Goal: Navigation & Orientation: Find specific page/section

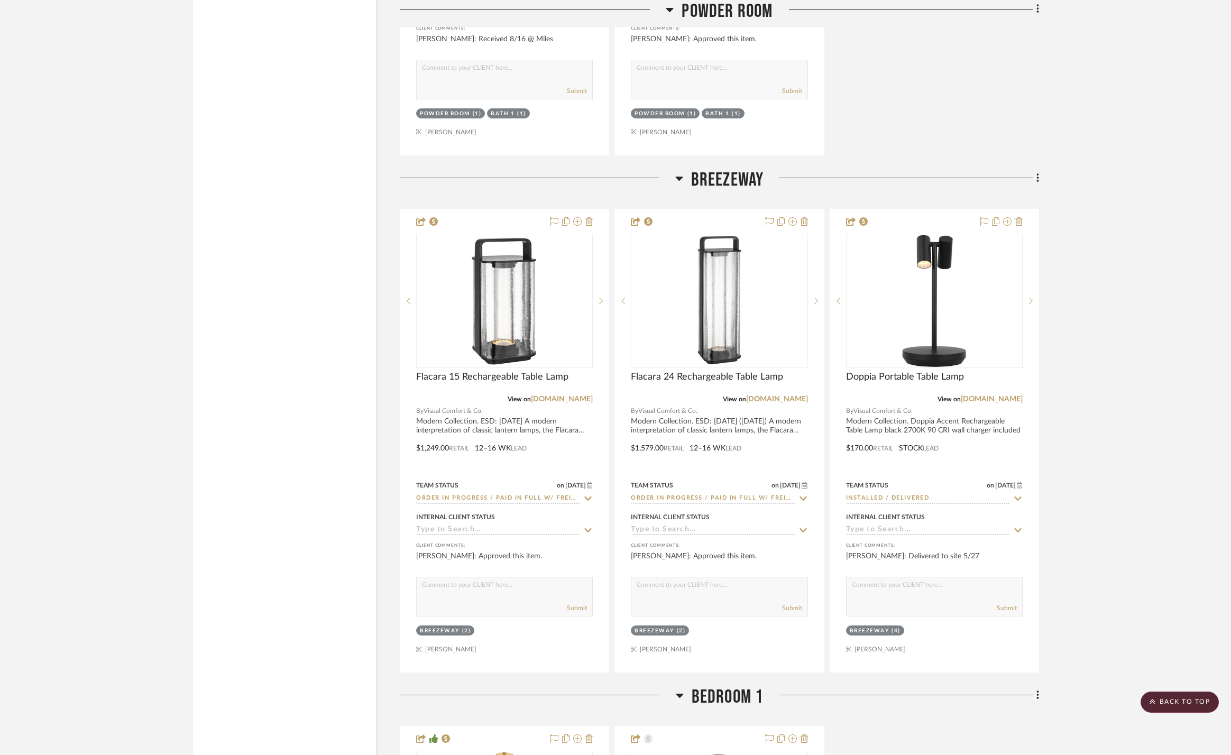
scroll to position [202, 0]
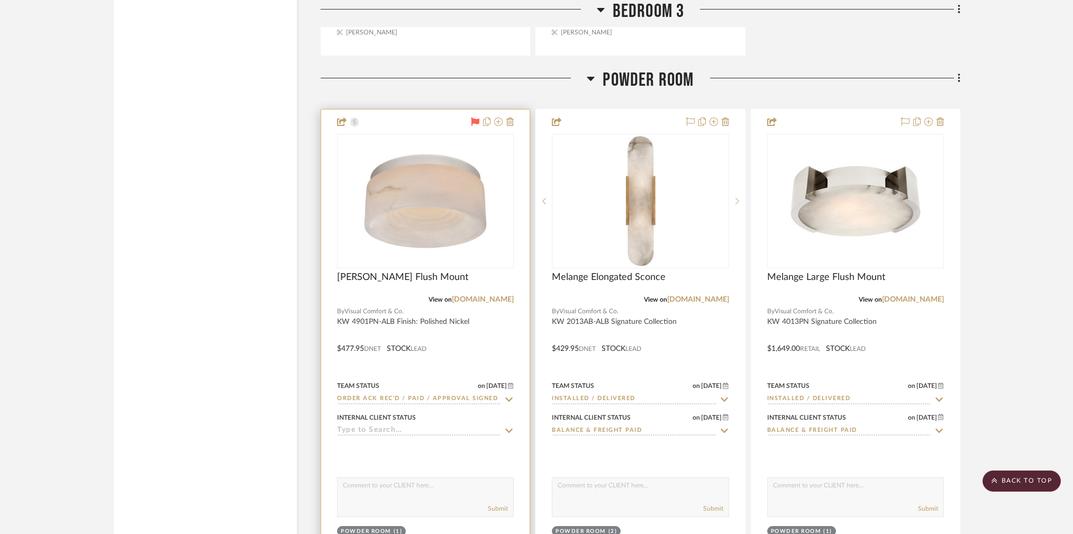
scroll to position [760, 0]
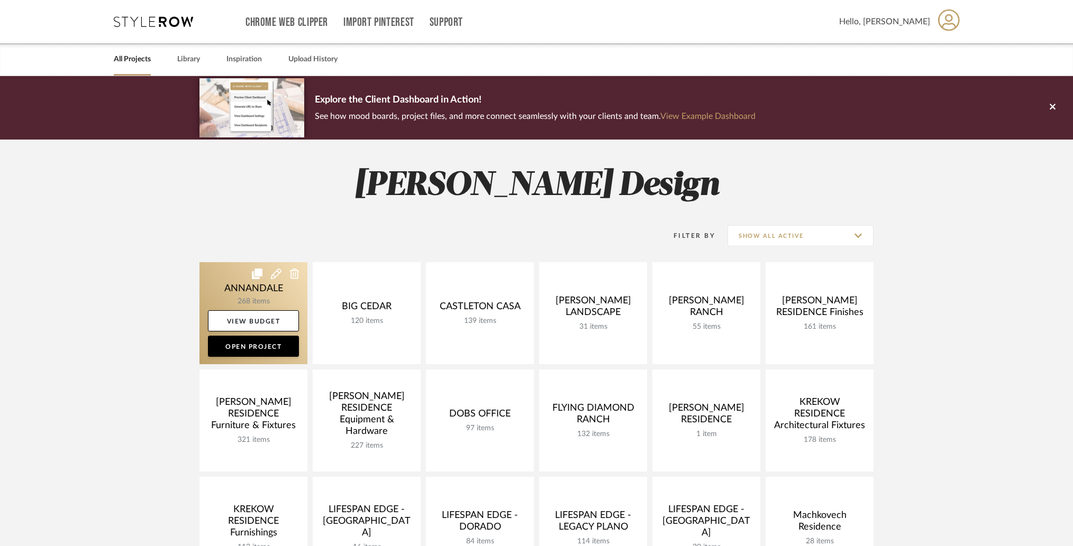
click at [223, 277] on link at bounding box center [253, 313] width 108 height 102
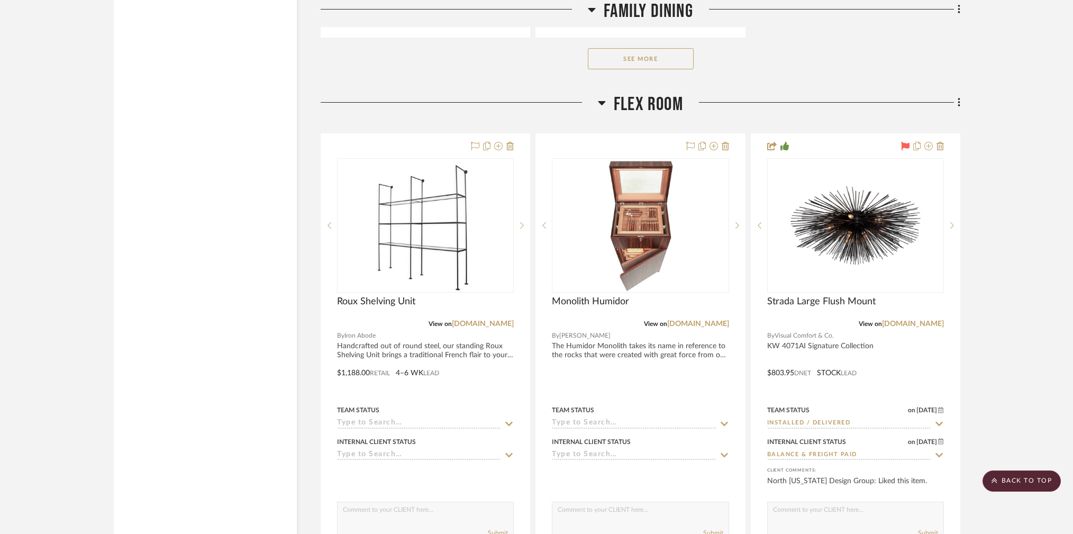
scroll to position [13127, 0]
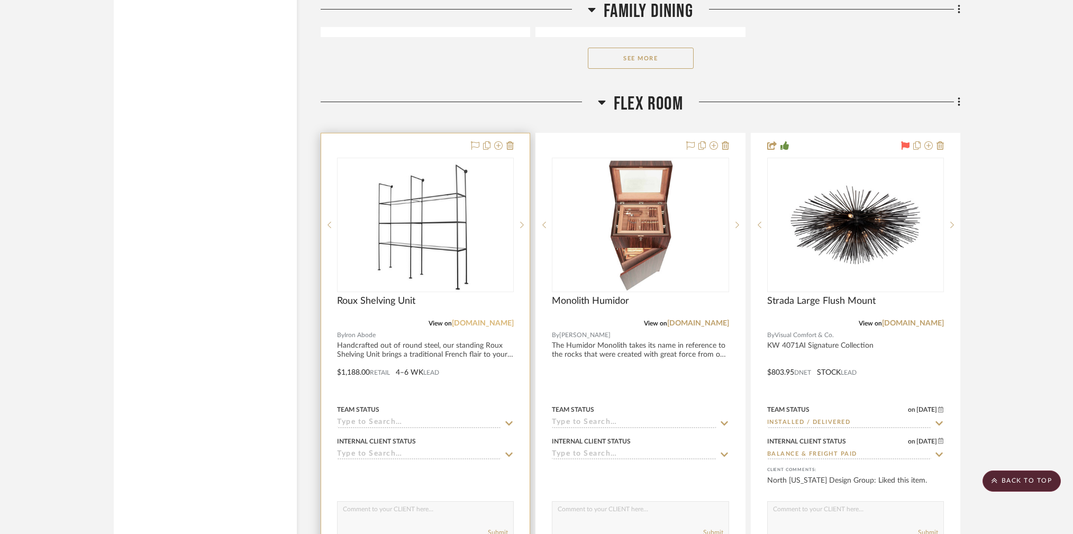
click at [485, 319] on link "ironabode.com" at bounding box center [483, 322] width 62 height 7
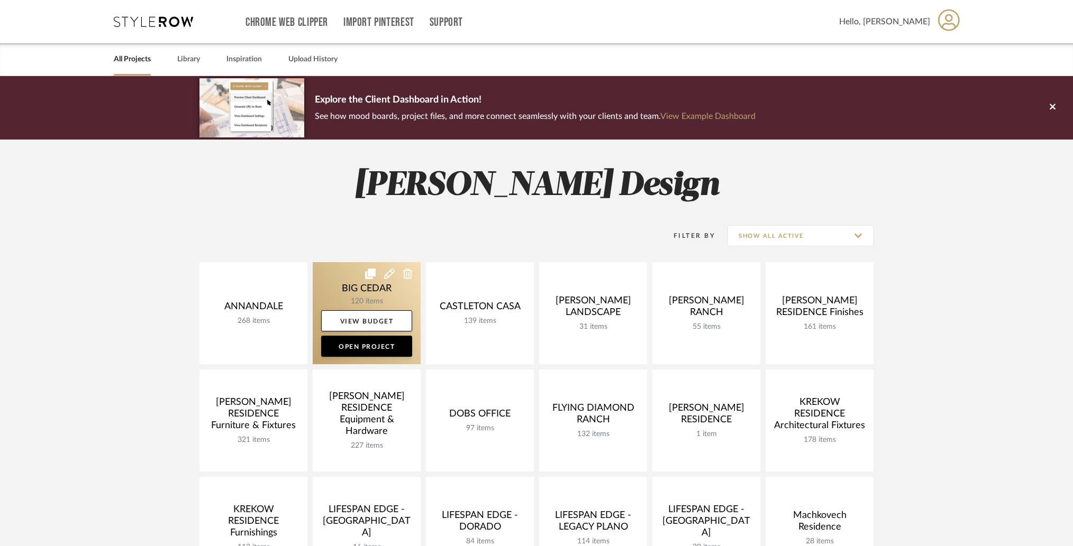
click at [348, 286] on link at bounding box center [367, 313] width 108 height 102
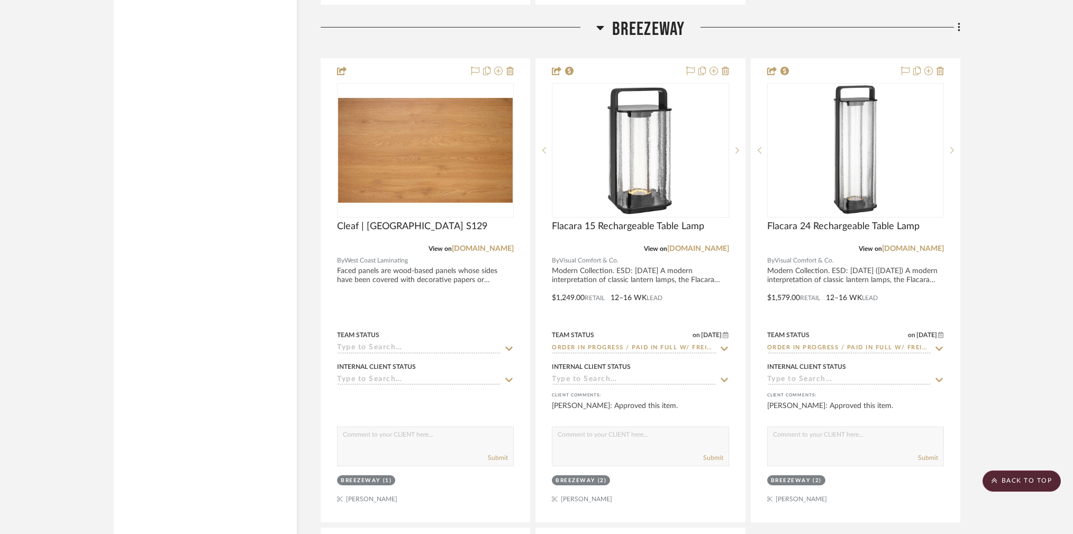
scroll to position [4234, 0]
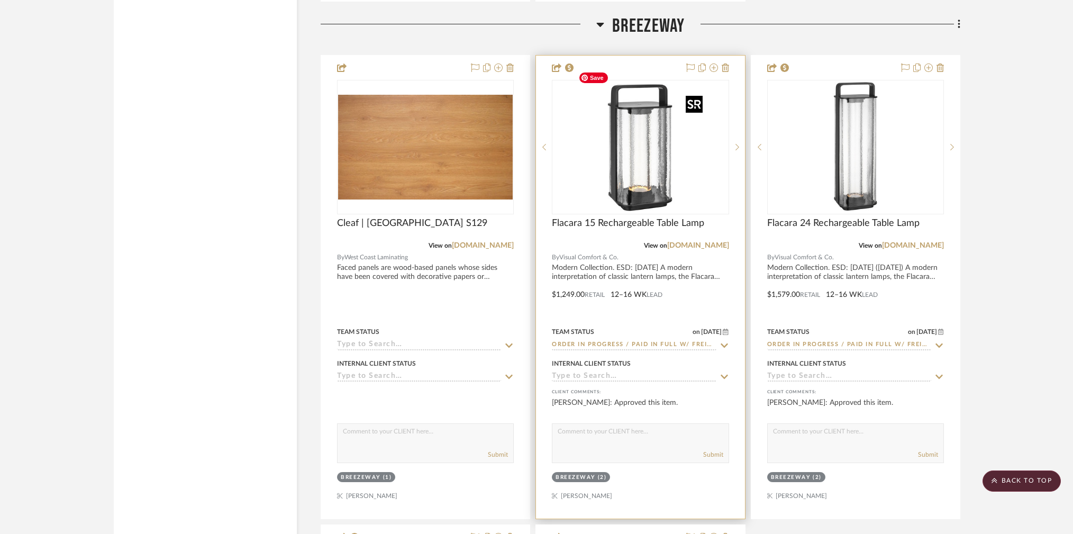
click at [0, 0] on img at bounding box center [0, 0] width 0 height 0
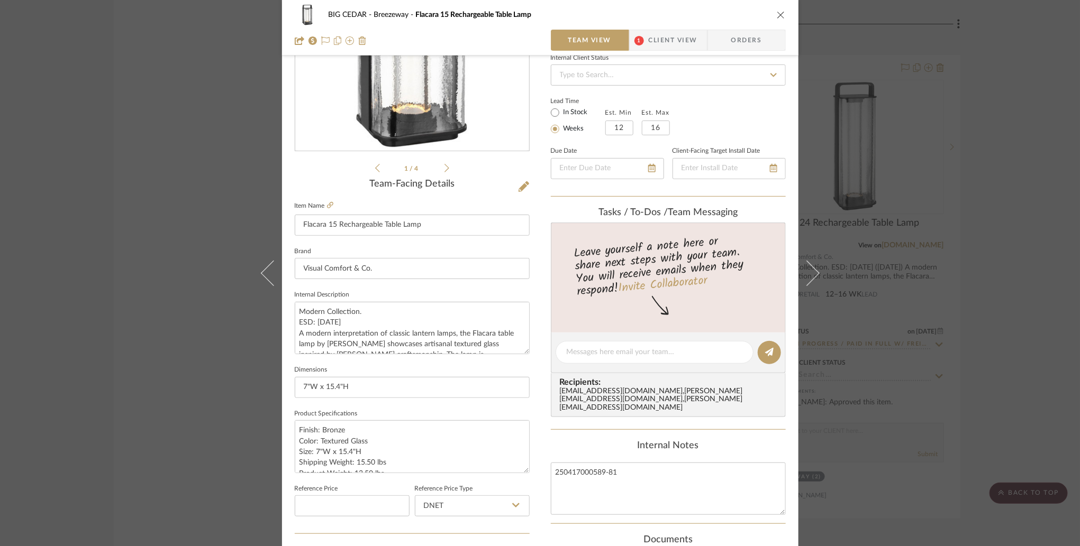
scroll to position [151, 0]
click at [188, 393] on div "BIG CEDAR Breezeway Flacara 15 Rechargeable Table Lamp Team View 1 Client View …" at bounding box center [540, 273] width 1080 height 546
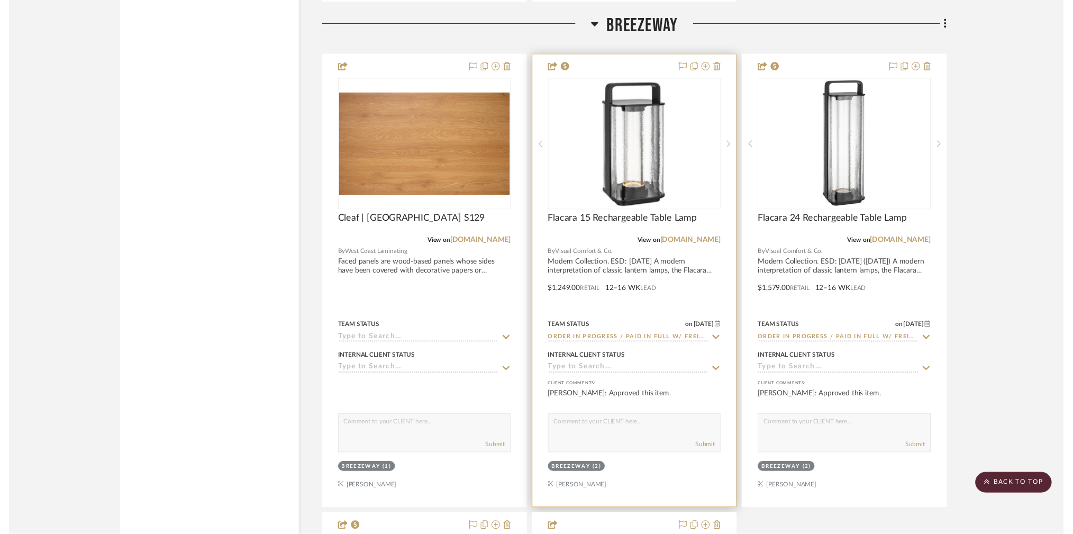
scroll to position [4234, 0]
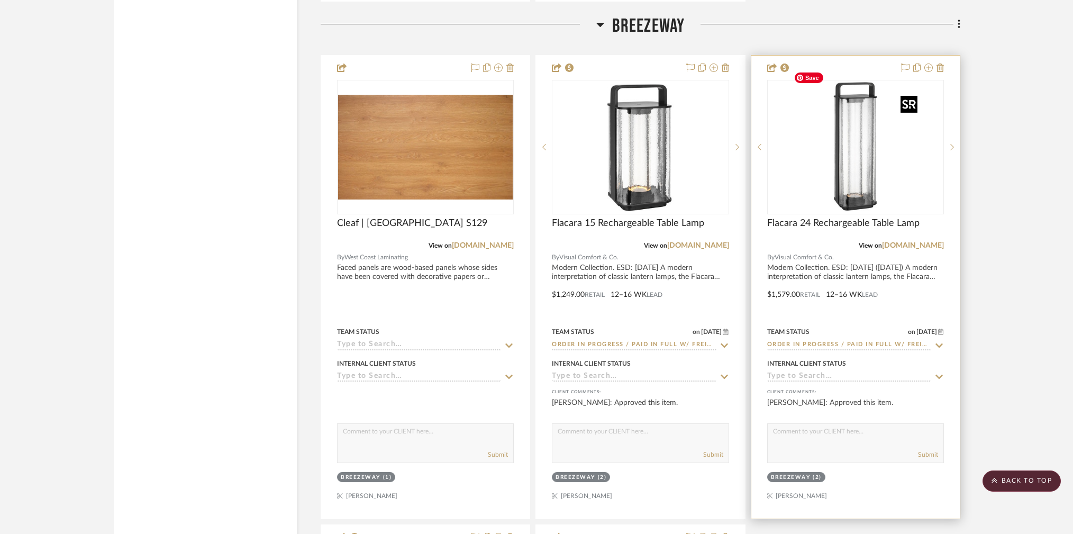
click at [0, 0] on img at bounding box center [0, 0] width 0 height 0
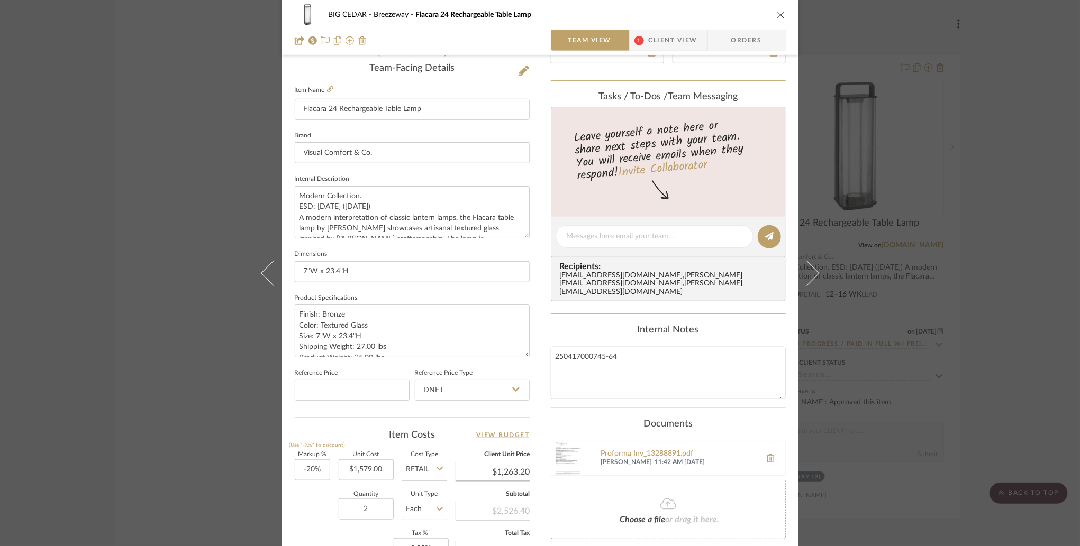
scroll to position [269, 0]
click at [321, 204] on textarea "Modern Collection. ESD: [DATE] ([DATE]) A modern interpretation of classic lant…" at bounding box center [412, 211] width 235 height 52
click at [352, 203] on textarea "Modern Collection. ESD: 11/19/25 (6/26/25) A modern interpretation of classic l…" at bounding box center [412, 211] width 235 height 52
type textarea "Modern Collection. ESD: [DATE] ([DATE]) A modern interpretation of classic lant…"
click at [360, 245] on fieldset "Dimensions 7"W x 23.4"H" at bounding box center [412, 262] width 235 height 35
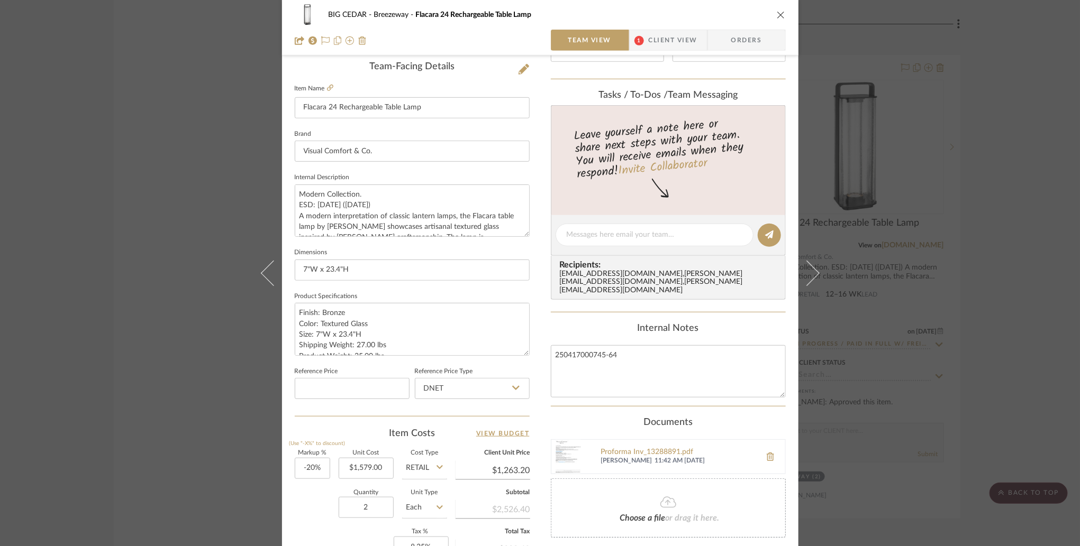
click at [90, 210] on div "BIG CEDAR Breezeway Flacara 24 Rechargeable Table Lamp Team View 1 Client View …" at bounding box center [540, 273] width 1080 height 546
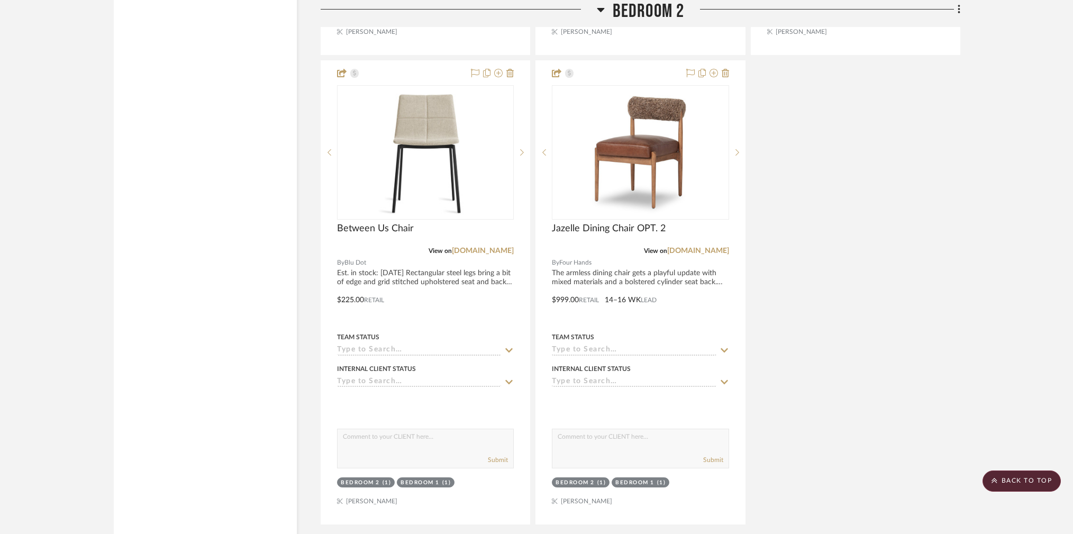
scroll to position [9694, 0]
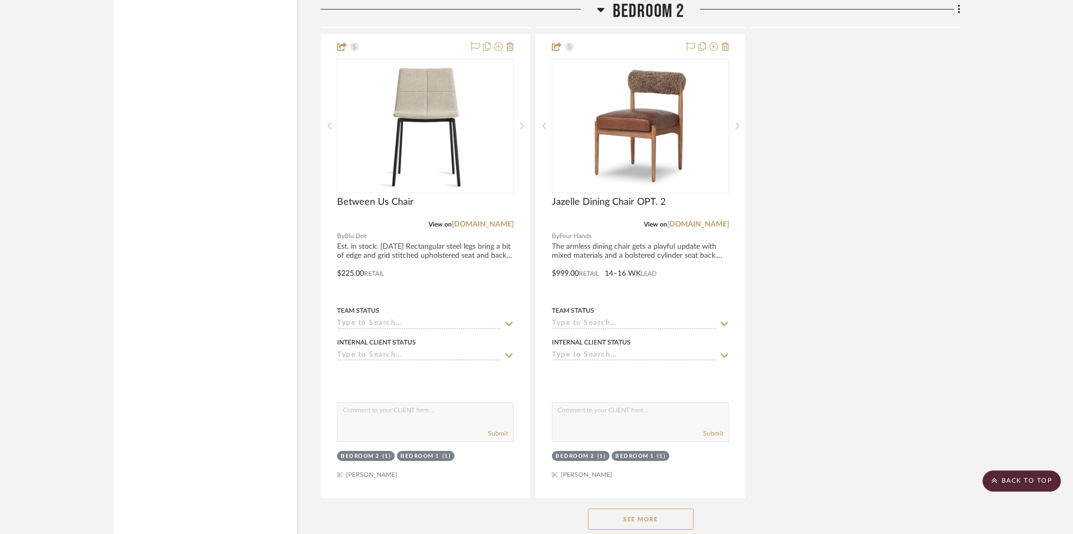
click at [651, 498] on div "See More" at bounding box center [641, 519] width 640 height 42
click at [651, 508] on button "See More" at bounding box center [641, 518] width 106 height 21
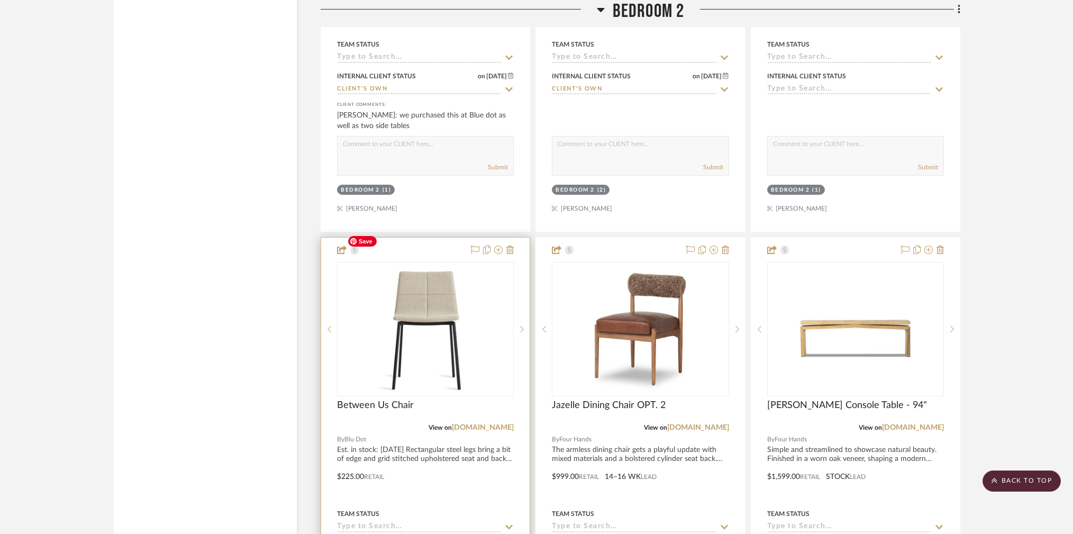
scroll to position [9490, 0]
click at [472, 246] on icon at bounding box center [475, 250] width 8 height 8
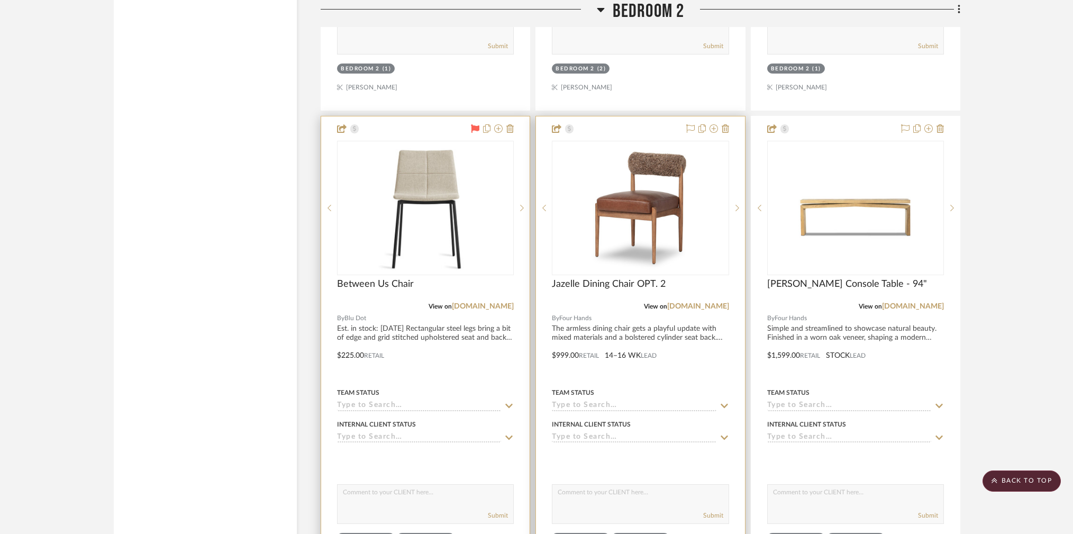
scroll to position [9613, 0]
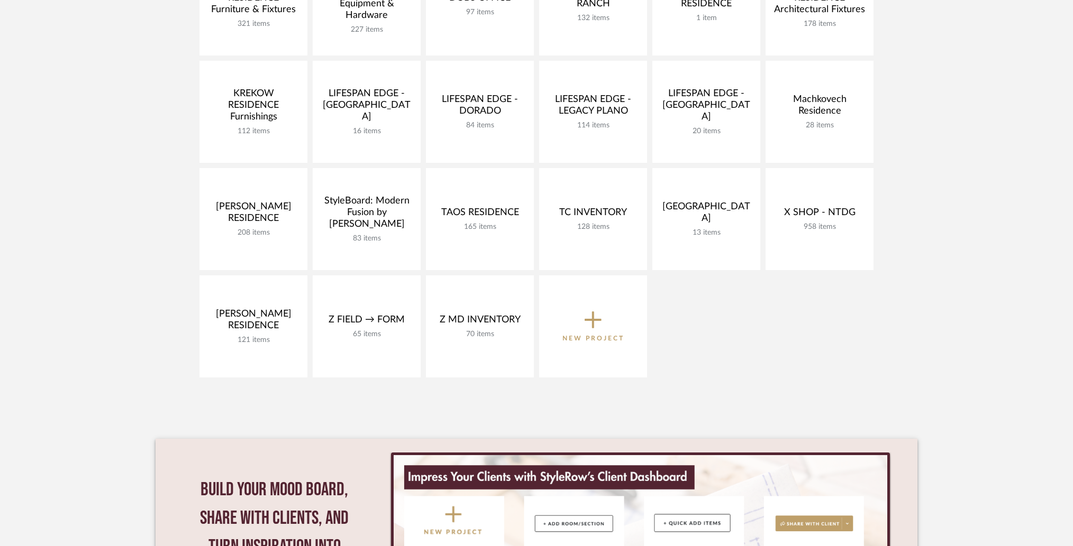
scroll to position [421, 0]
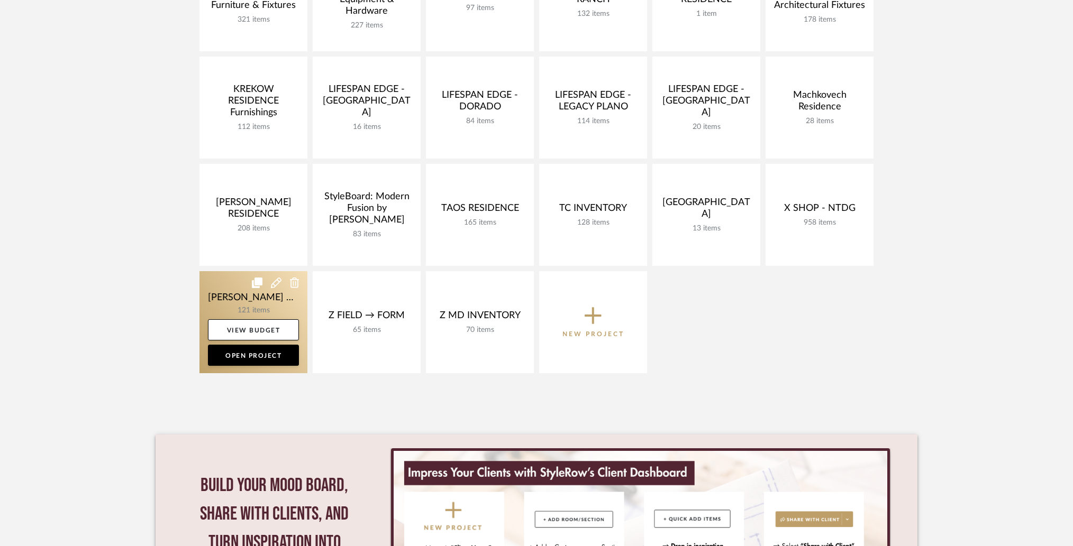
click at [215, 291] on link at bounding box center [253, 322] width 108 height 102
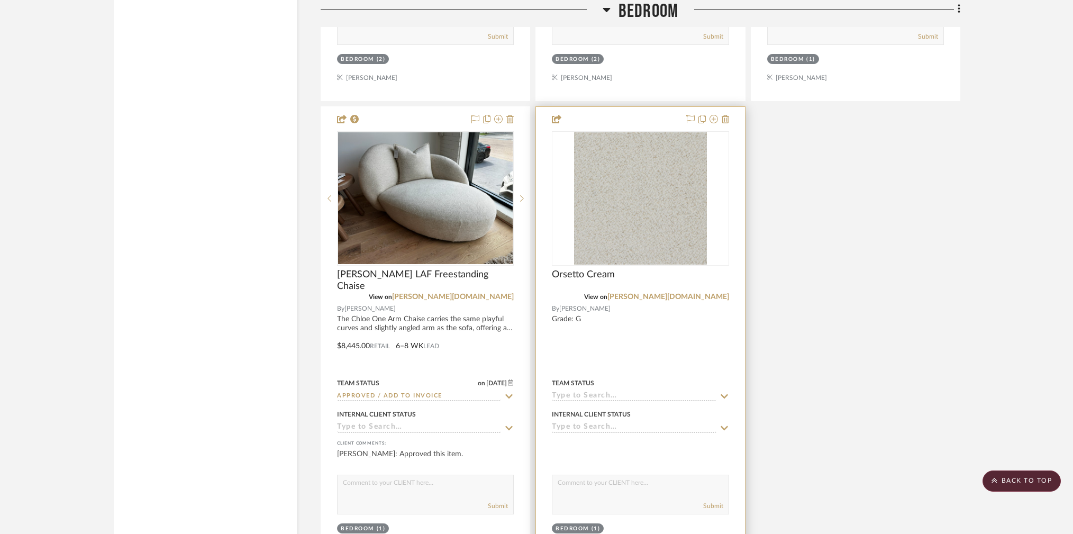
scroll to position [6689, 0]
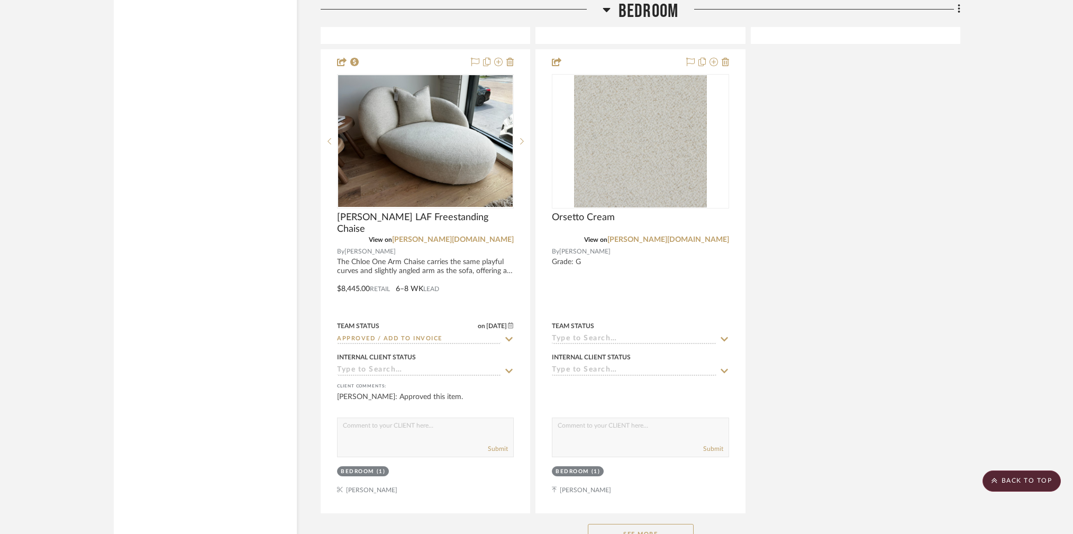
click at [665, 524] on button "See More" at bounding box center [641, 534] width 106 height 21
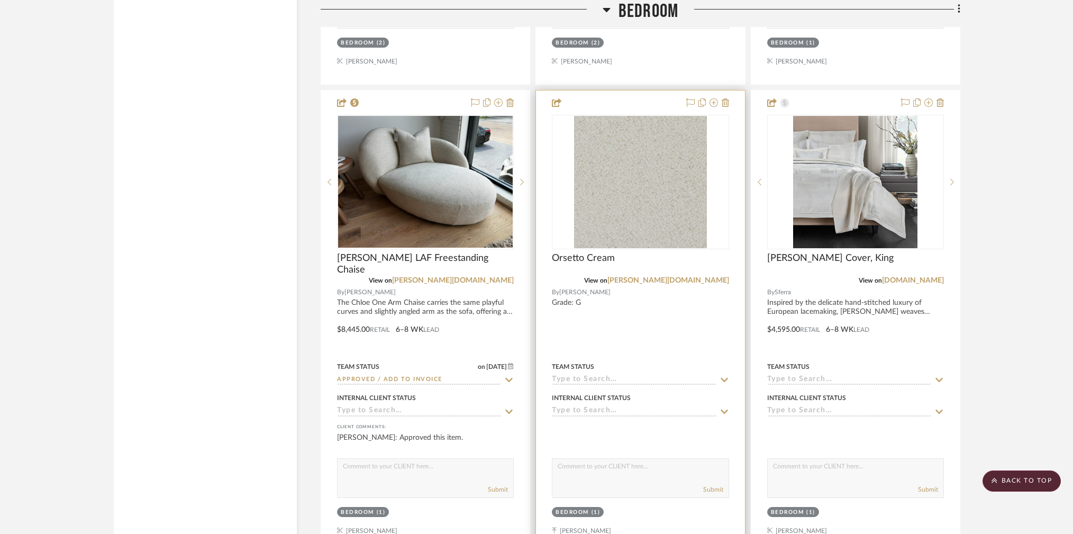
scroll to position [6647, 0]
click at [0, 0] on img at bounding box center [0, 0] width 0 height 0
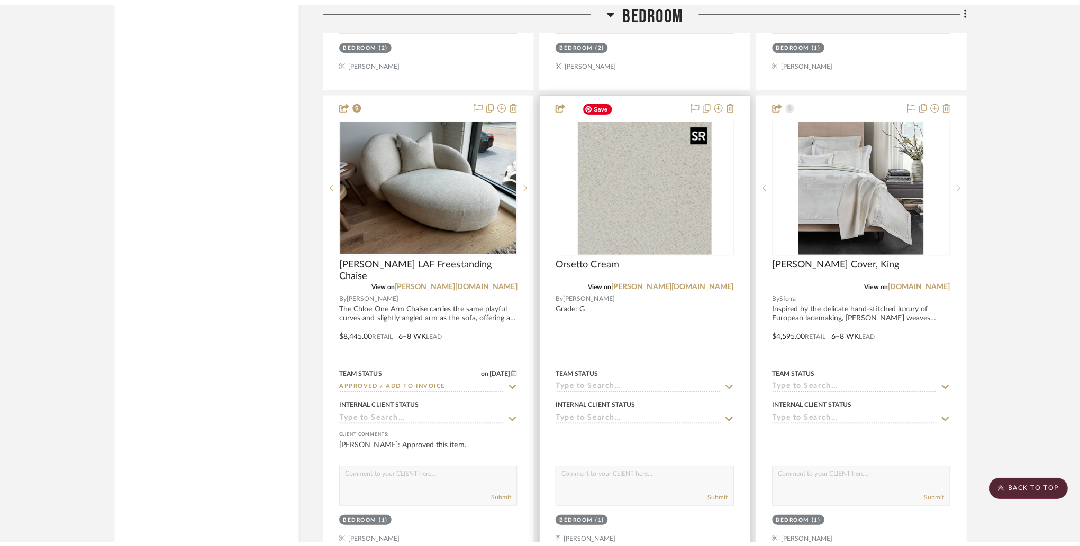
scroll to position [0, 0]
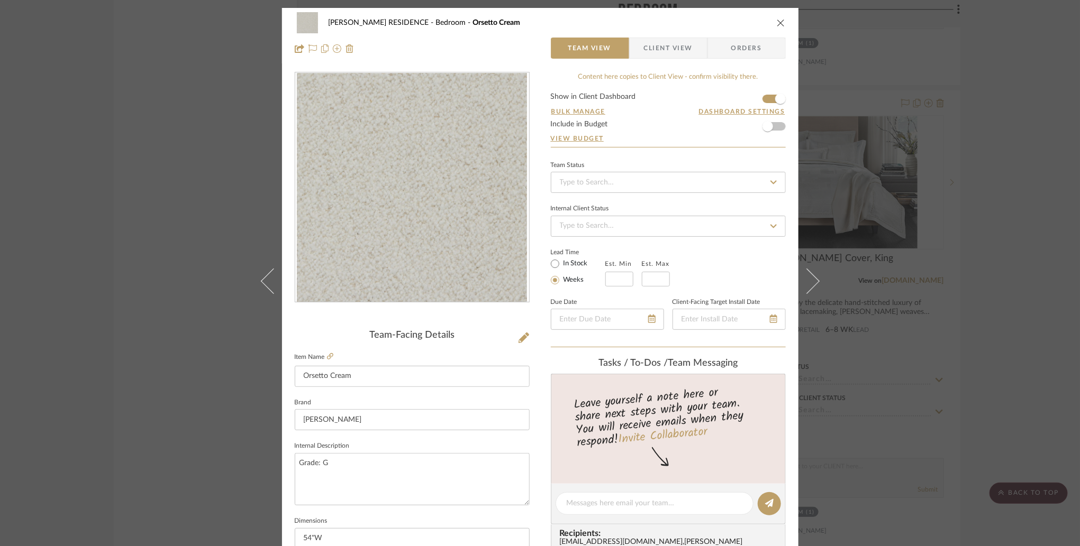
click at [163, 360] on div "YANOFSKY RESIDENCE Bedroom Orsetto Cream Team View Client View Orders Team-Faci…" at bounding box center [540, 273] width 1080 height 546
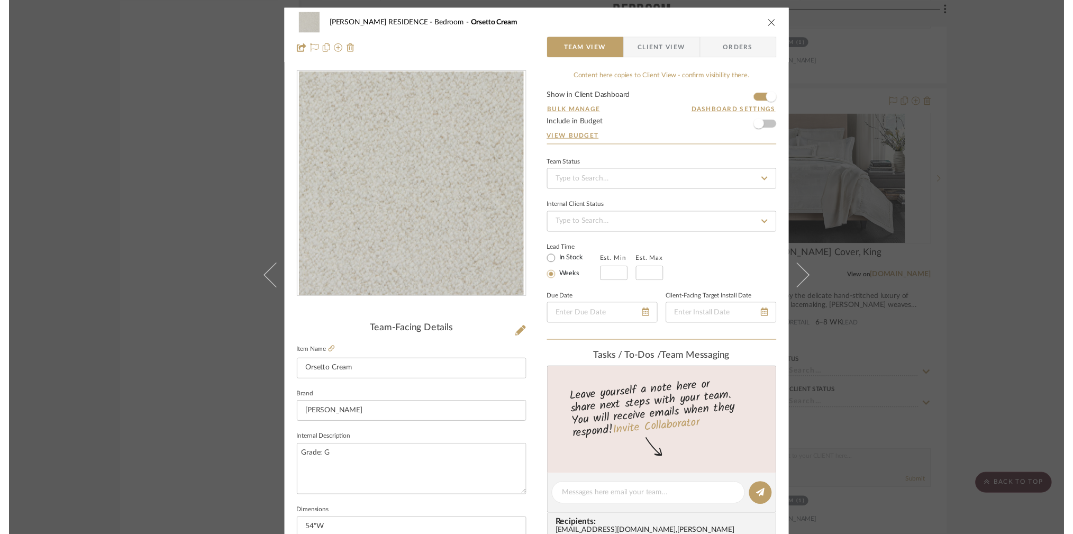
scroll to position [6647, 0]
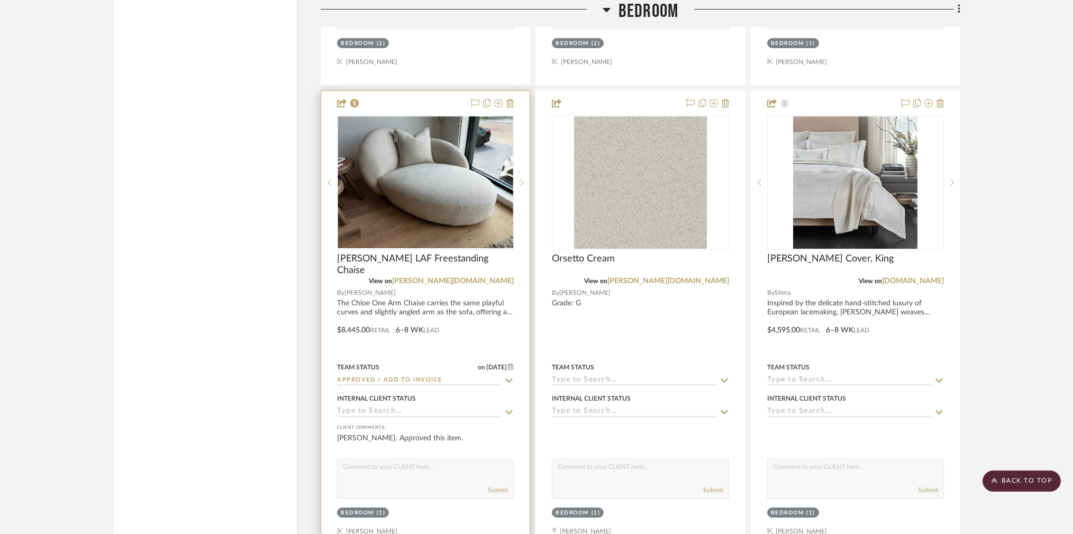
click at [446, 171] on img "0" at bounding box center [425, 182] width 175 height 132
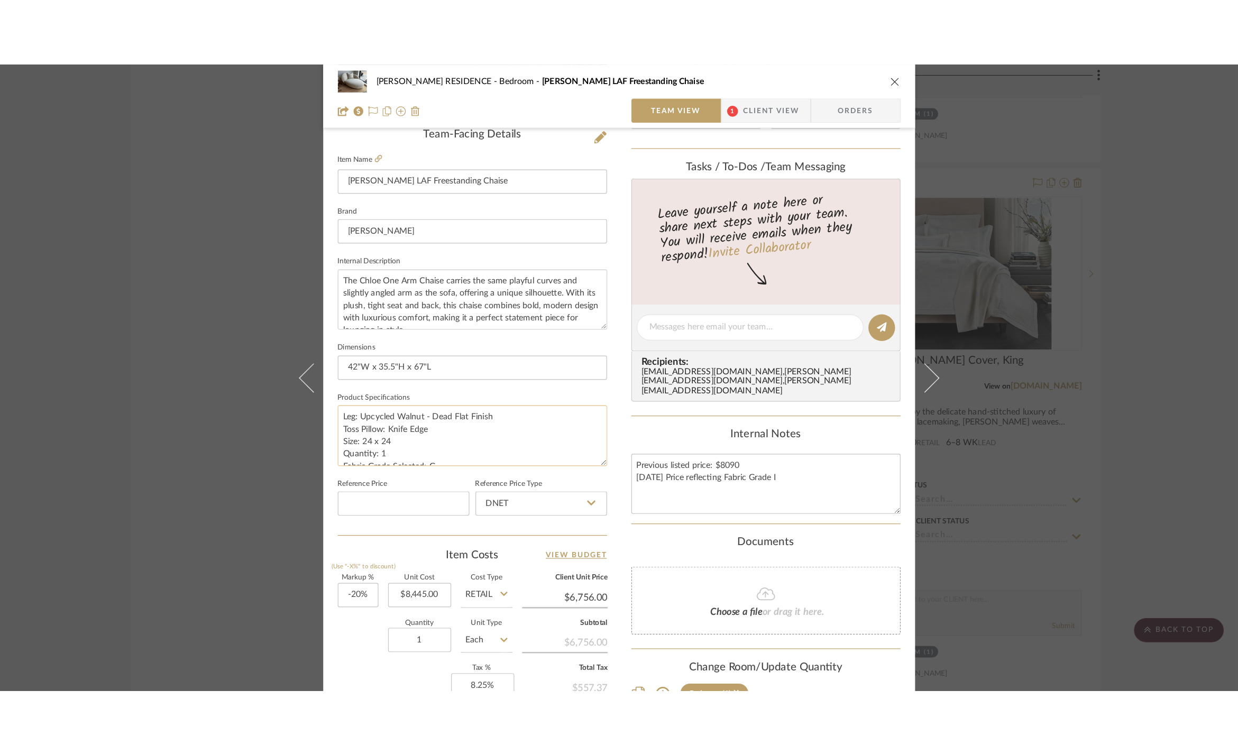
scroll to position [36, 0]
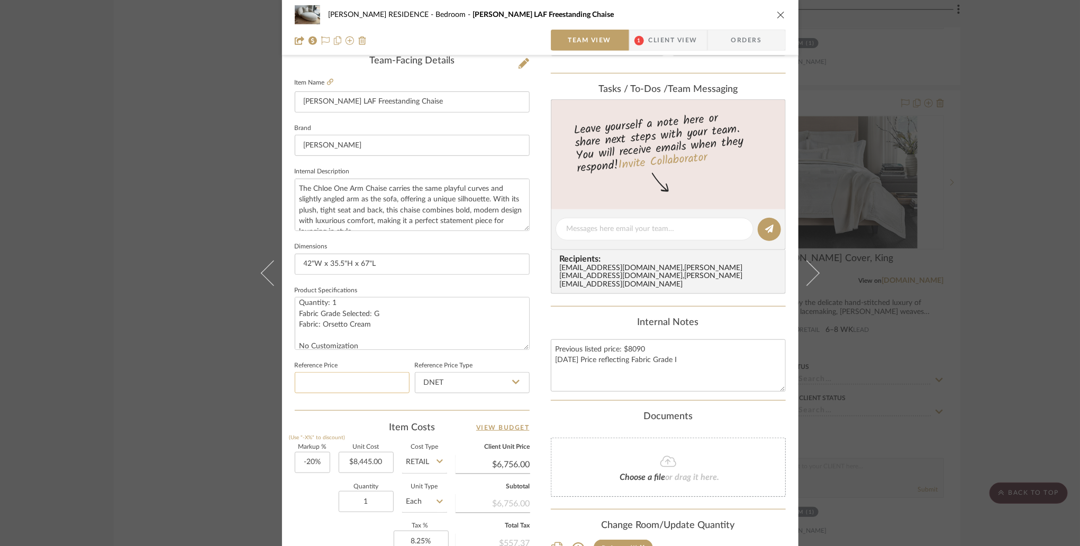
click at [336, 379] on input at bounding box center [352, 382] width 115 height 21
click at [328, 405] on div "Team-Facing Details Item Name Chloe LAF Freestanding Chaise Brand Verellen Inte…" at bounding box center [412, 233] width 235 height 355
type input "$6,756.00"
click at [366, 462] on input "8445.00" at bounding box center [366, 462] width 55 height 21
click at [424, 456] on input "Retail" at bounding box center [424, 462] width 45 height 21
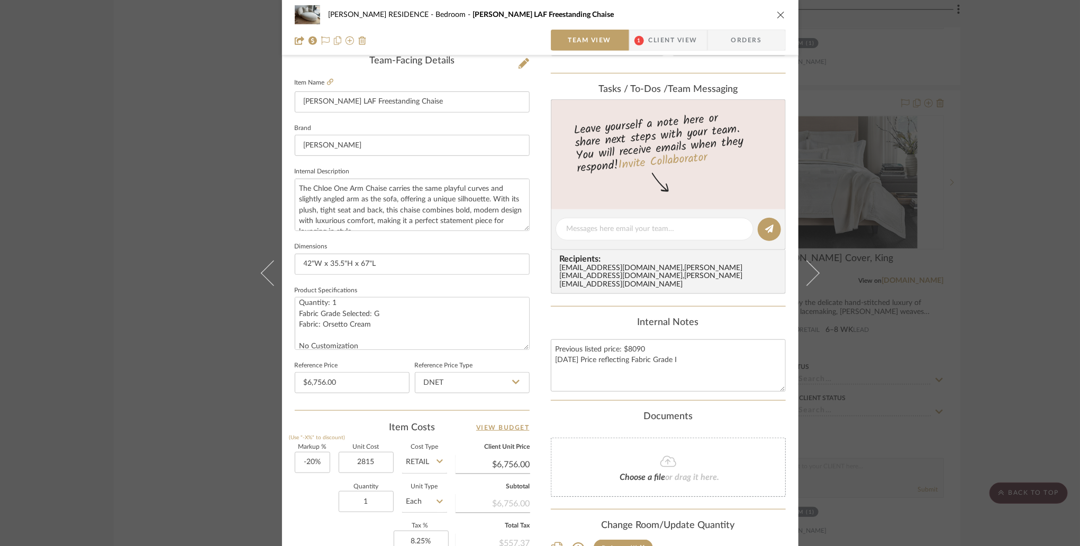
type input "$2,815.00"
type input "$2,252.00"
type input "$337.80"
click at [428, 484] on span "DNET" at bounding box center [419, 485] width 20 height 7
type input "DNET"
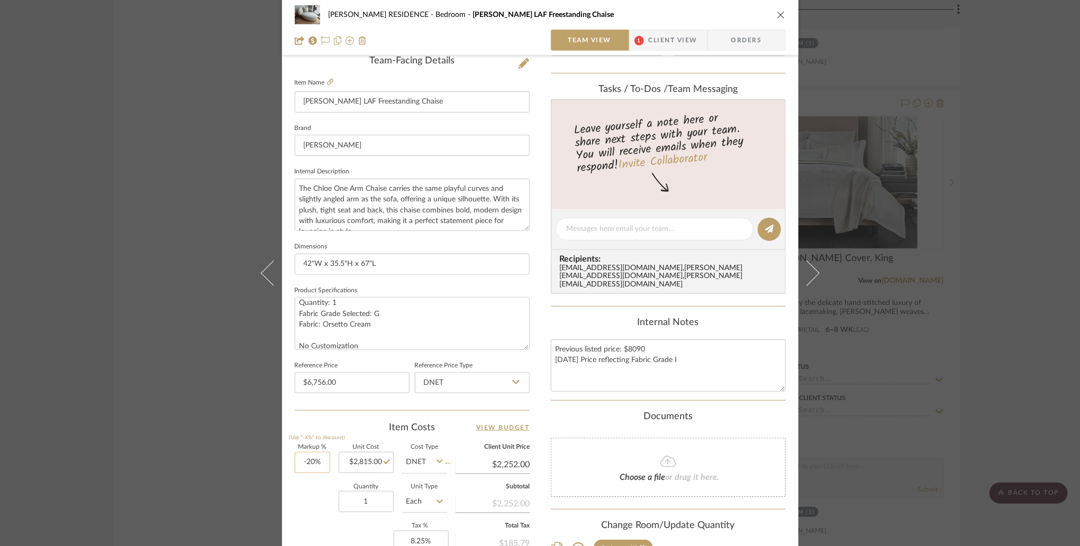
click at [312, 456] on input "-20%" at bounding box center [312, 462] width 35 height 21
type input "70%"
click at [310, 485] on div "Quantity 1 Unit Type Each" at bounding box center [371, 504] width 152 height 38
type input "$4,785.50"
type input "$717.83"
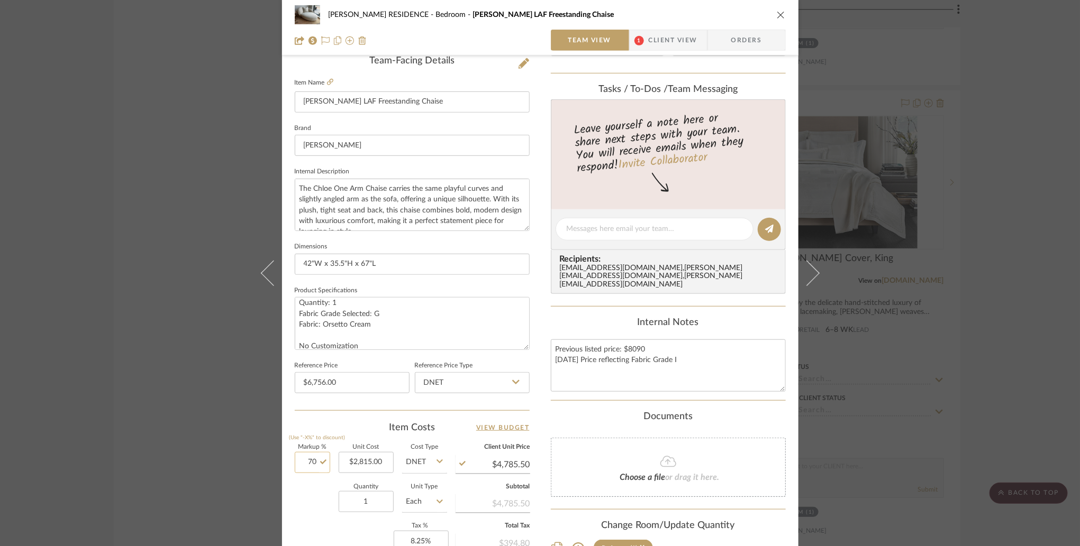
click at [313, 459] on input "70" at bounding box center [312, 462] width 35 height 21
click at [314, 543] on div "Markup % (Use "-X%" to discount) 88 Unit Cost $2,815.00 Cost Type DNET Client U…" at bounding box center [412, 522] width 235 height 154
type input "88%"
type input "$5,292.20"
type input "$793.83"
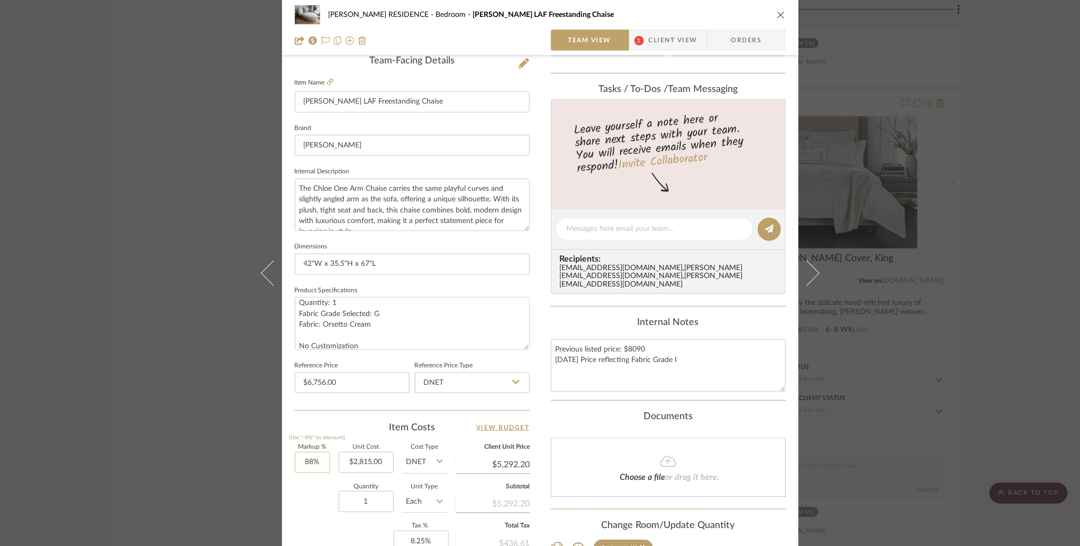
click at [308, 462] on input "88%" at bounding box center [312, 462] width 35 height 21
click at [309, 522] on div "Markup % (Use "-X%" to discount) 100 Unit Cost $2,815.00 Cost Type DNET Client …" at bounding box center [412, 522] width 235 height 154
type input "100%"
type input "$5,630.00"
type input "$844.50"
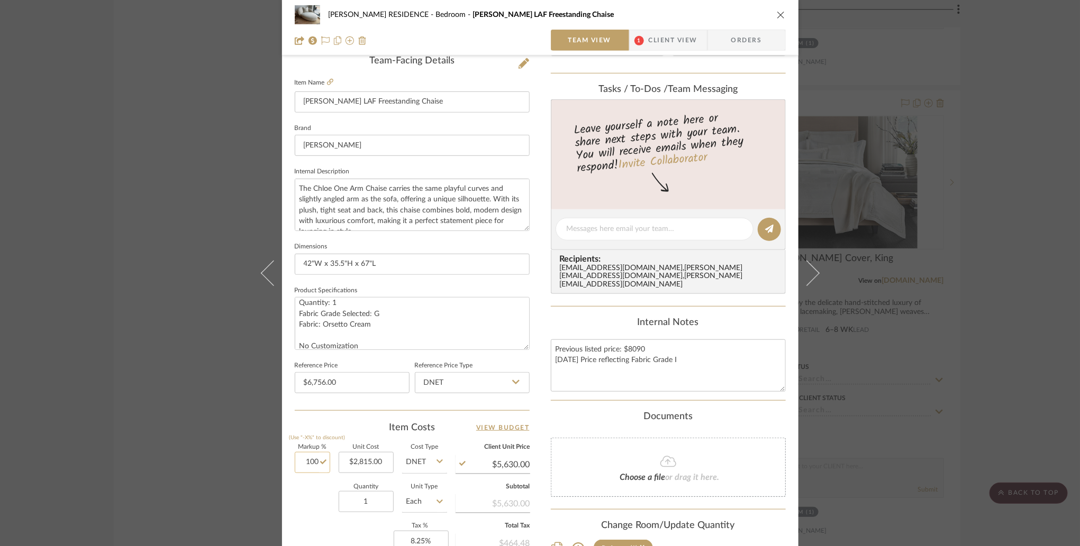
click at [308, 460] on input "100" at bounding box center [312, 462] width 35 height 21
type input "120%"
click at [308, 501] on div "Quantity 1 Unit Type Each" at bounding box center [371, 504] width 152 height 38
type input "$6,193.00"
type input "$928.95"
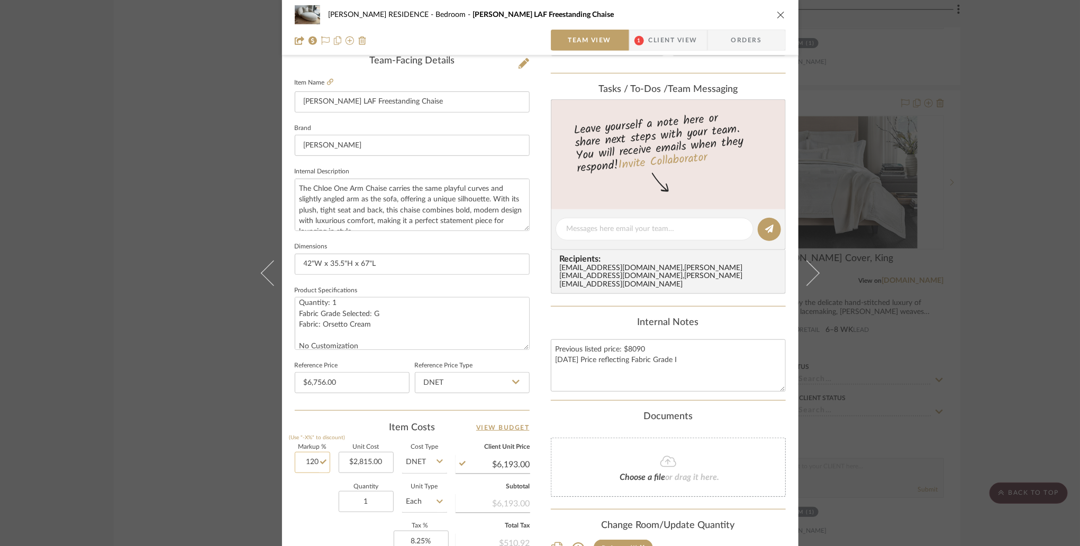
click at [309, 460] on input "120" at bounding box center [312, 462] width 35 height 21
click at [305, 499] on div "Quantity 1 Unit Type Each" at bounding box center [371, 504] width 152 height 38
type input "140%"
type input "$6,756.00"
type input "$1,013.40"
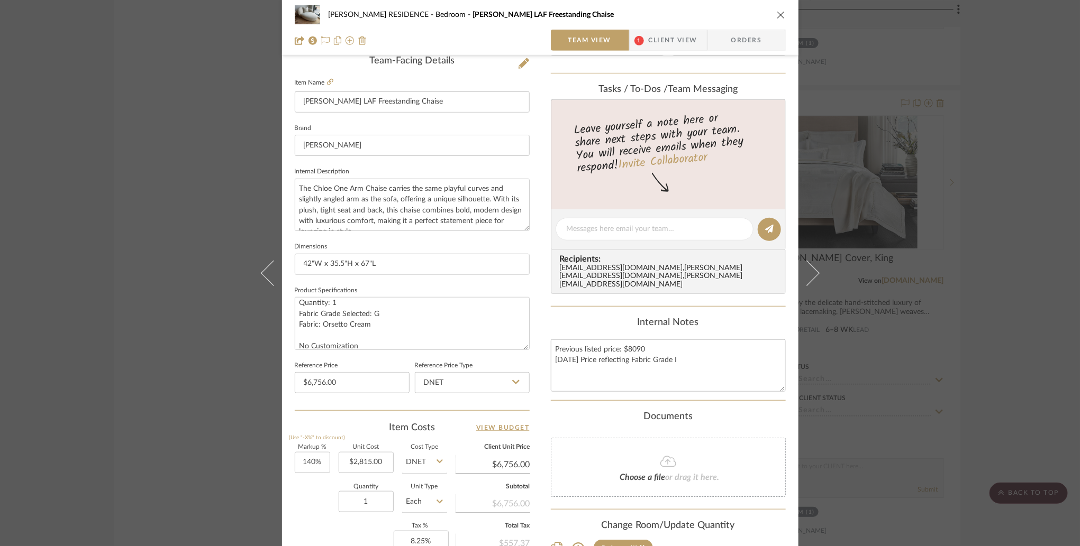
click at [324, 506] on div "Quantity 1 Unit Type Each" at bounding box center [371, 504] width 152 height 38
click at [284, 221] on div "YANOFSKY RESIDENCE Bedroom Chloe LAF Freestanding Chaise Team View 1 Client Vie…" at bounding box center [540, 221] width 516 height 977
click at [535, 392] on div "YANOFSKY RESIDENCE Bedroom Chloe LAF Freestanding Chaise Team View 1 Client Vie…" at bounding box center [540, 221] width 516 height 977
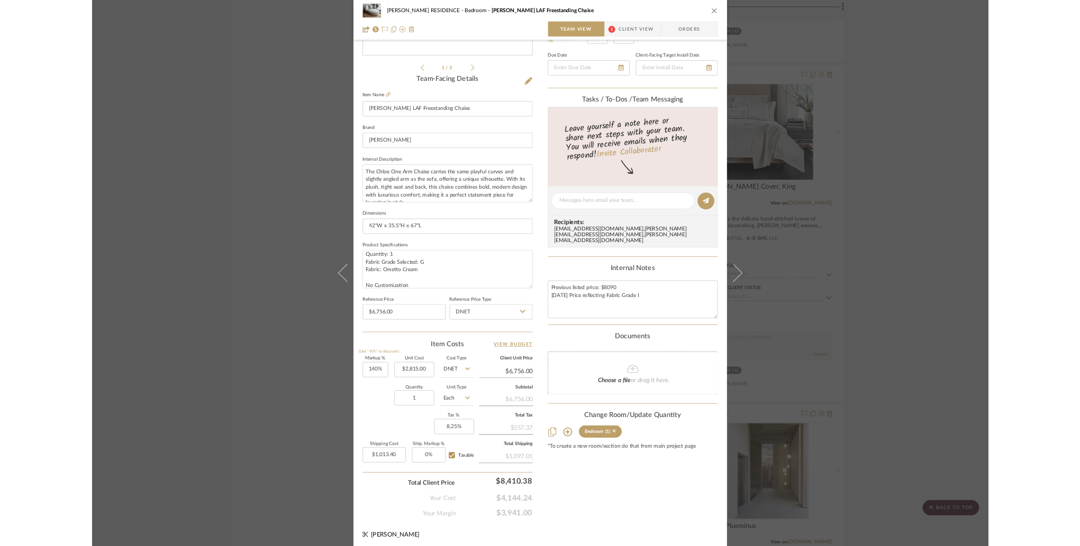
scroll to position [275, 0]
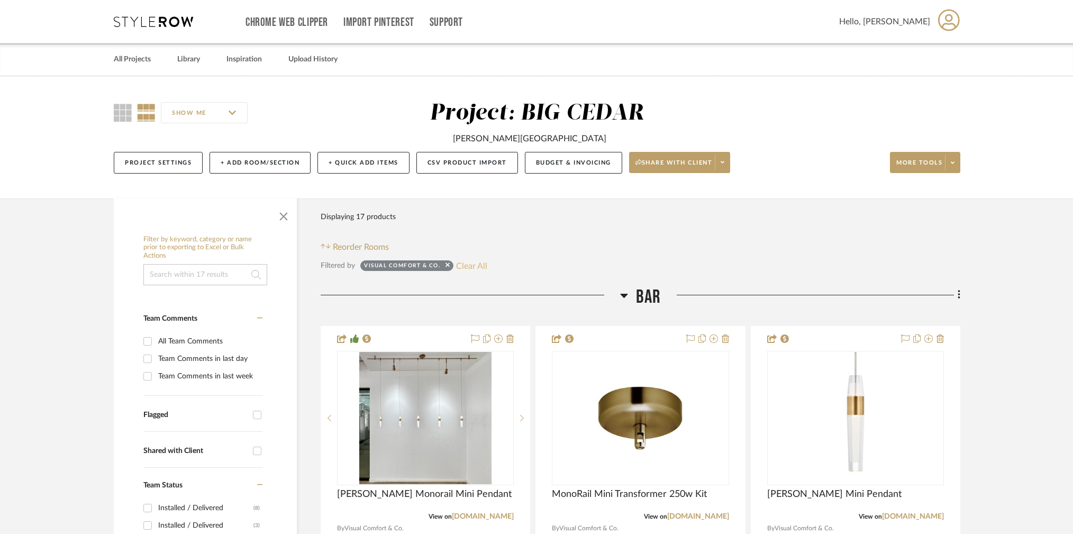
click at [464, 260] on button "Clear All" at bounding box center [471, 266] width 31 height 14
checkbox input "false"
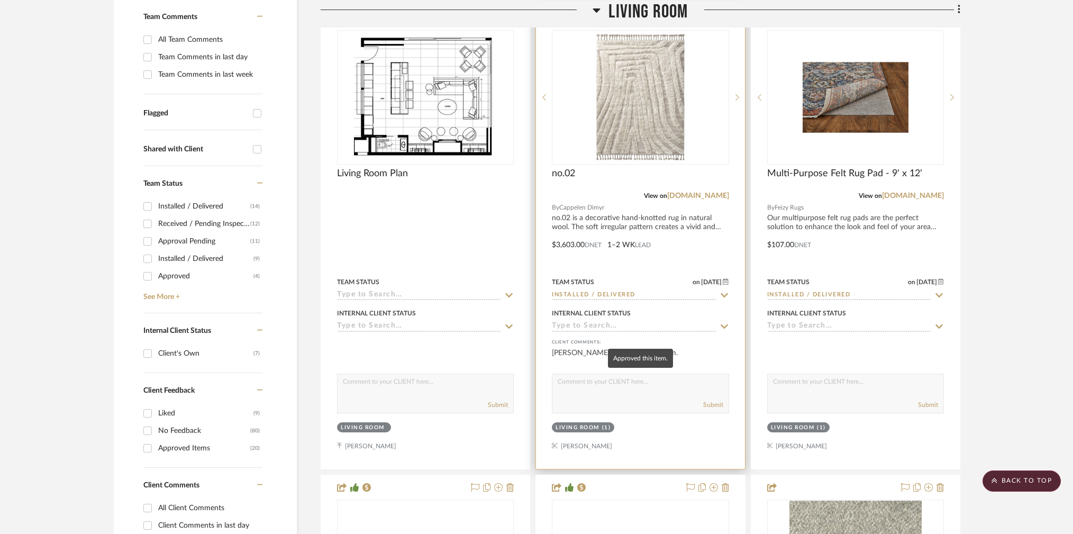
scroll to position [330, 0]
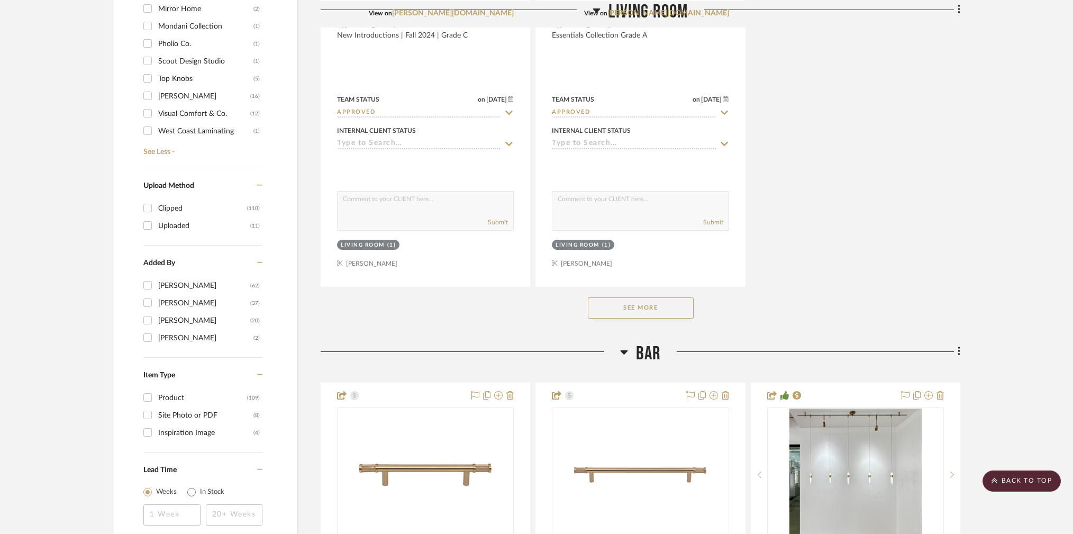
click at [641, 298] on button "See More" at bounding box center [641, 307] width 106 height 21
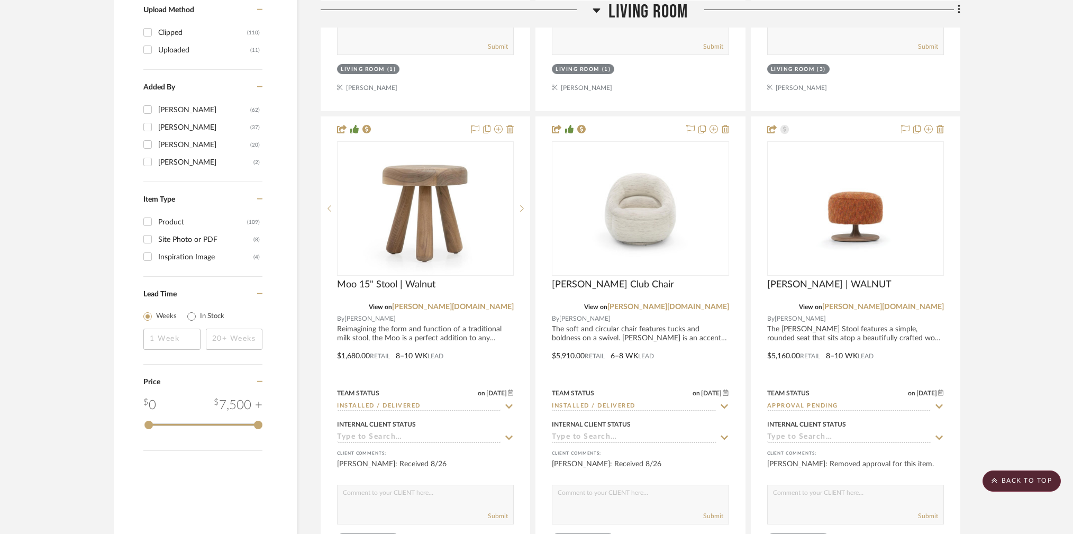
scroll to position [1601, 0]
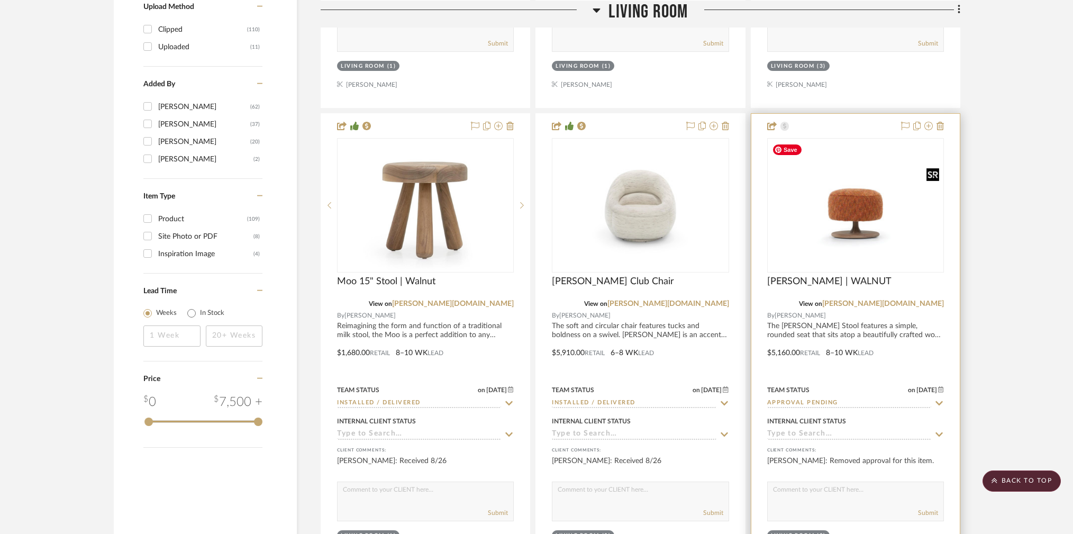
click at [0, 0] on img at bounding box center [0, 0] width 0 height 0
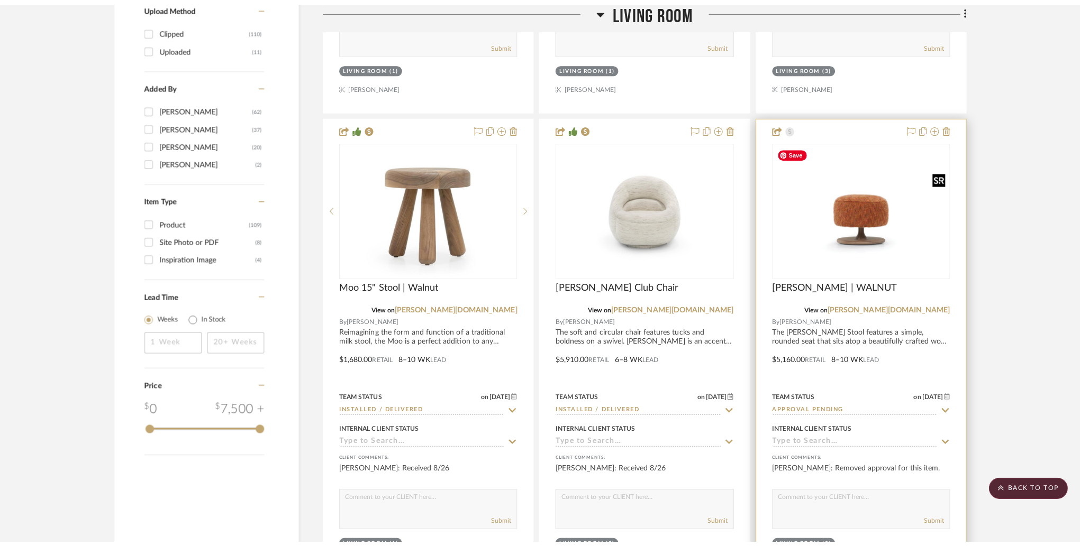
scroll to position [0, 0]
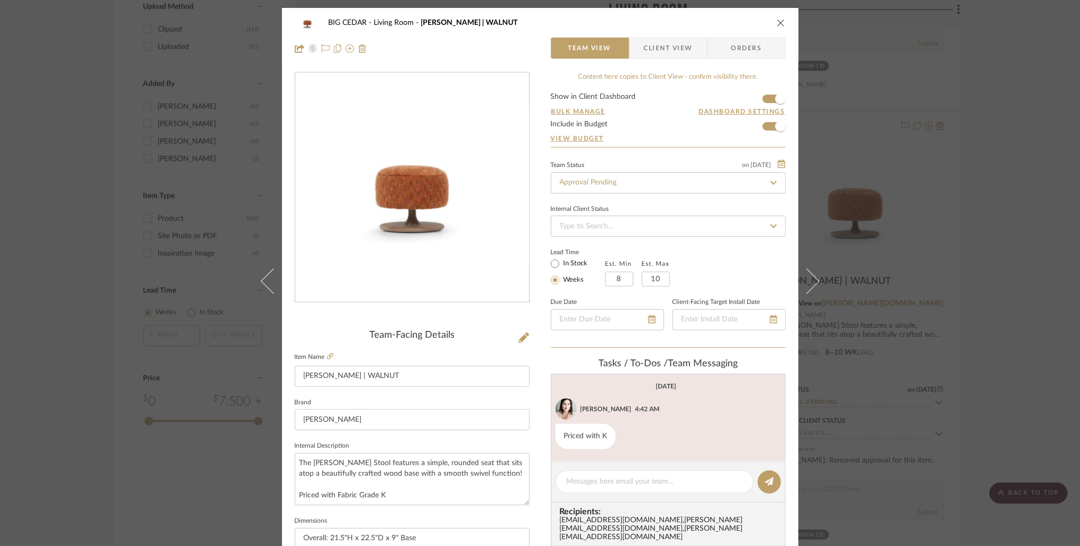
click at [740, 53] on span "Orders" at bounding box center [746, 48] width 54 height 21
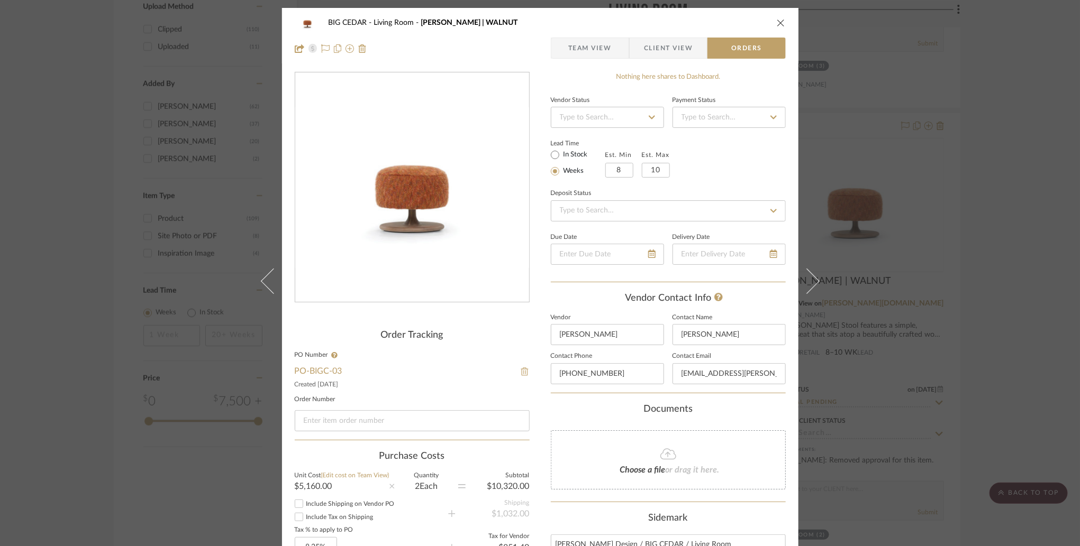
click at [522, 369] on img at bounding box center [525, 372] width 10 height 8
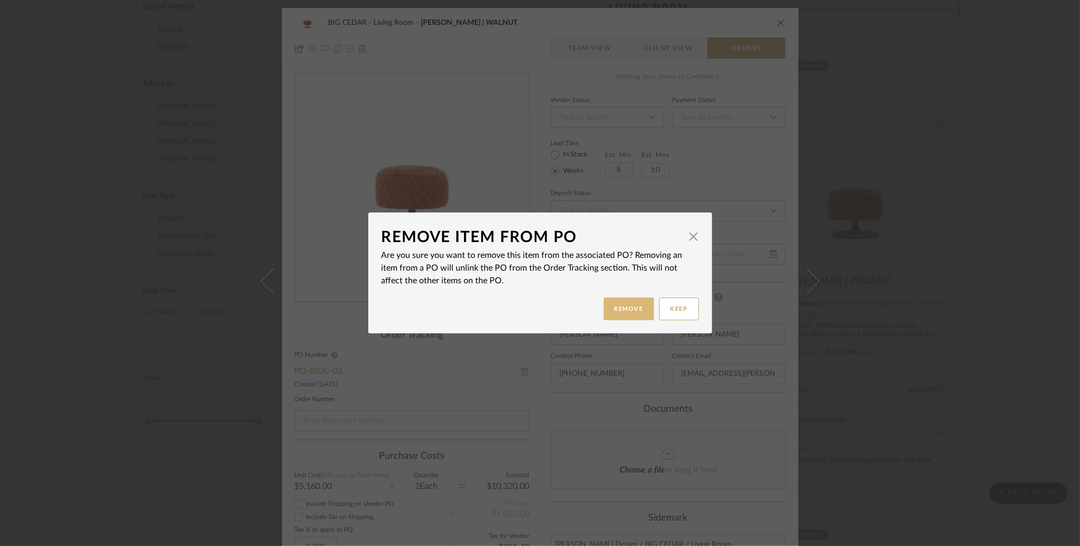
click at [622, 312] on button "Remove" at bounding box center [629, 309] width 50 height 23
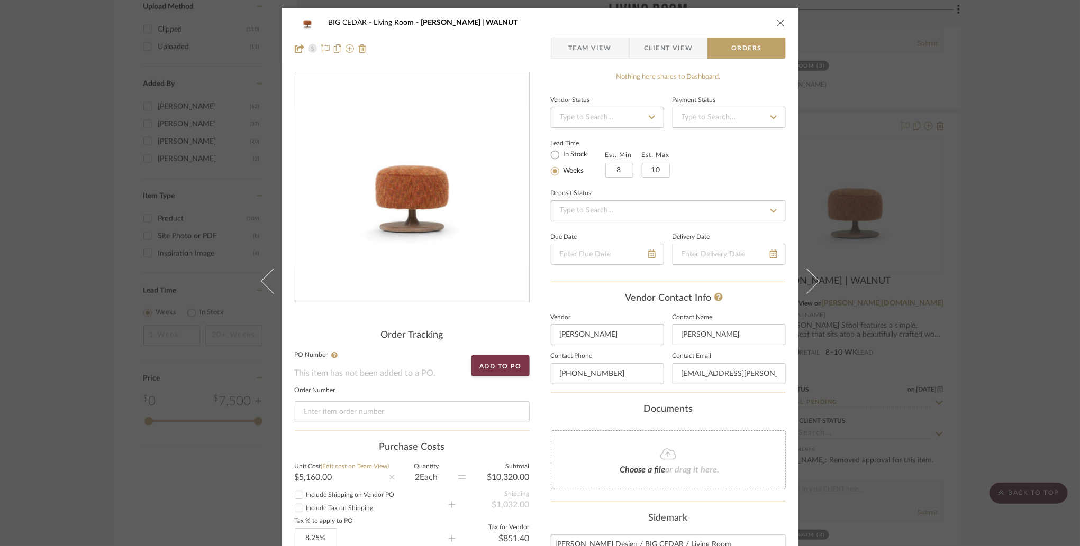
click at [920, 121] on div "BIG CEDAR Living Room ROGER STOOL | WALNUT Team View Client View Orders Order T…" at bounding box center [540, 273] width 1080 height 546
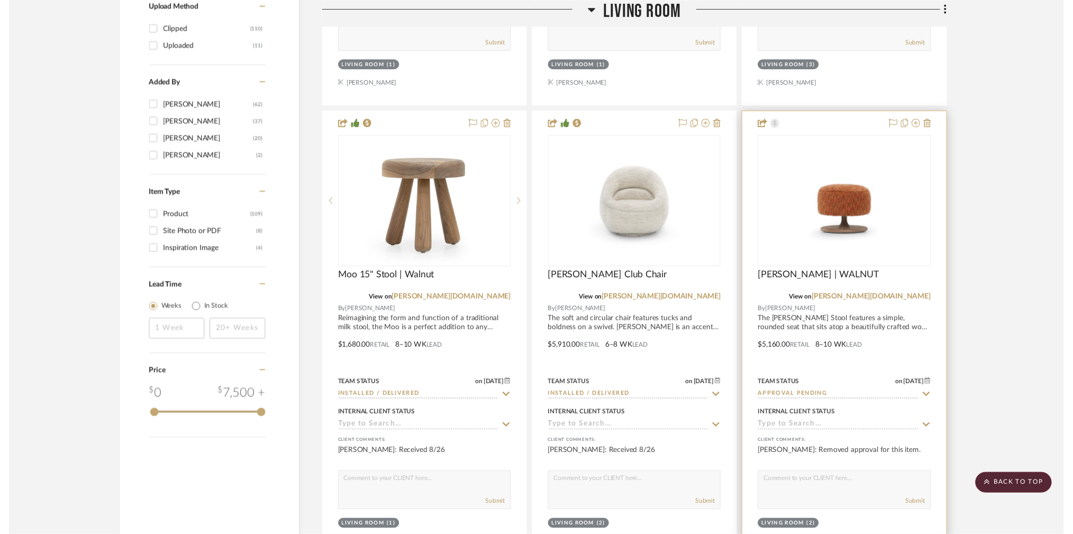
scroll to position [1601, 0]
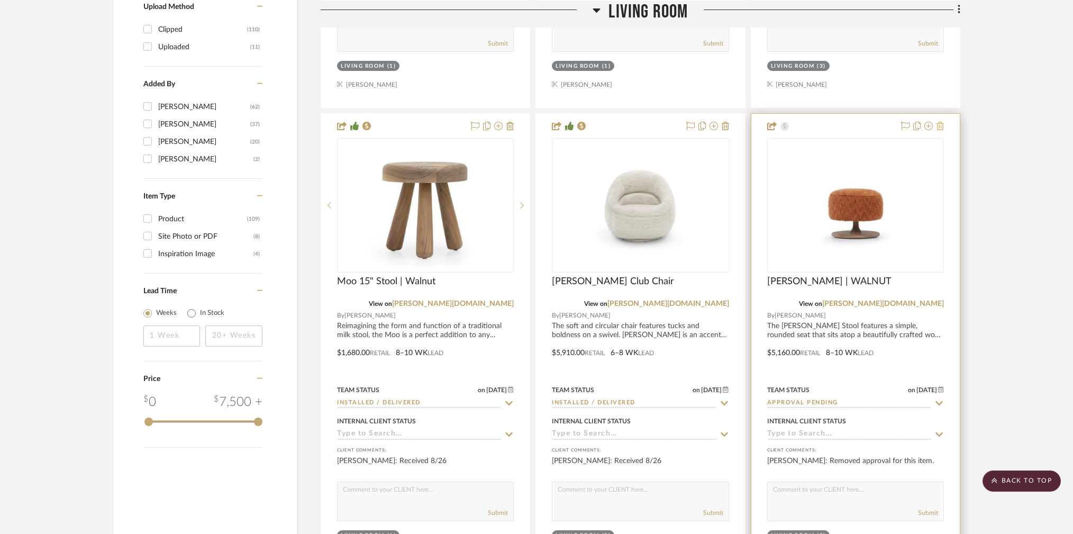
click at [937, 122] on icon at bounding box center [939, 126] width 7 height 8
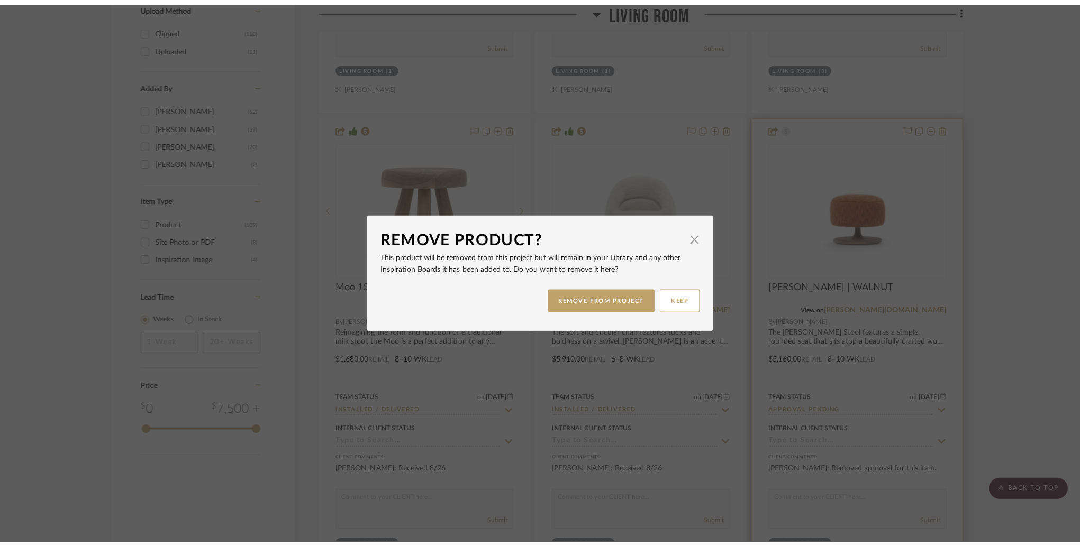
scroll to position [0, 0]
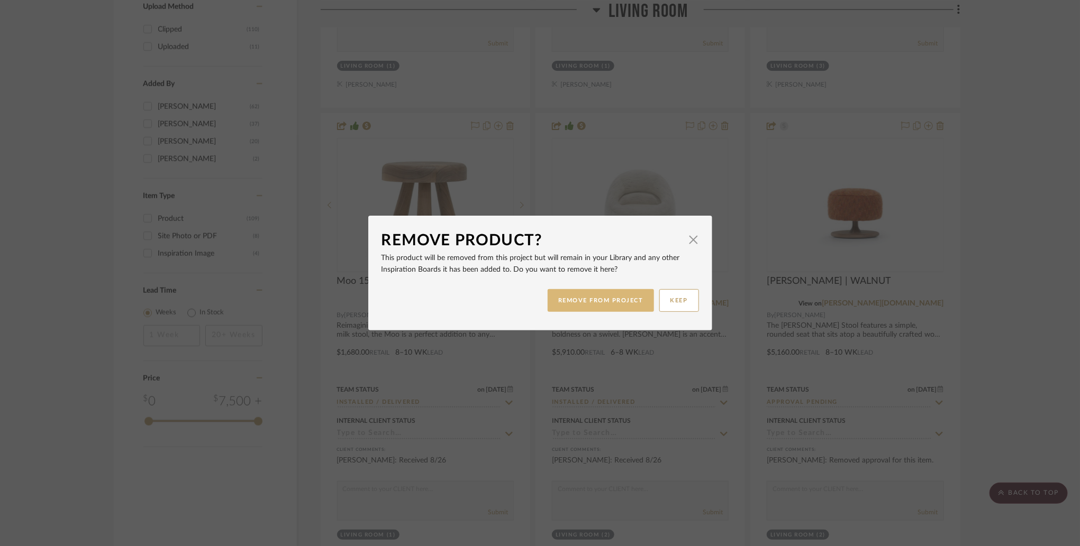
click at [594, 298] on button "REMOVE FROM PROJECT" at bounding box center [600, 300] width 106 height 23
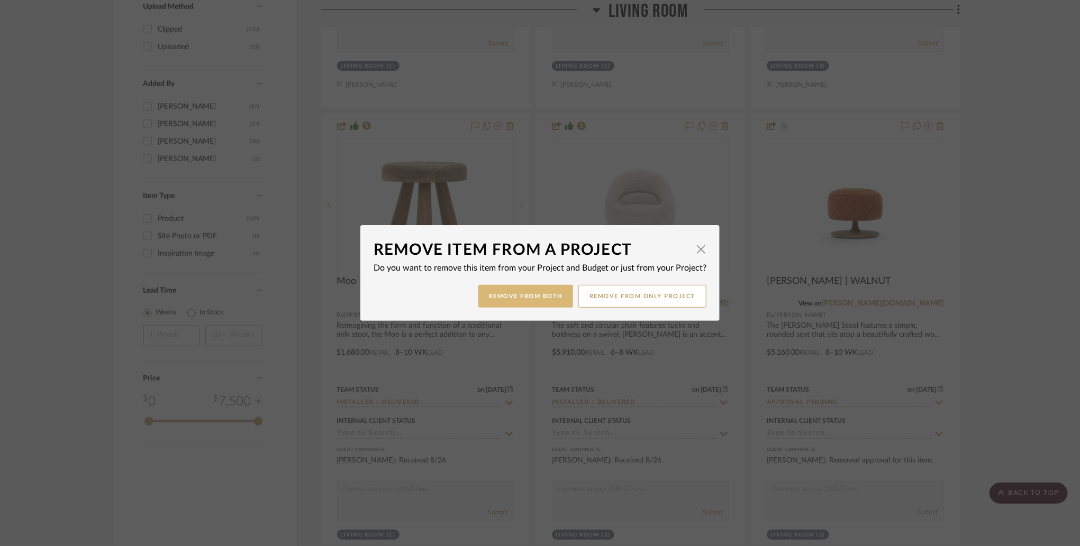
click at [539, 296] on button "Remove from Both" at bounding box center [525, 296] width 95 height 23
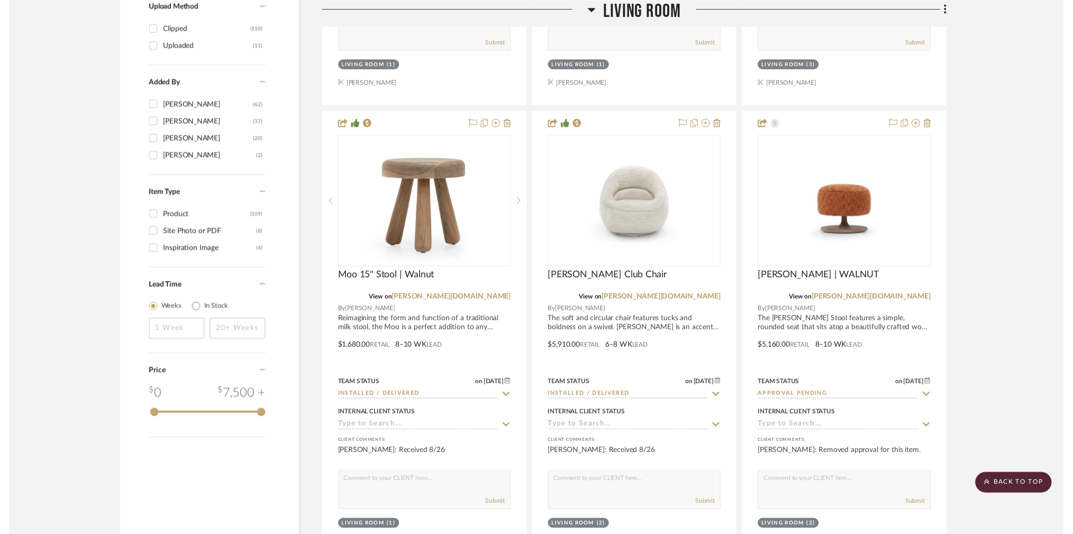
scroll to position [1601, 0]
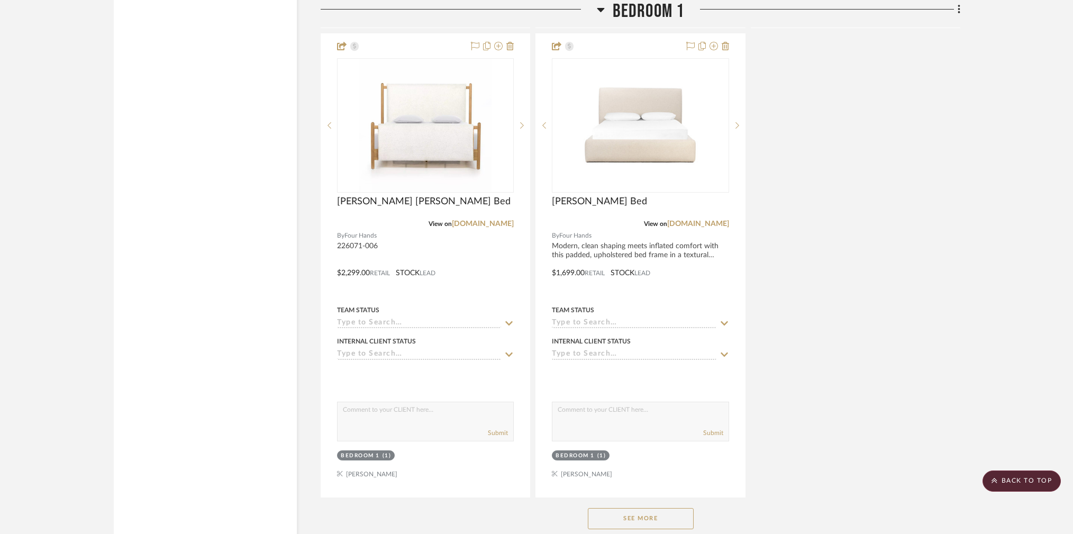
scroll to position [7174, 1]
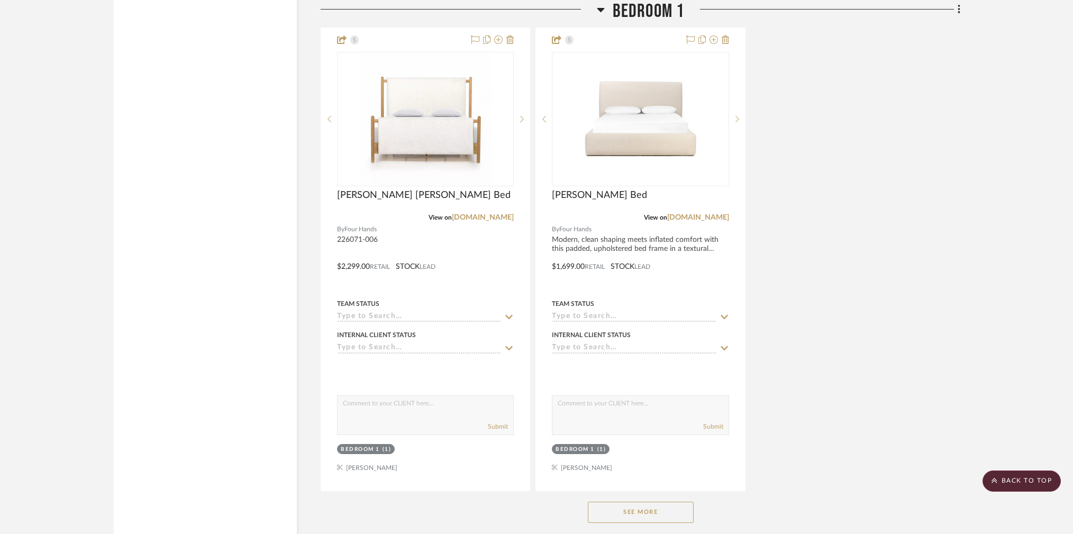
click at [641, 501] on button "See More" at bounding box center [641, 511] width 106 height 21
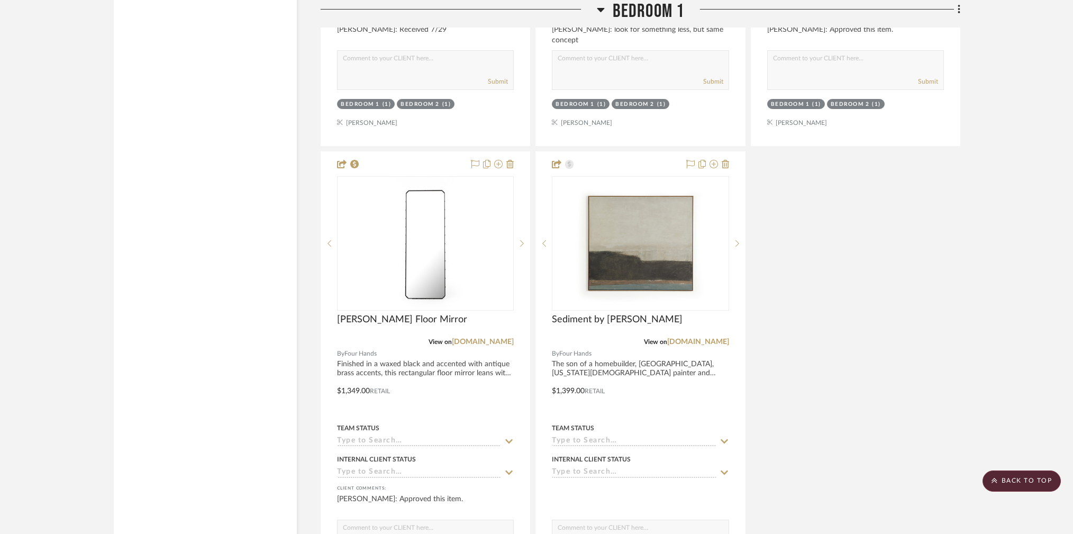
scroll to position [7987, 1]
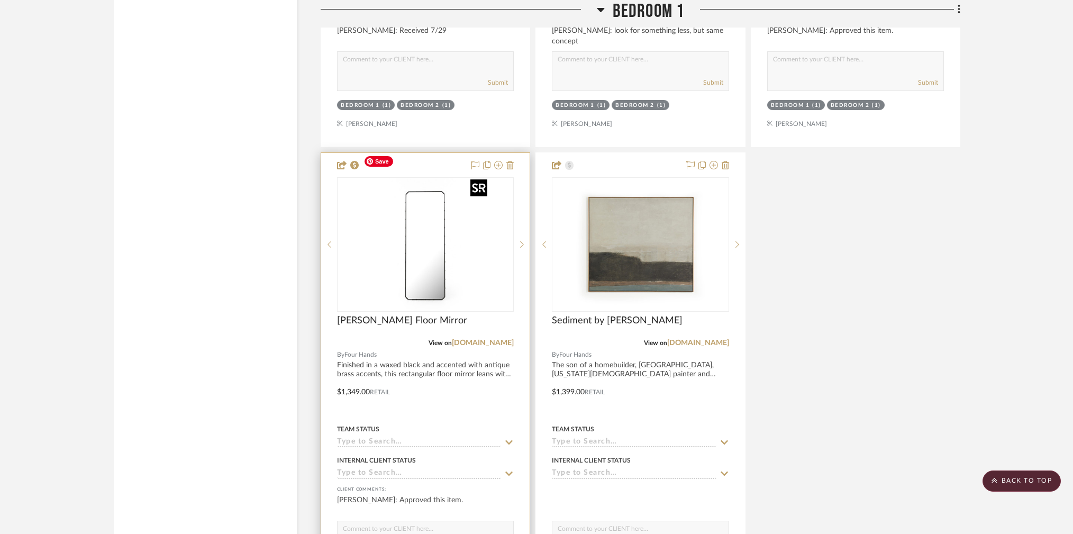
click at [367, 230] on img "0" at bounding box center [425, 244] width 132 height 132
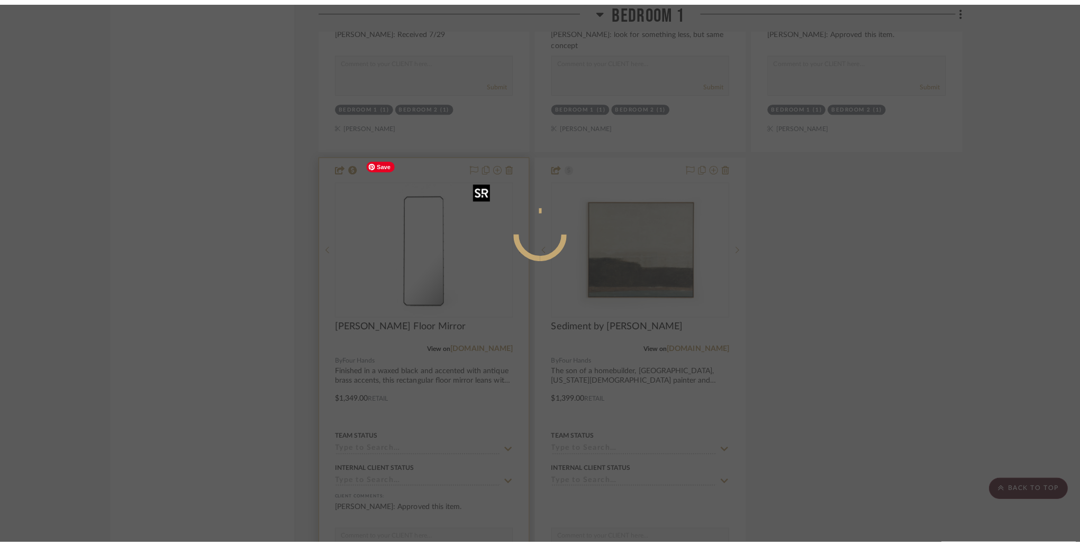
scroll to position [0, 0]
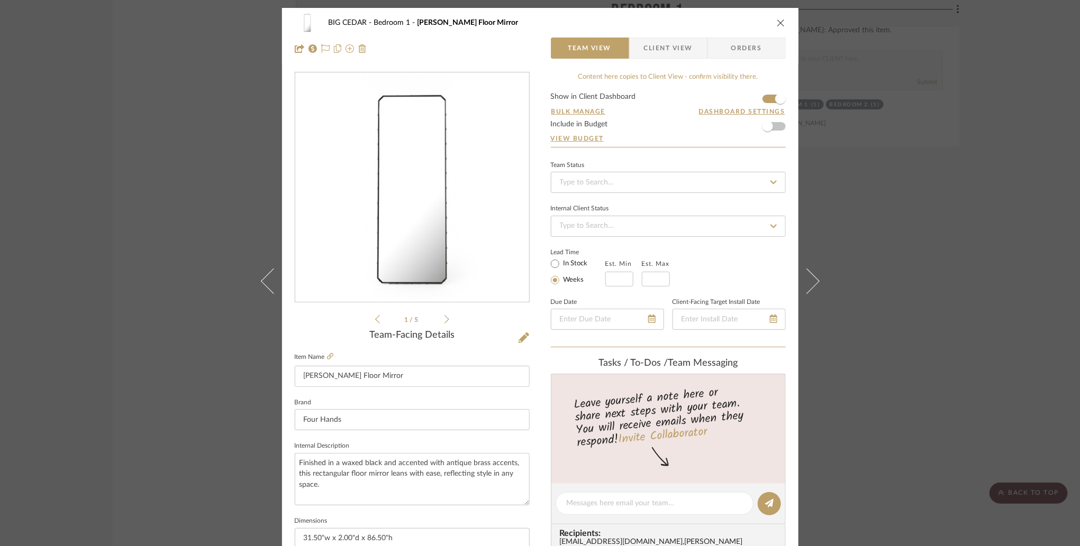
click at [444, 318] on icon at bounding box center [446, 320] width 5 height 10
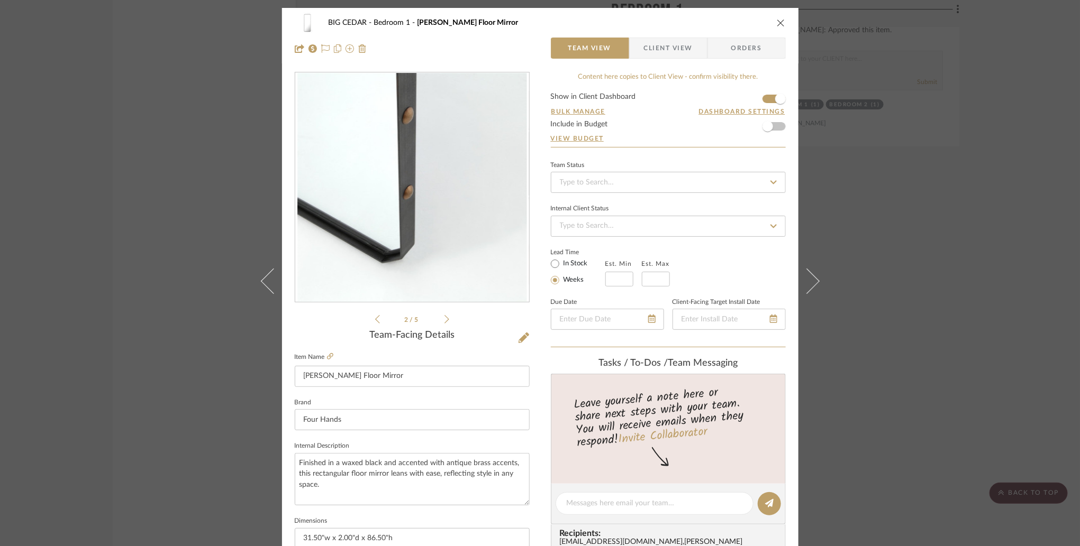
click at [444, 318] on icon at bounding box center [446, 320] width 5 height 10
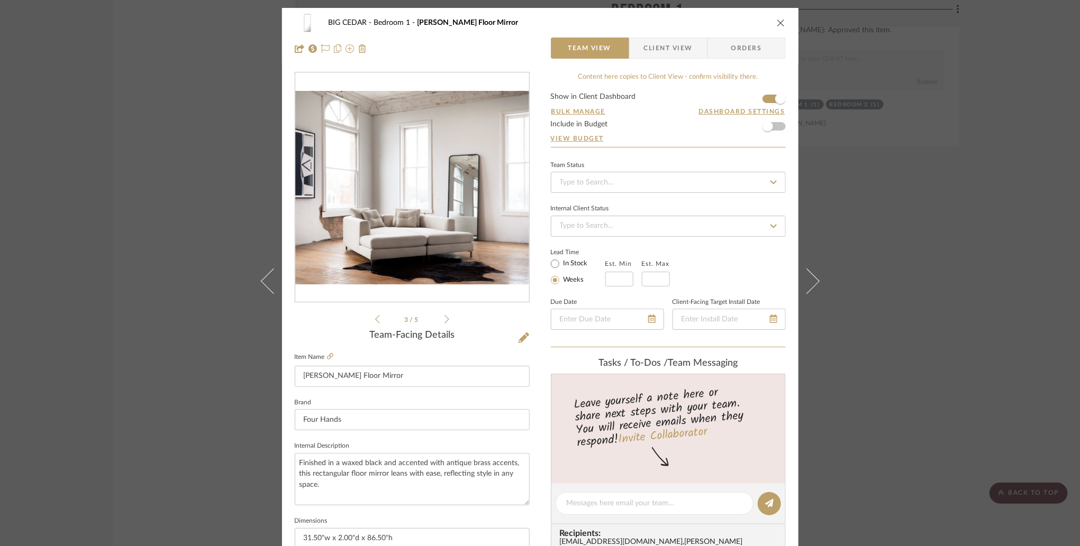
click at [190, 364] on div "BIG CEDAR Bedroom 1 Walsh Floor Mirror Team View Client View Orders 3 / 5 Team-…" at bounding box center [540, 273] width 1080 height 546
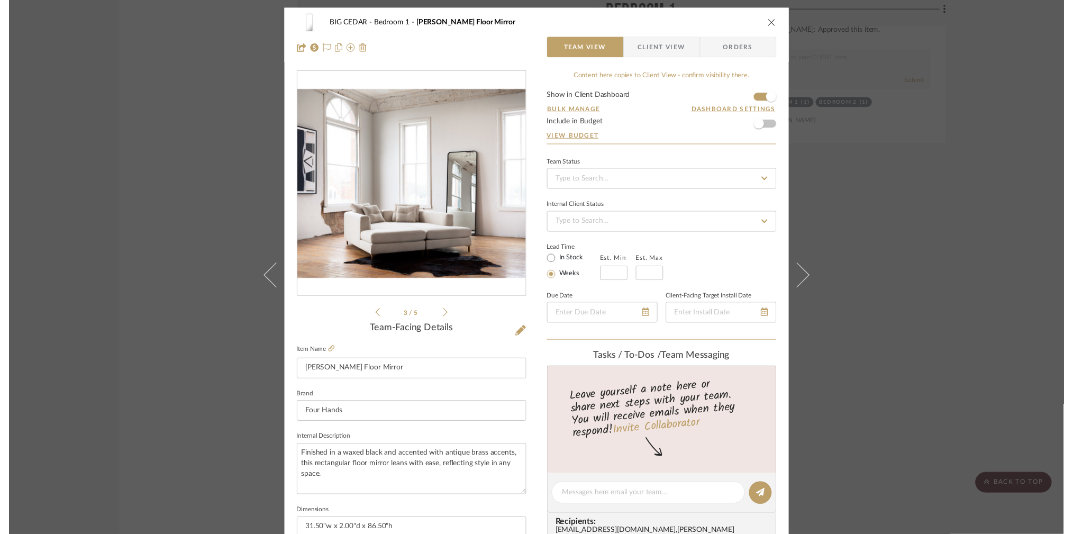
scroll to position [7987, 1]
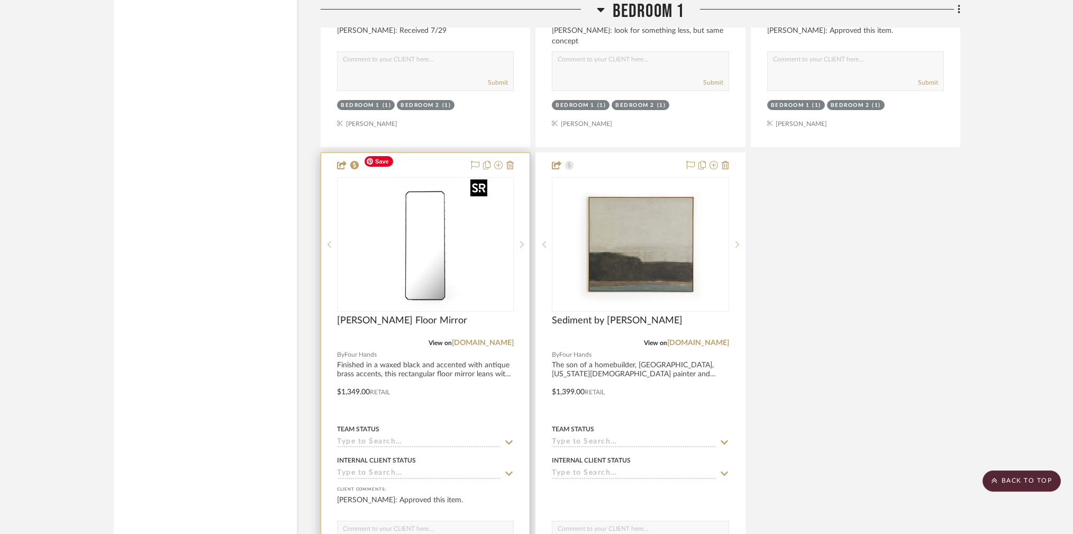
click at [423, 249] on img "0" at bounding box center [425, 244] width 132 height 132
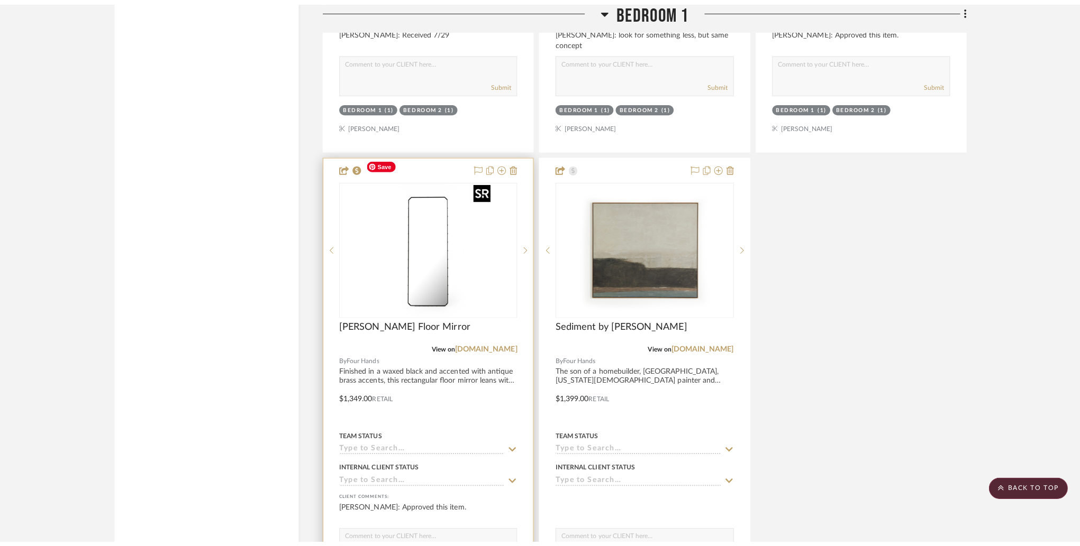
scroll to position [0, 0]
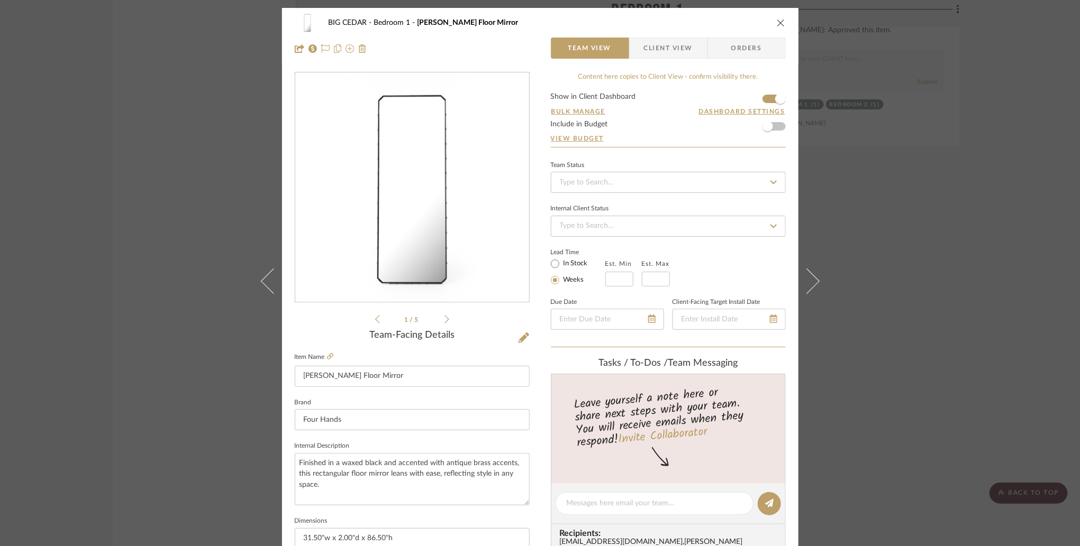
click at [780, 23] on icon "close" at bounding box center [781, 23] width 8 height 8
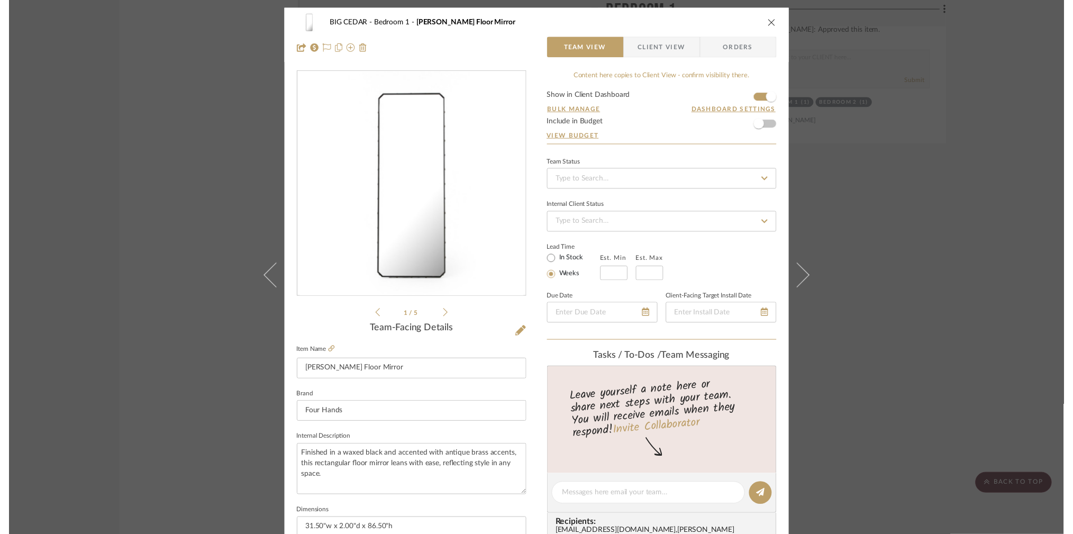
scroll to position [7987, 1]
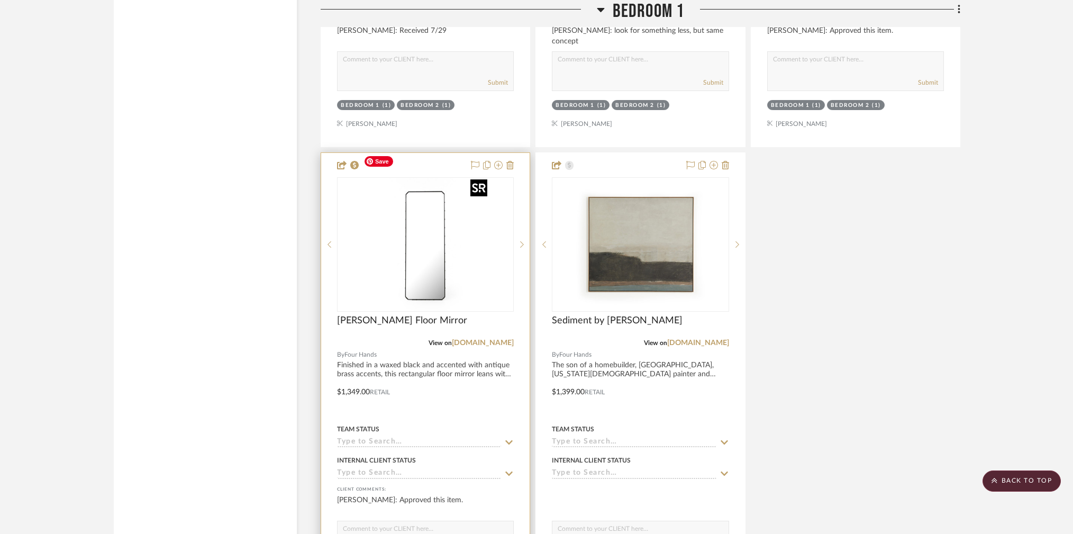
click at [384, 262] on img "0" at bounding box center [425, 244] width 132 height 132
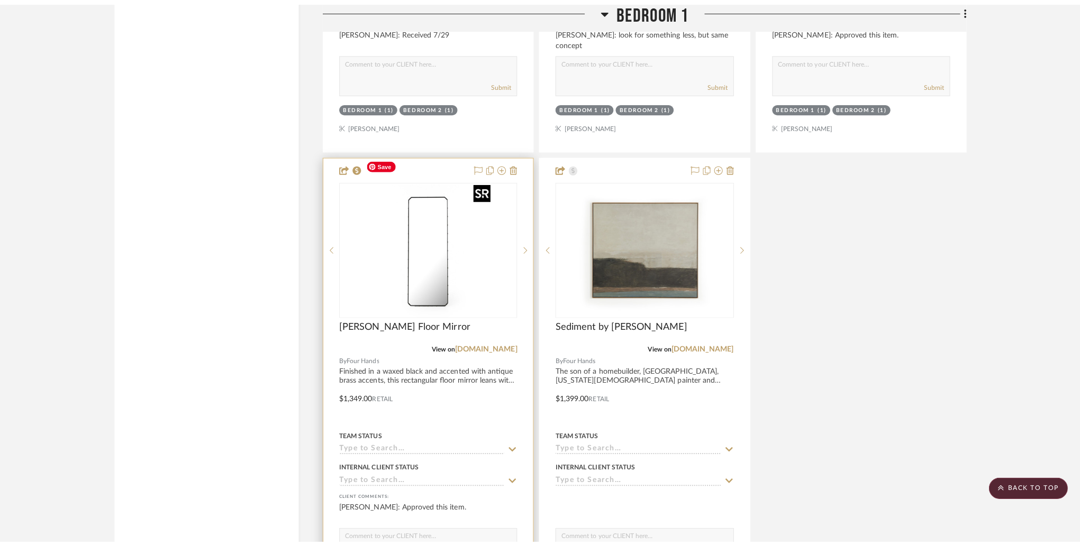
scroll to position [0, 0]
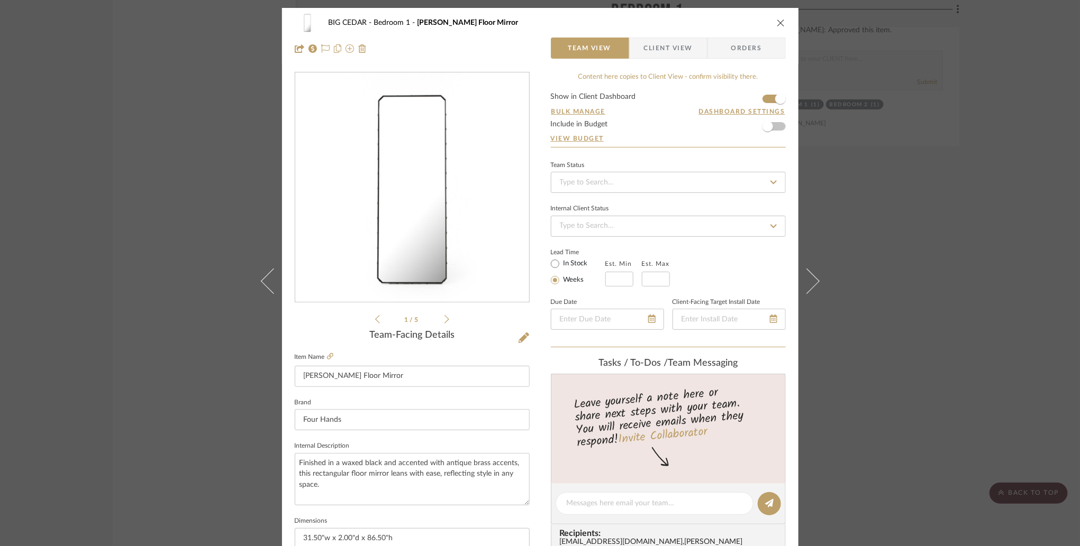
click at [668, 54] on span "Client View" at bounding box center [668, 48] width 49 height 21
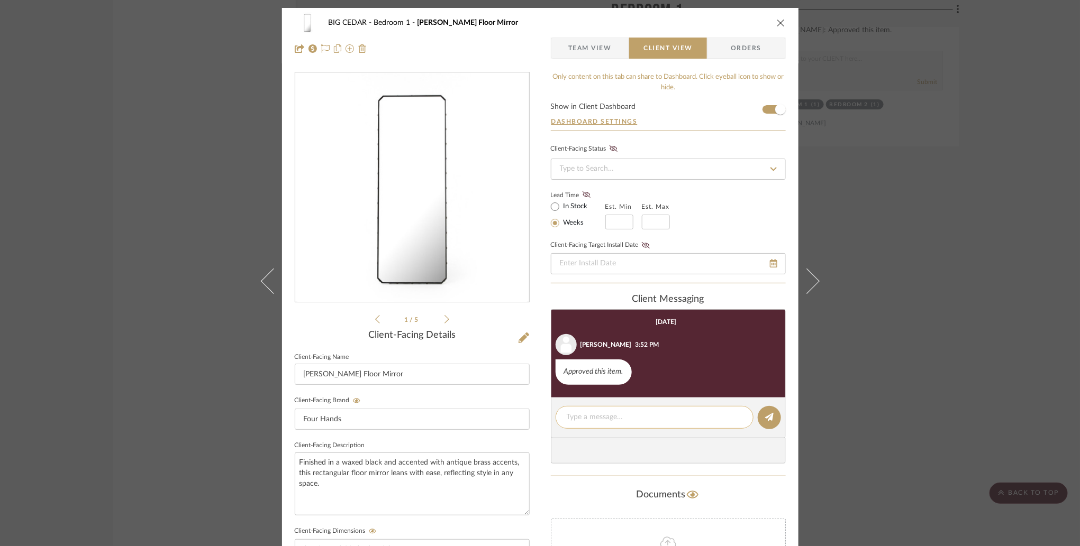
click at [609, 416] on textarea at bounding box center [655, 417] width 176 height 11
type textarea "Discontinued"
click at [765, 413] on icon at bounding box center [769, 417] width 8 height 8
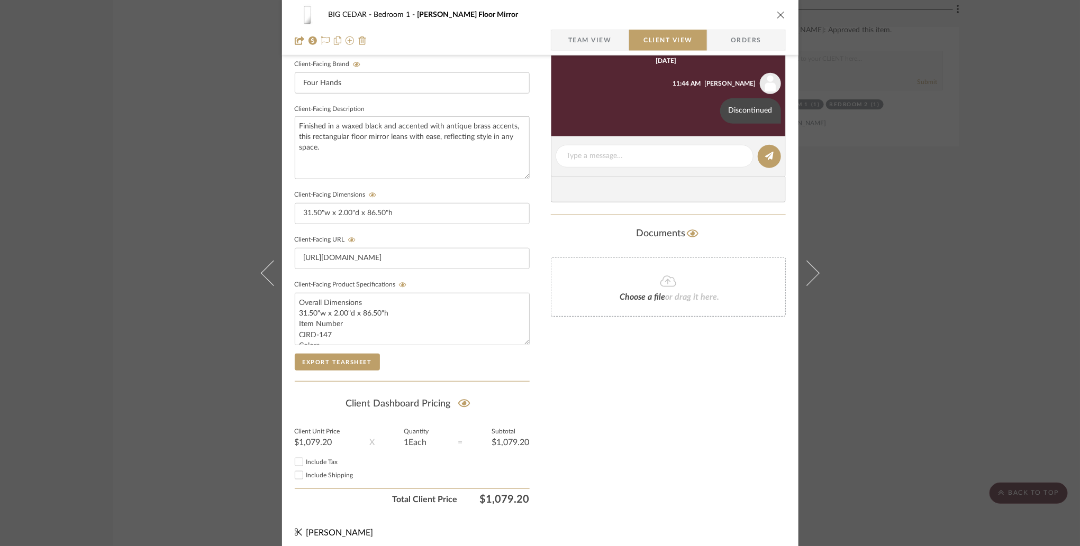
scroll to position [338, 0]
click at [851, 363] on div "BIG CEDAR Bedroom 1 Walsh Floor Mirror Team View Client View Orders 1 / 5 Clien…" at bounding box center [540, 273] width 1080 height 546
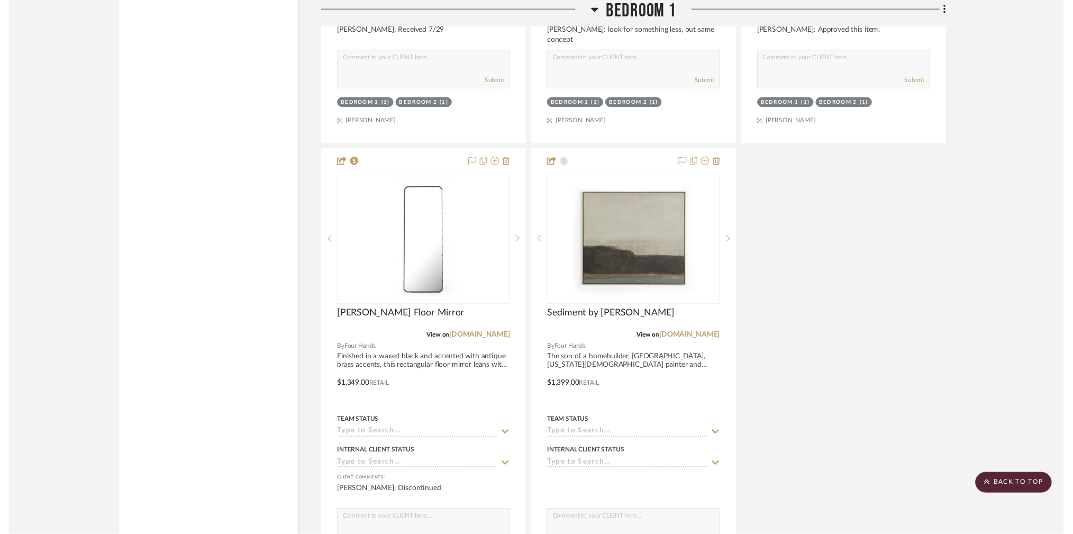
scroll to position [7987, 1]
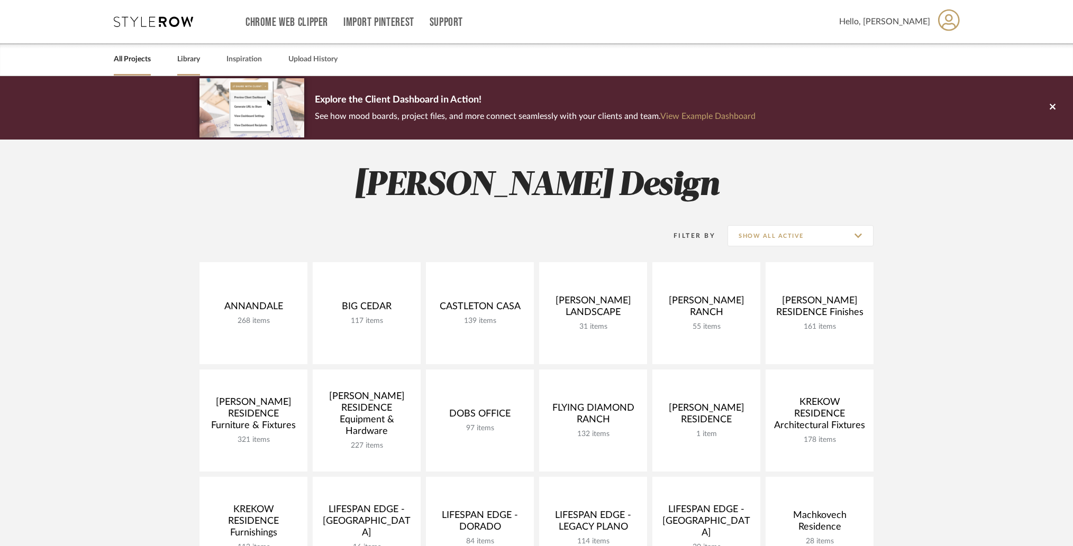
click at [178, 59] on link "Library" at bounding box center [188, 59] width 23 height 14
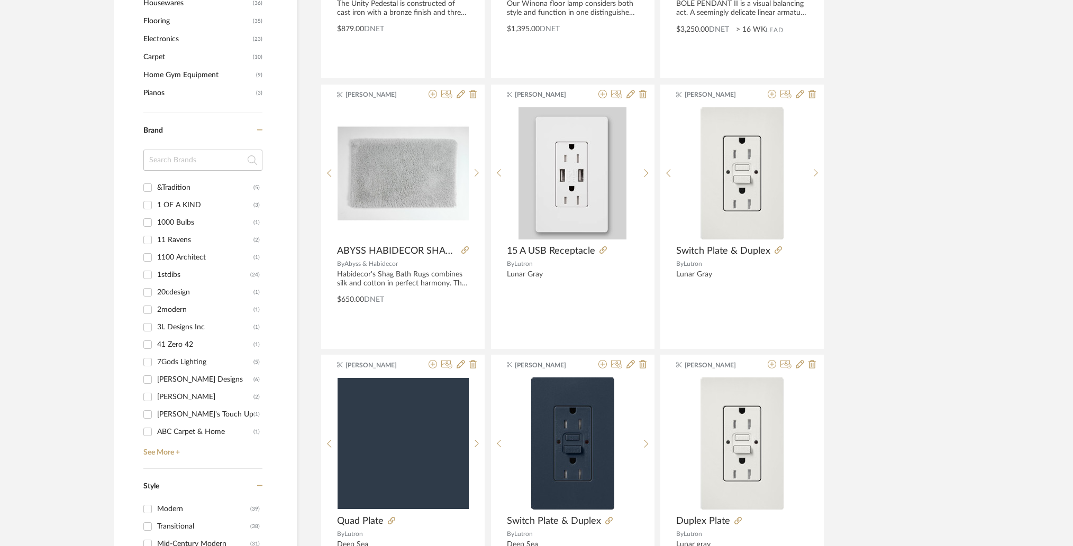
scroll to position [931, 0]
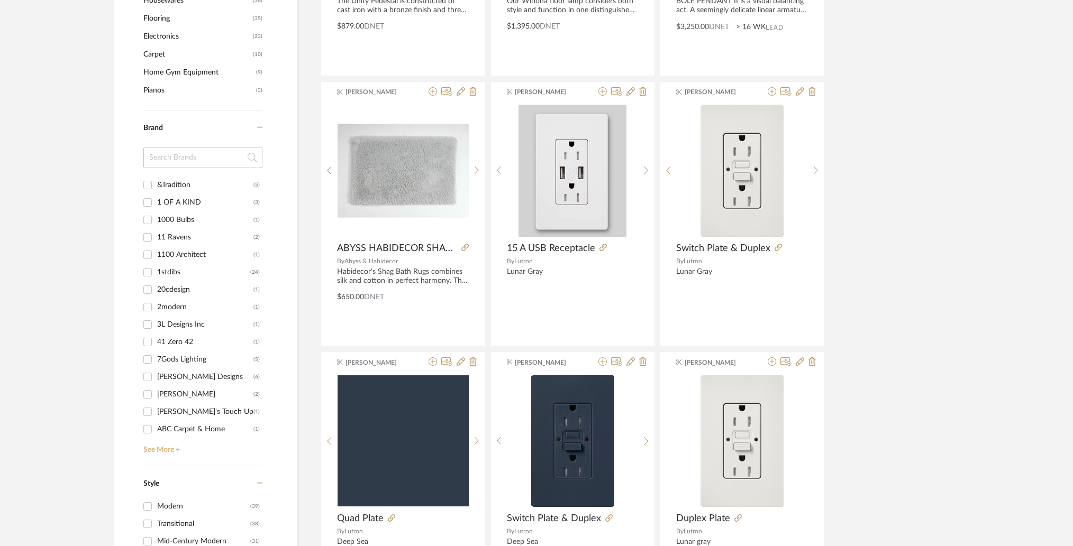
click at [165, 449] on link "See More +" at bounding box center [202, 446] width 122 height 17
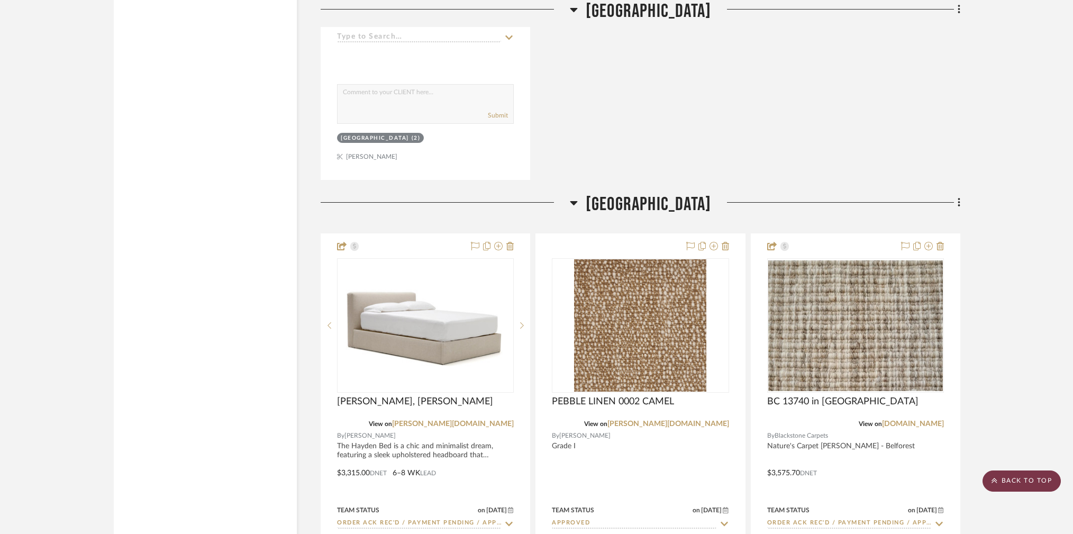
click at [1020, 480] on scroll-to-top-button "BACK TO TOP" at bounding box center [1021, 480] width 78 height 21
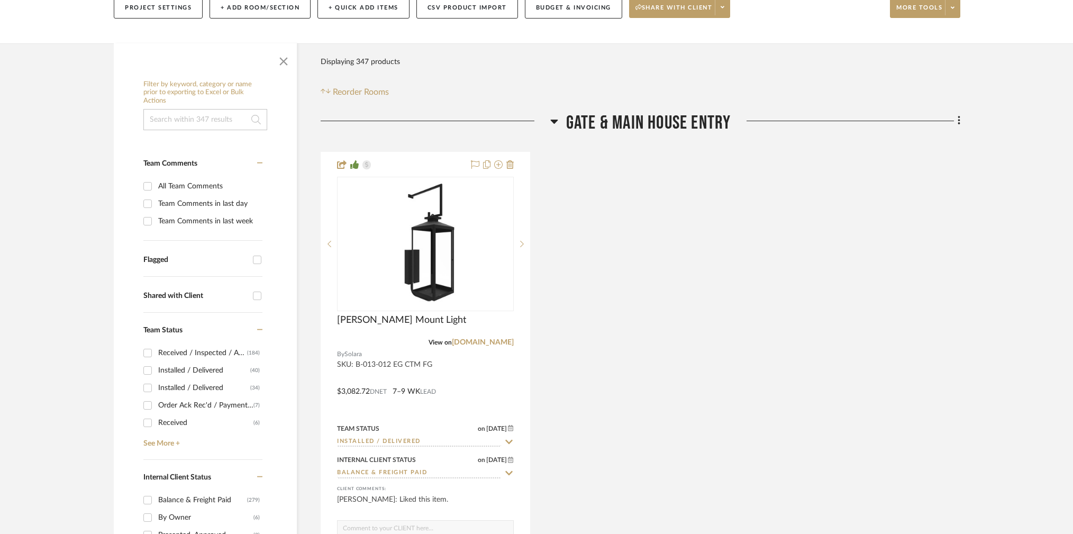
scroll to position [166, 0]
click at [749, 255] on div "[PERSON_NAME] Mount Light View on [DOMAIN_NAME] By Solara SKU: B-013-012 EG CTM…" at bounding box center [641, 382] width 640 height 464
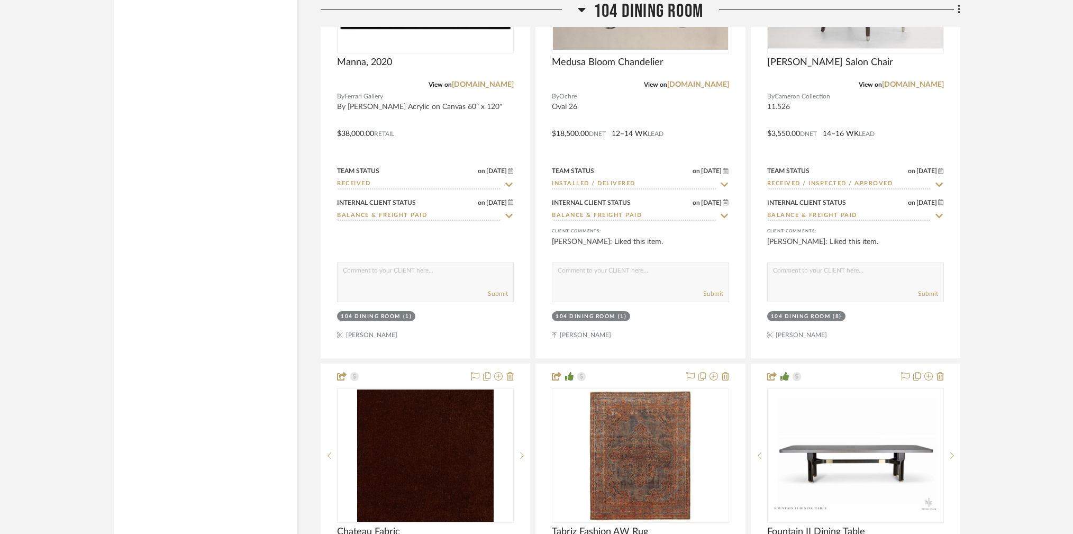
scroll to position [5535, 0]
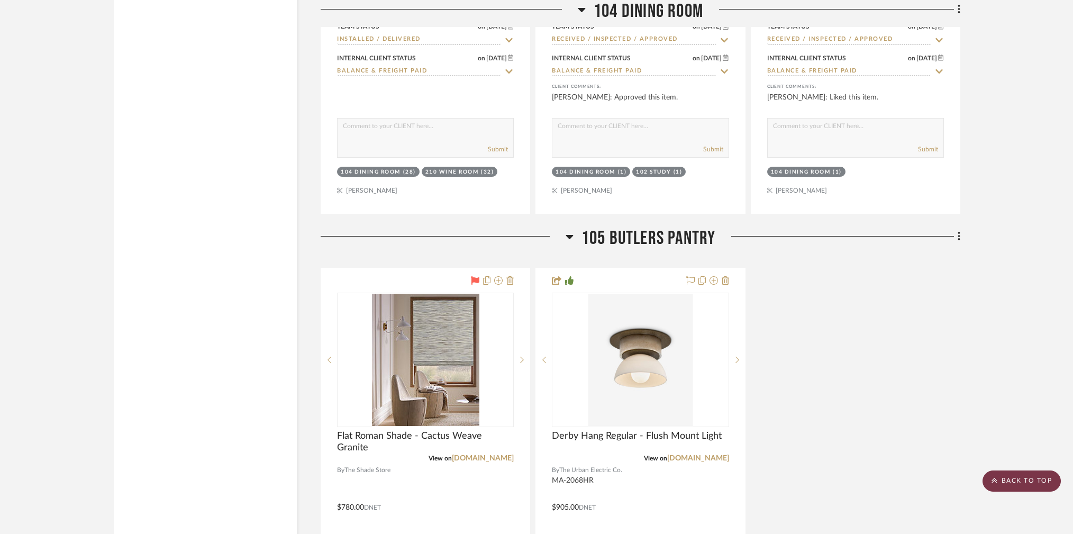
click at [1054, 476] on scroll-to-top-button "BACK TO TOP" at bounding box center [1021, 480] width 78 height 21
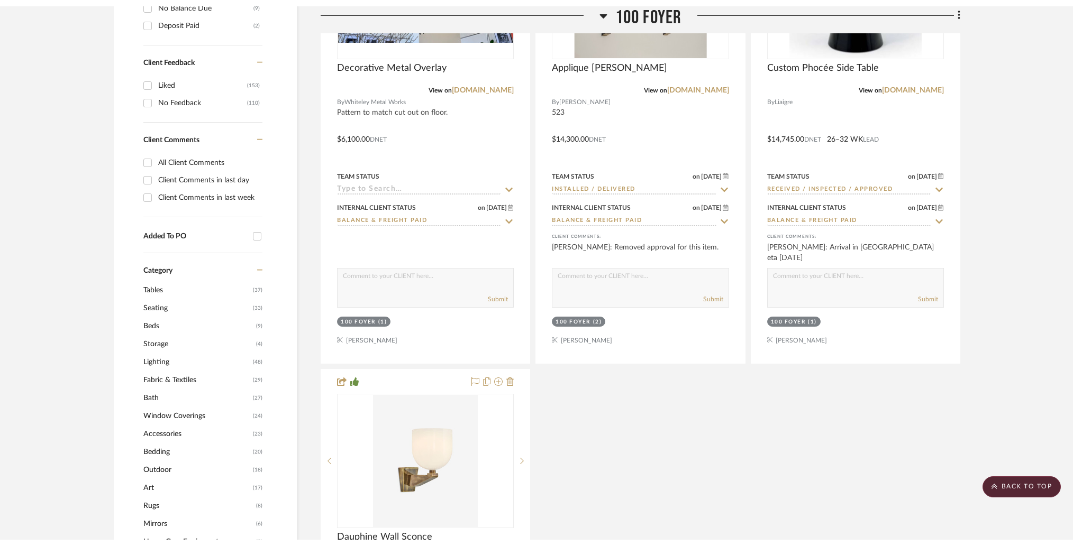
scroll to position [0, 0]
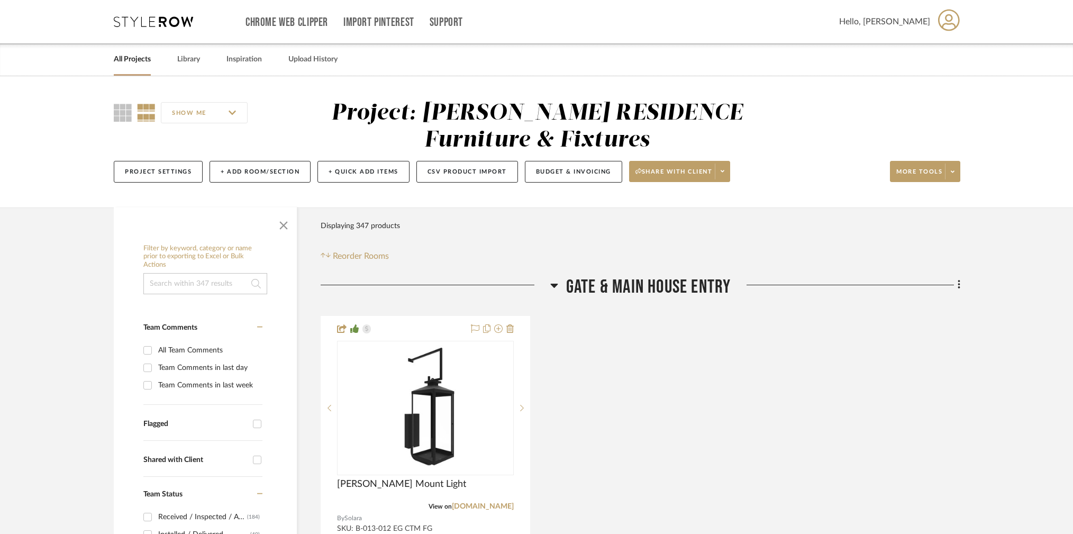
click at [126, 56] on link "All Projects" at bounding box center [132, 59] width 37 height 14
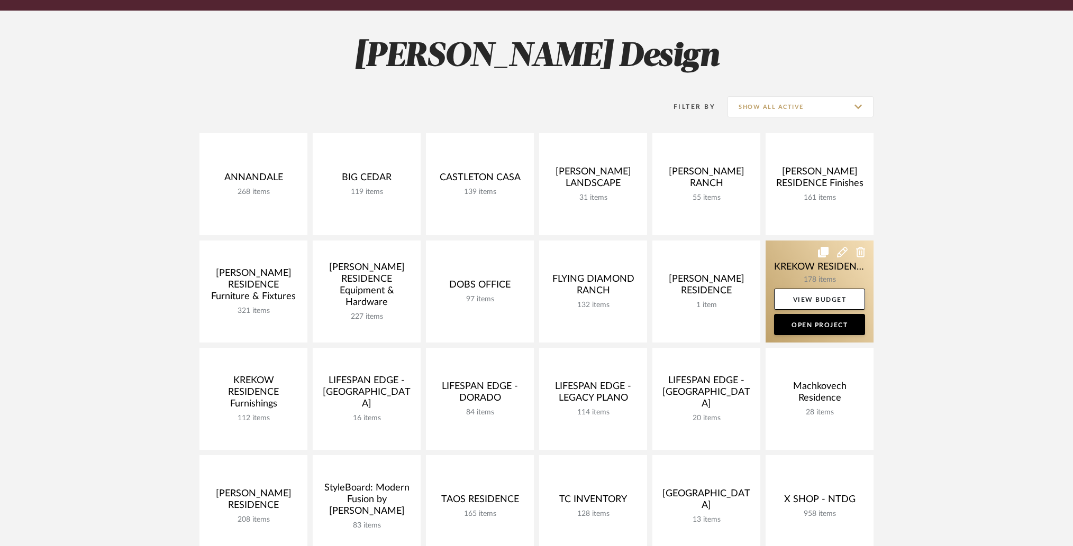
scroll to position [121, 0]
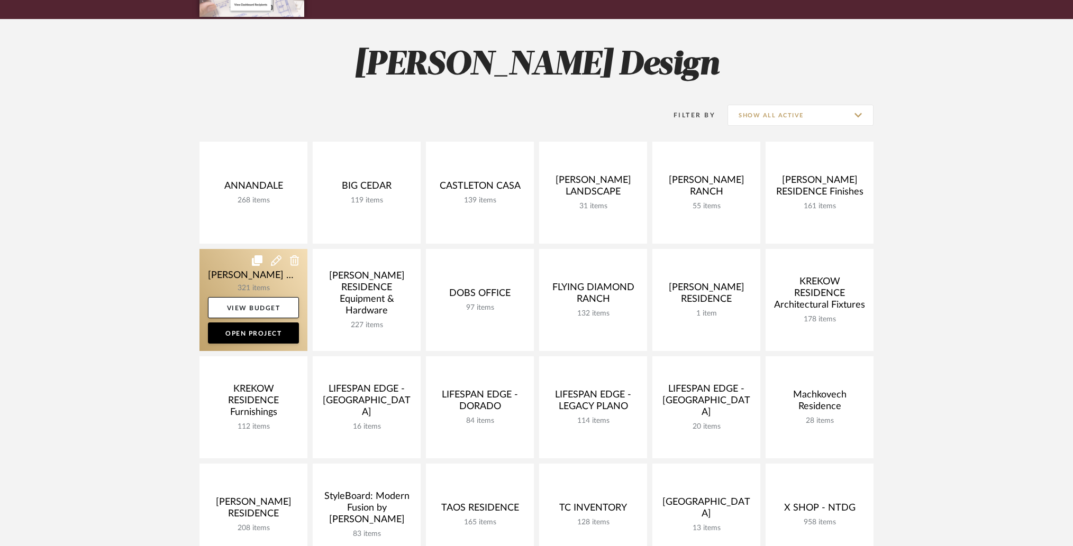
click at [214, 268] on link at bounding box center [253, 300] width 108 height 102
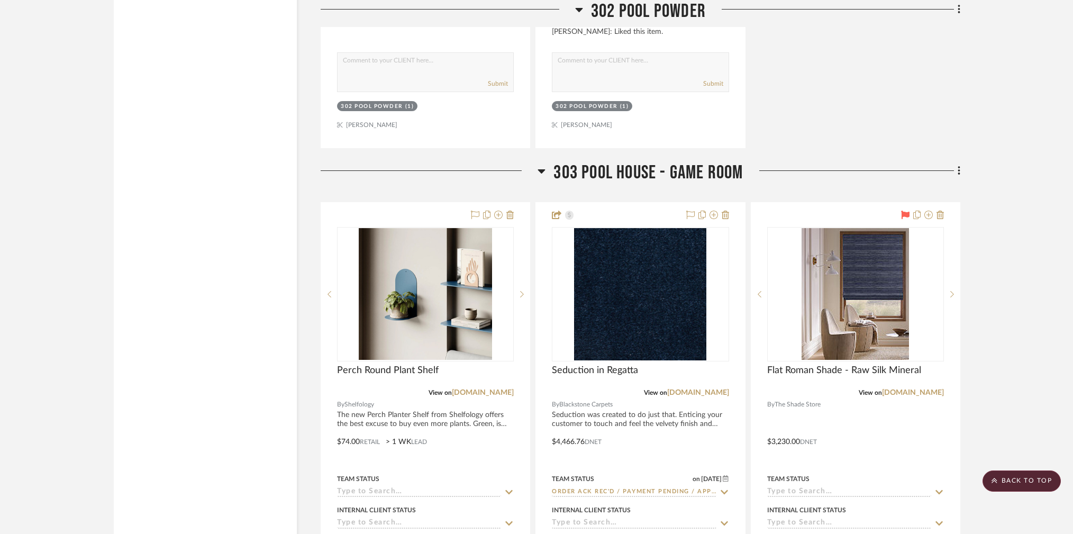
scroll to position [33837, 0]
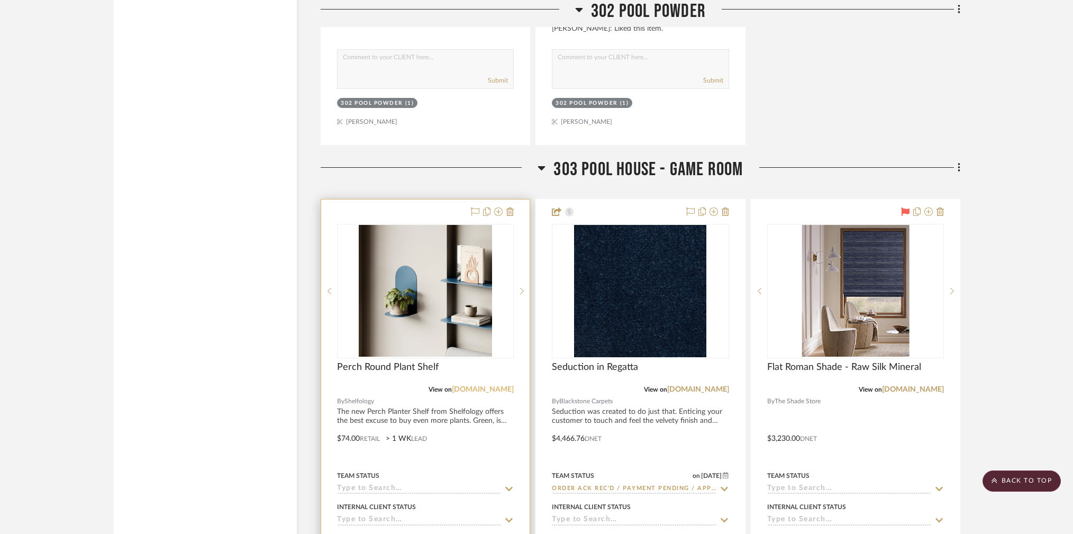
click at [490, 386] on link "shelfology.com" at bounding box center [483, 389] width 62 height 7
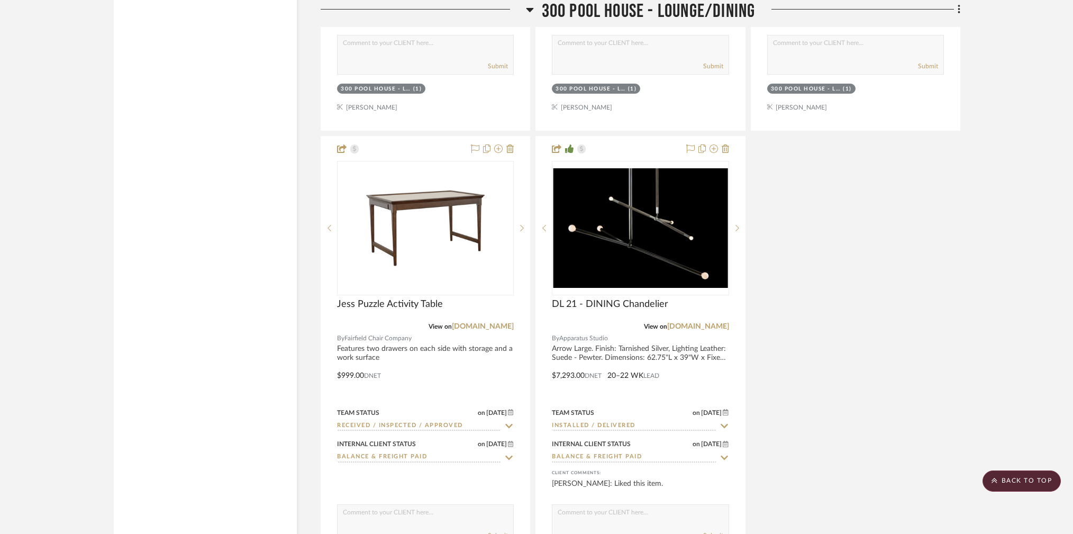
scroll to position [32762, 0]
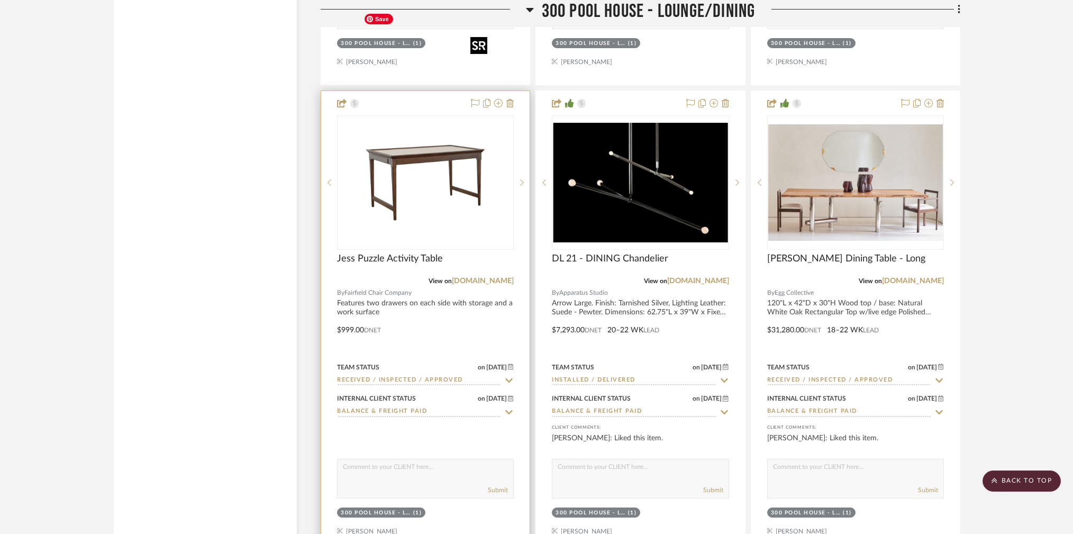
click at [428, 116] on img "0" at bounding box center [425, 182] width 132 height 132
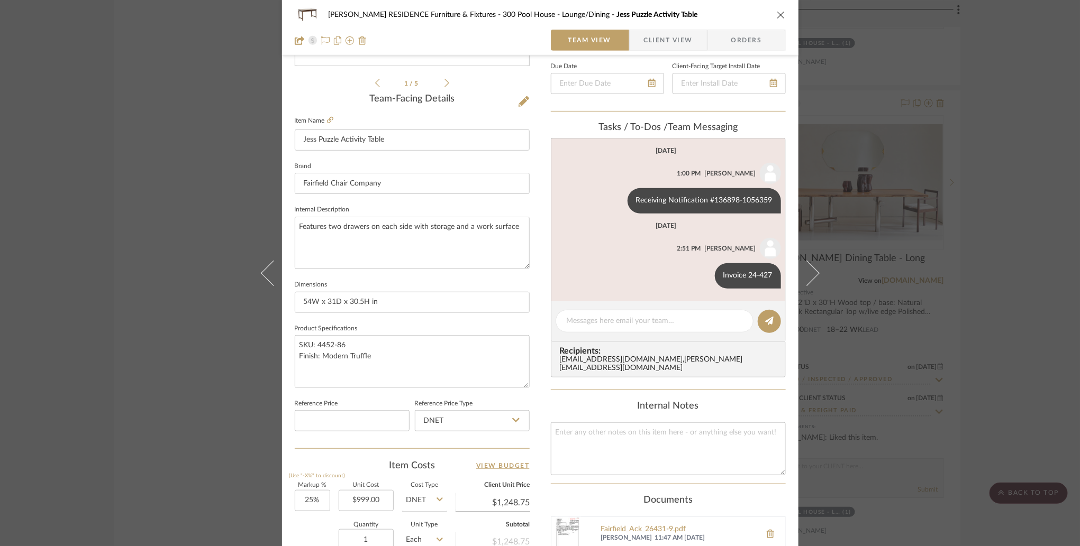
scroll to position [435, 0]
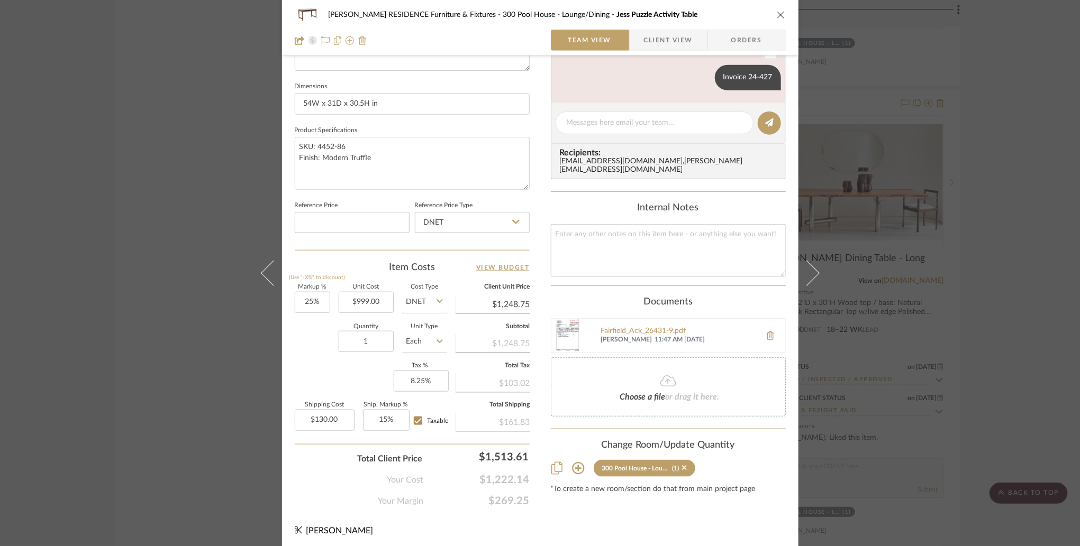
click at [907, 257] on div "COBLE RESIDENCE Furniture & Fixtures 300 Pool House - Lounge/Dining Jess Puzzle…" at bounding box center [540, 273] width 1080 height 546
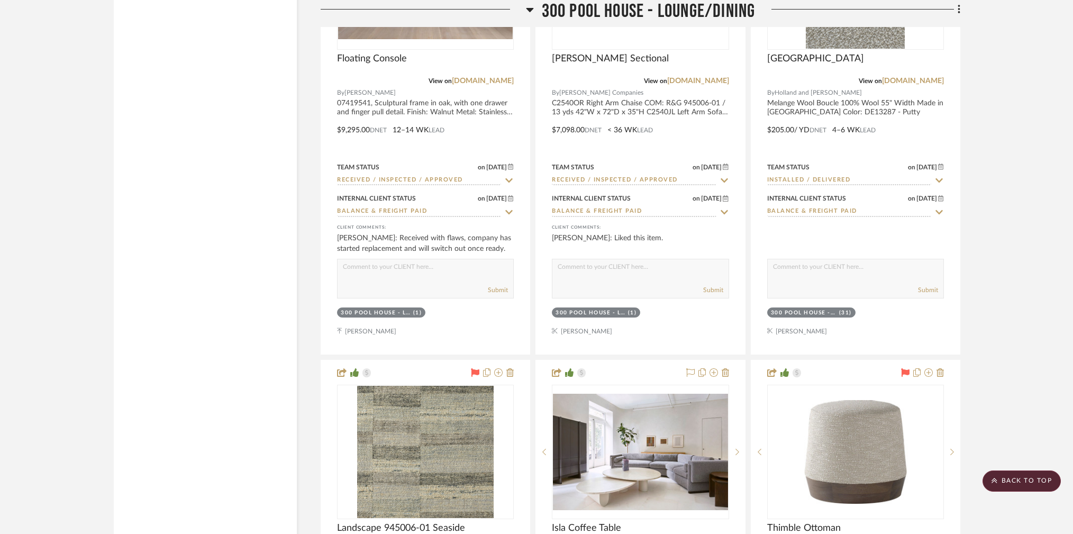
scroll to position [33902, 0]
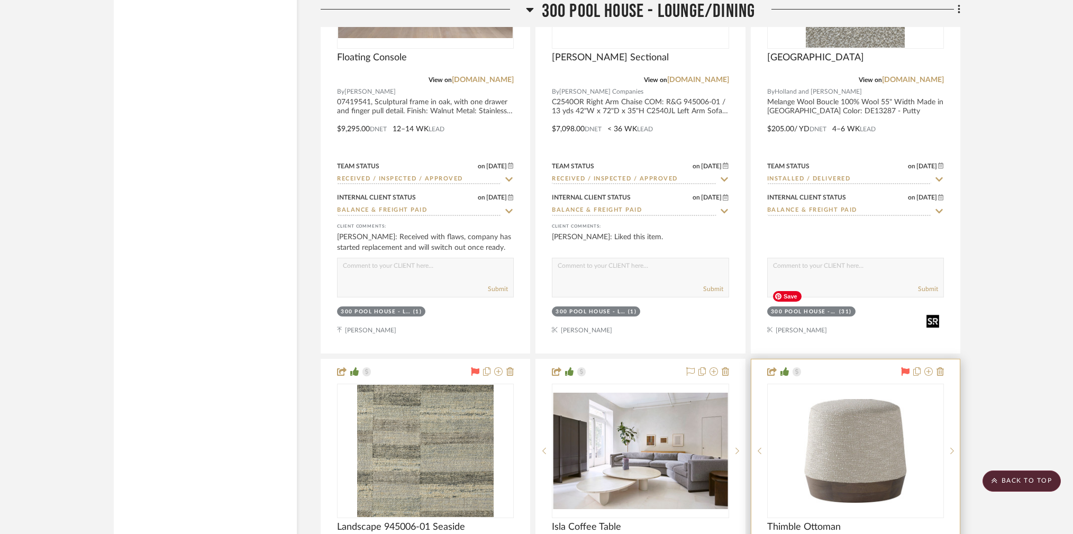
click at [872, 399] on img "0" at bounding box center [855, 451] width 175 height 104
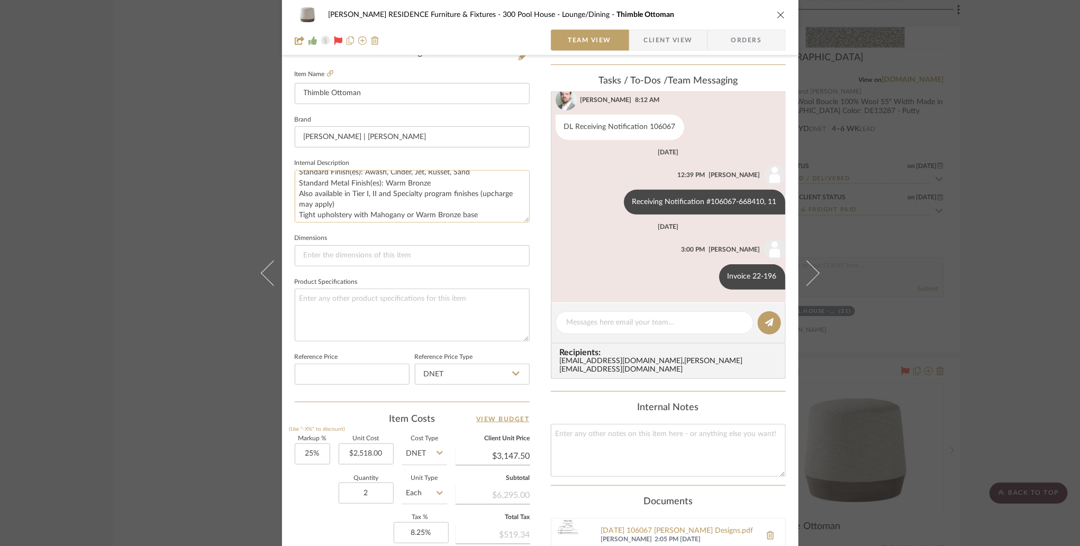
scroll to position [53, 0]
click at [206, 220] on div "COBLE RESIDENCE Furniture & Fixtures 300 Pool House - Lounge/Dining Thimble Ott…" at bounding box center [540, 273] width 1080 height 546
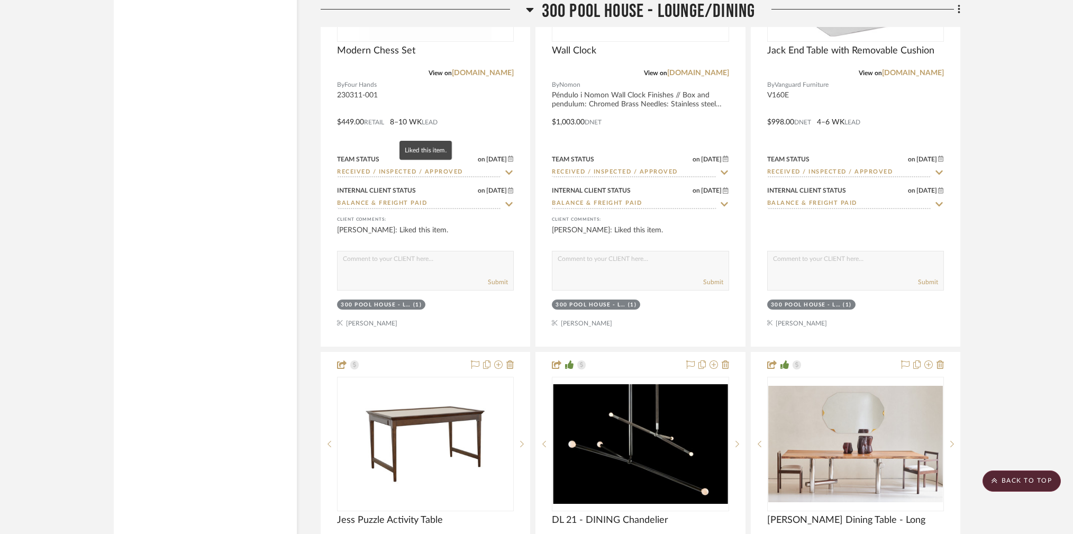
scroll to position [32504, 0]
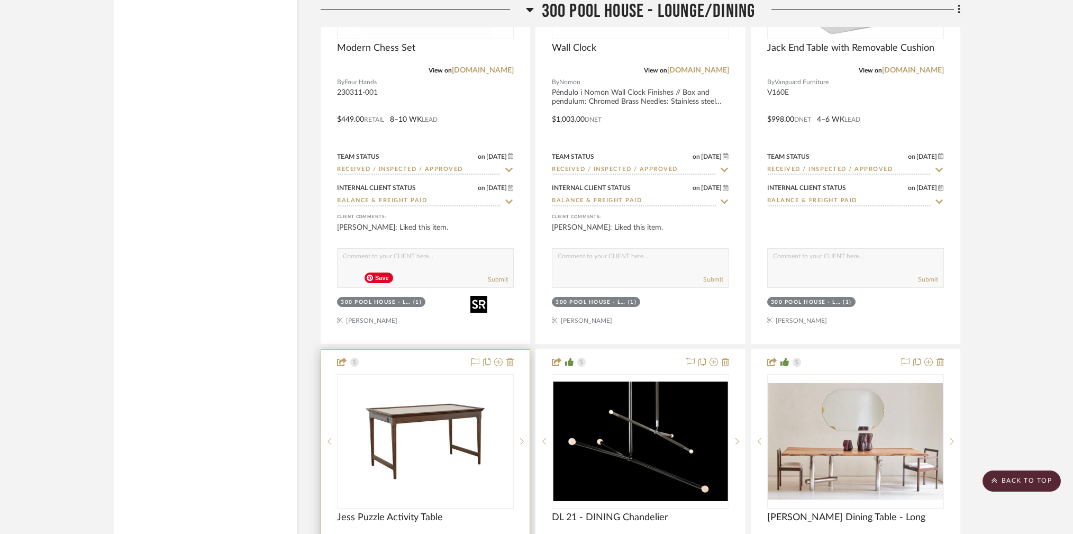
click at [419, 375] on img "0" at bounding box center [425, 441] width 132 height 132
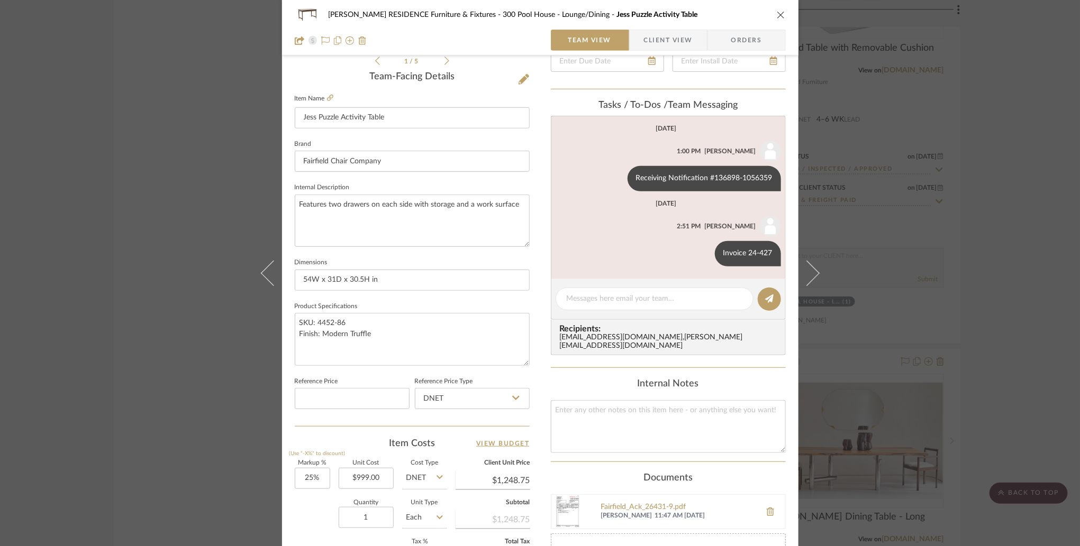
scroll to position [258, 0]
click at [426, 295] on sr-form-field "Dimensions 54W x 31D x 30.5H in" at bounding box center [412, 279] width 235 height 44
click at [186, 284] on div "COBLE RESIDENCE Furniture & Fixtures 300 Pool House - Lounge/Dining Jess Puzzle…" at bounding box center [540, 273] width 1080 height 546
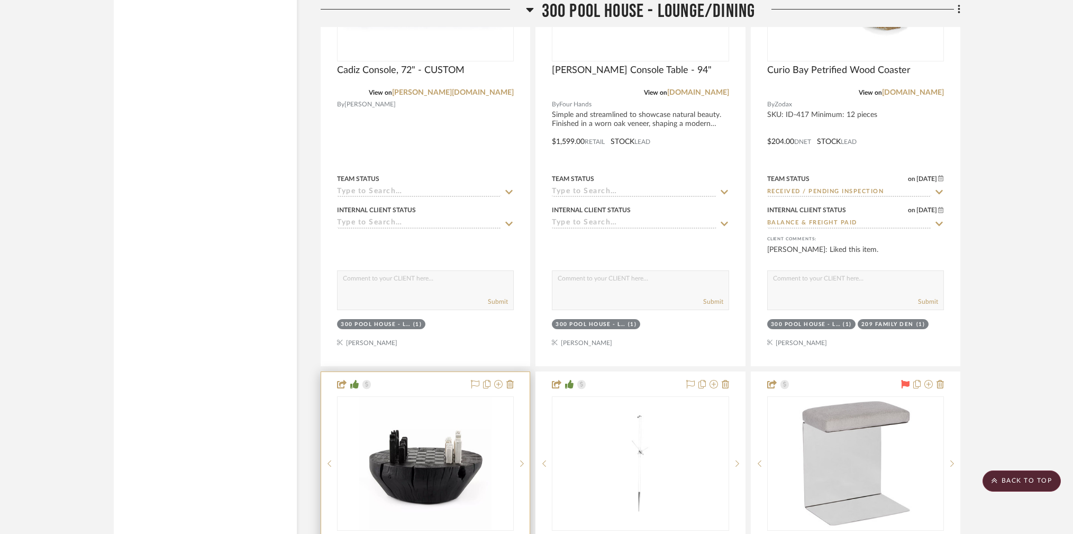
scroll to position [31606, 0]
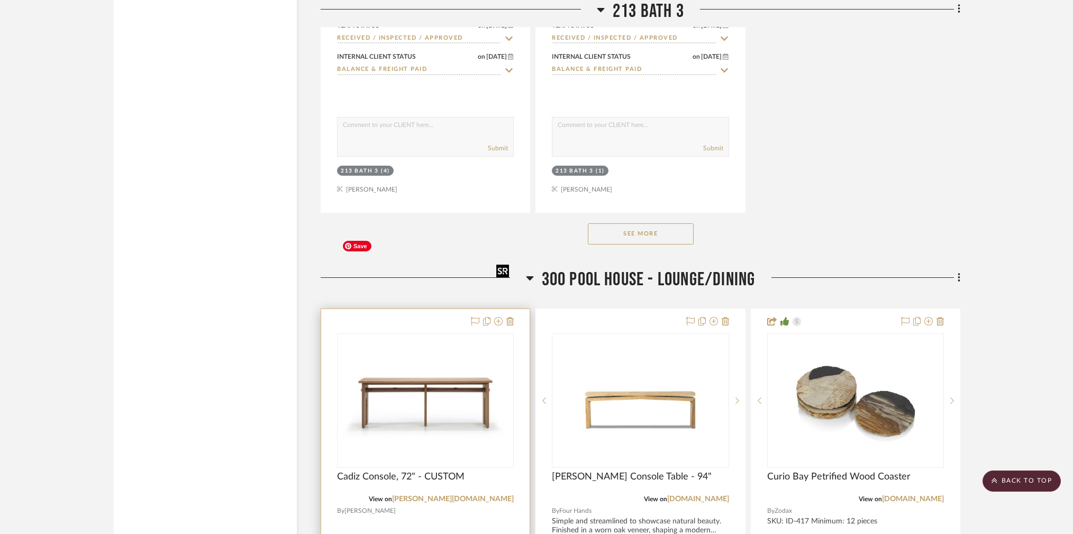
click at [430, 340] on img "0" at bounding box center [425, 400] width 175 height 120
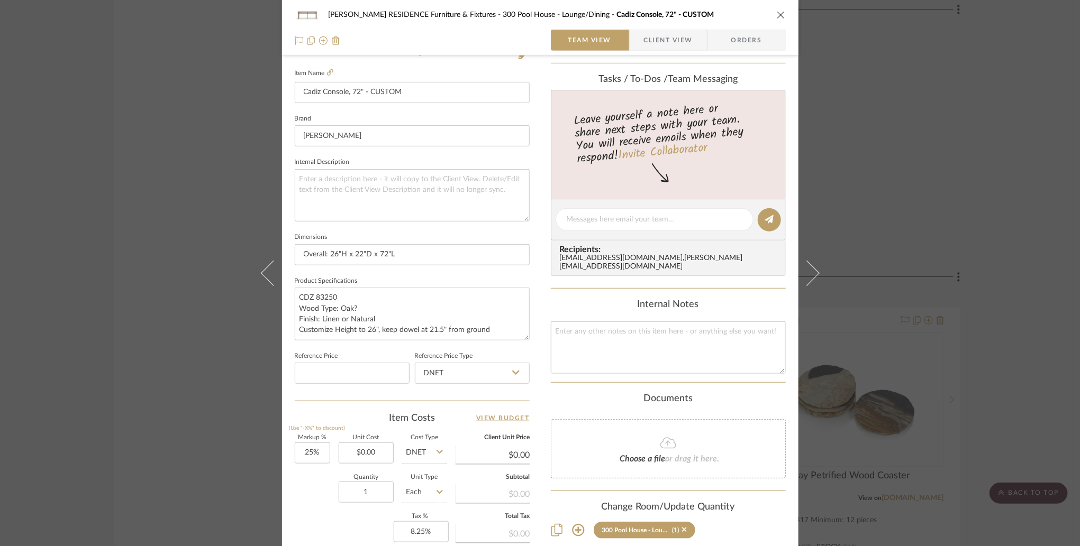
scroll to position [286, 0]
click at [222, 220] on div "COBLE RESIDENCE Furniture & Fixtures 300 Pool House - Lounge/Dining Cadiz Conso…" at bounding box center [540, 273] width 1080 height 546
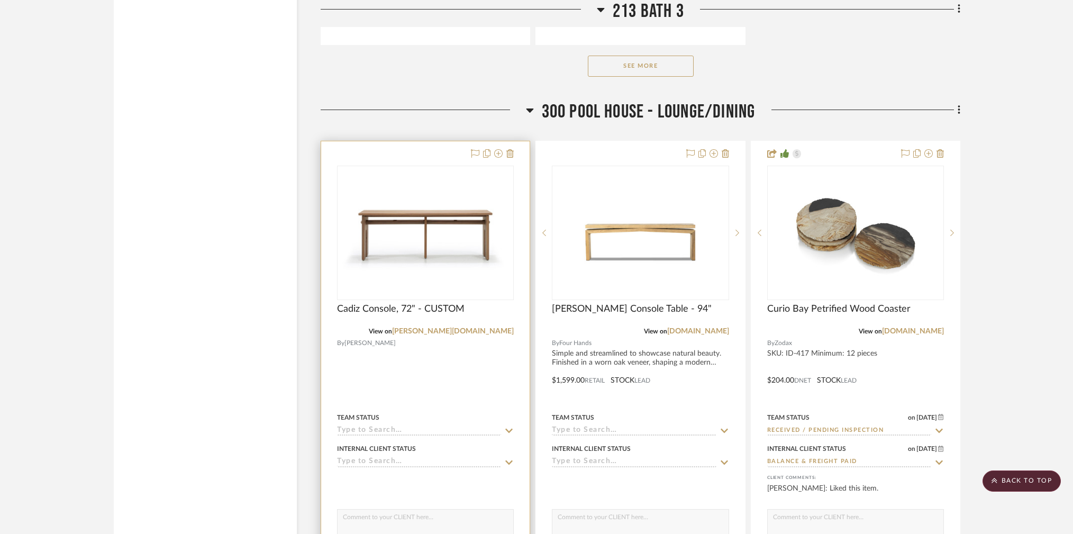
scroll to position [31769, 0]
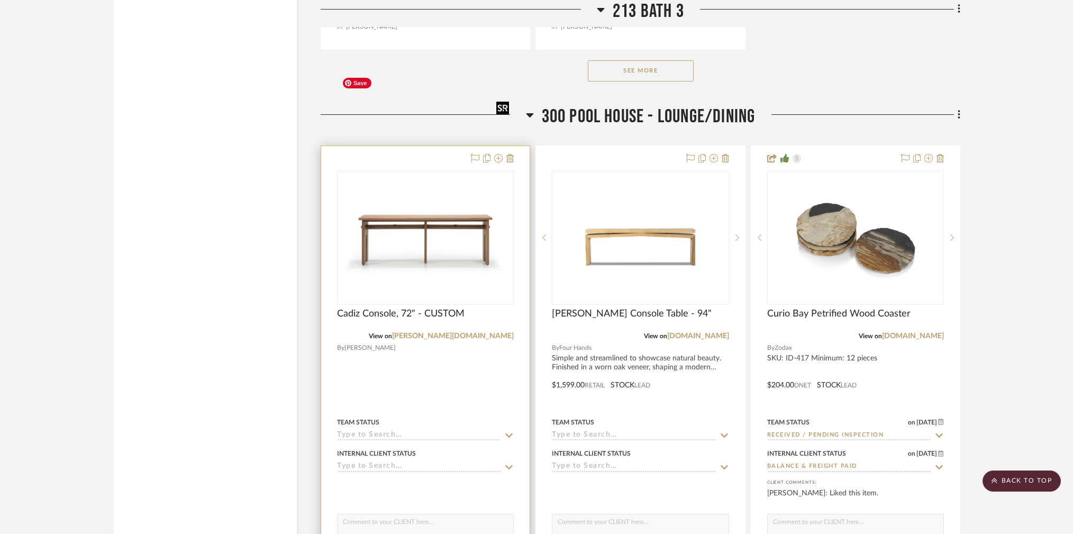
click at [433, 177] on img "0" at bounding box center [425, 237] width 175 height 120
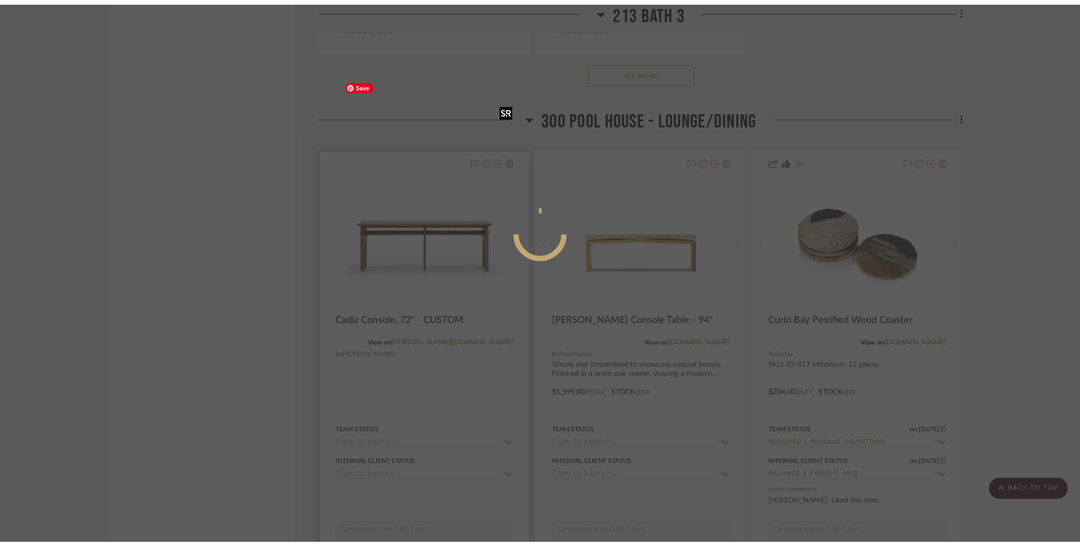
scroll to position [0, 0]
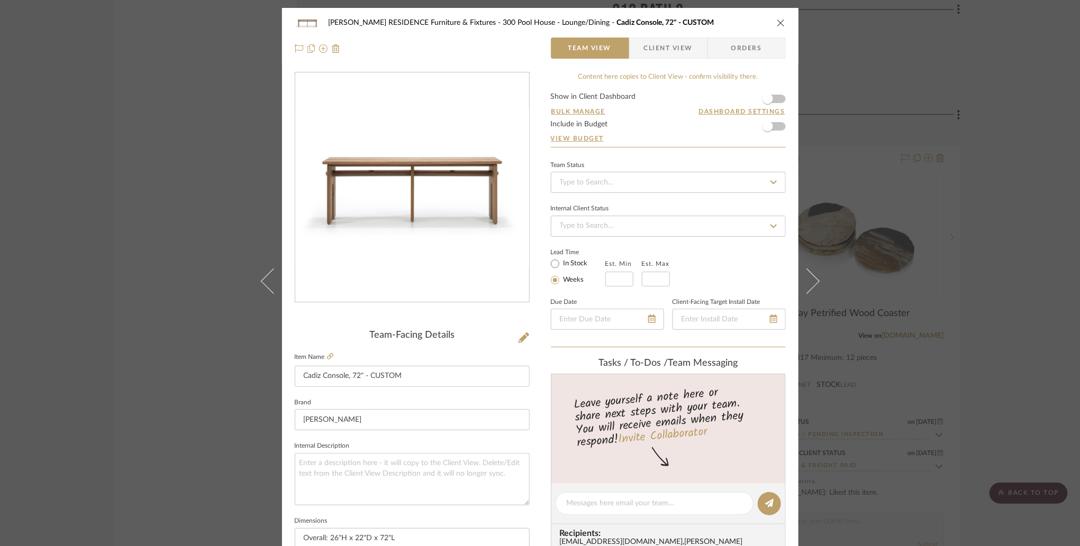
click at [230, 326] on div "COBLE RESIDENCE Furniture & Fixtures 300 Pool House - Lounge/Dining Cadiz Conso…" at bounding box center [540, 273] width 1080 height 546
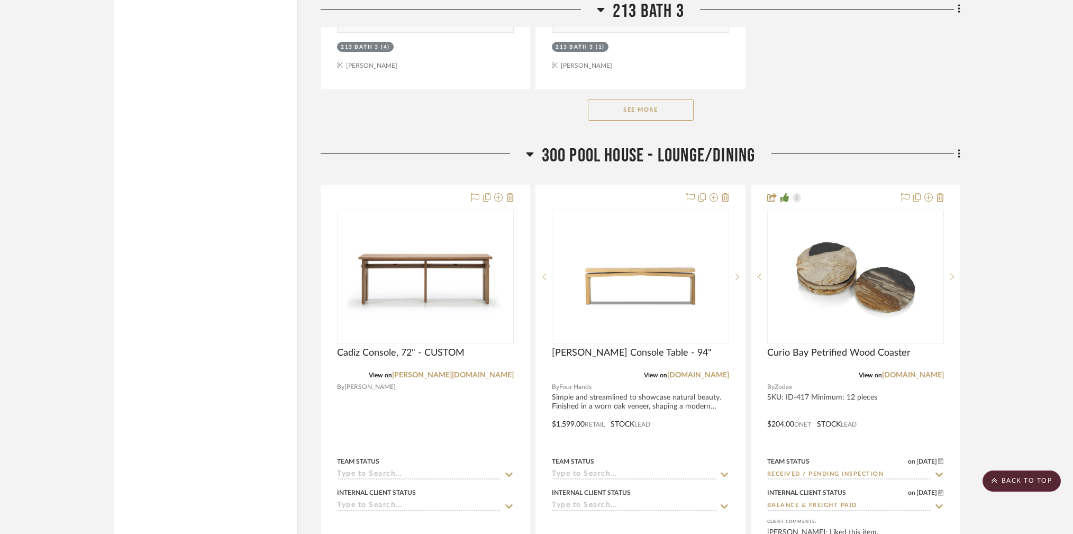
scroll to position [31717, 0]
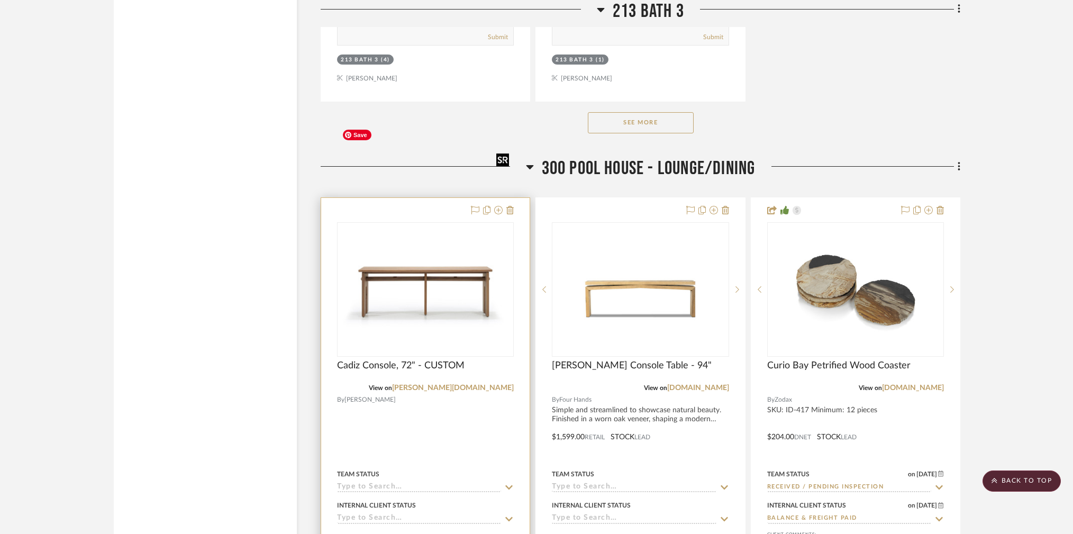
click at [405, 229] on img "0" at bounding box center [425, 289] width 175 height 120
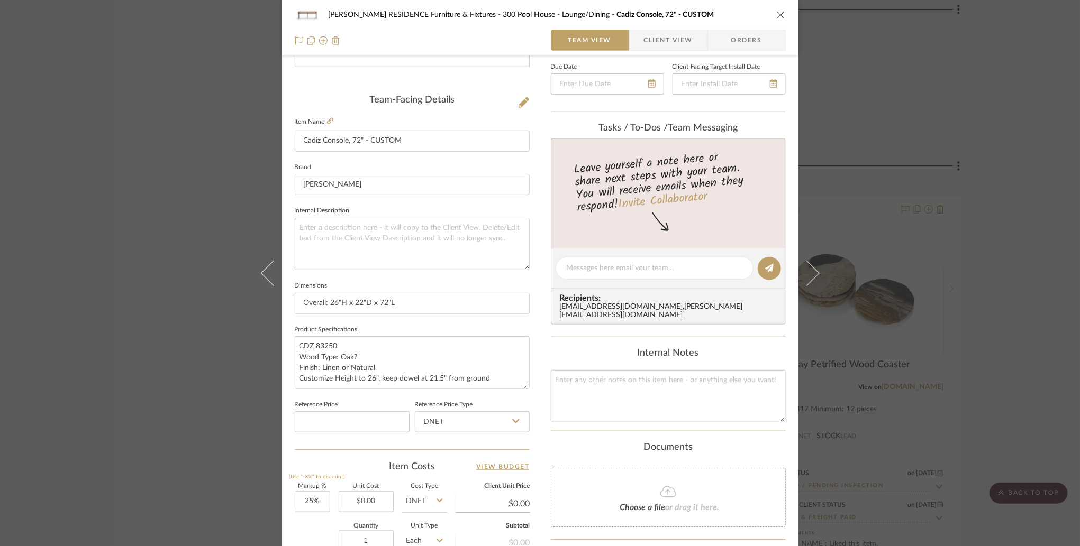
scroll to position [236, 0]
click at [327, 117] on icon at bounding box center [330, 120] width 6 height 6
drag, startPoint x: 522, startPoint y: 383, endPoint x: 522, endPoint y: 389, distance: 5.3
click at [522, 389] on textarea "CDZ 83250 Wood Type: Oak? Finish: Linen or Natural Customize Height to 26", kee…" at bounding box center [412, 364] width 235 height 59
click at [975, 359] on div "COBLE RESIDENCE Furniture & Fixtures 300 Pool House - Lounge/Dining Cadiz Conso…" at bounding box center [540, 273] width 1080 height 546
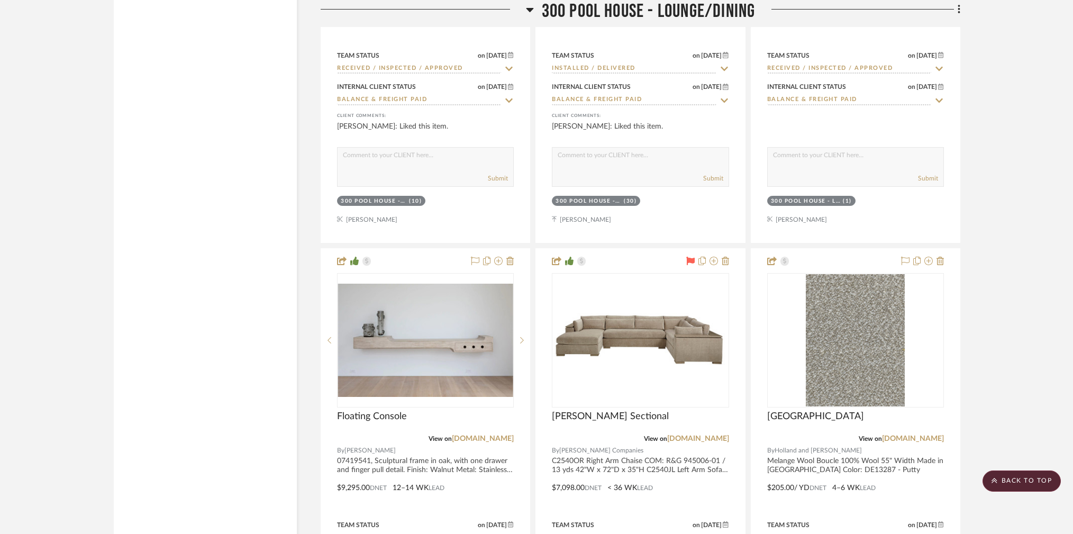
scroll to position [33596, 0]
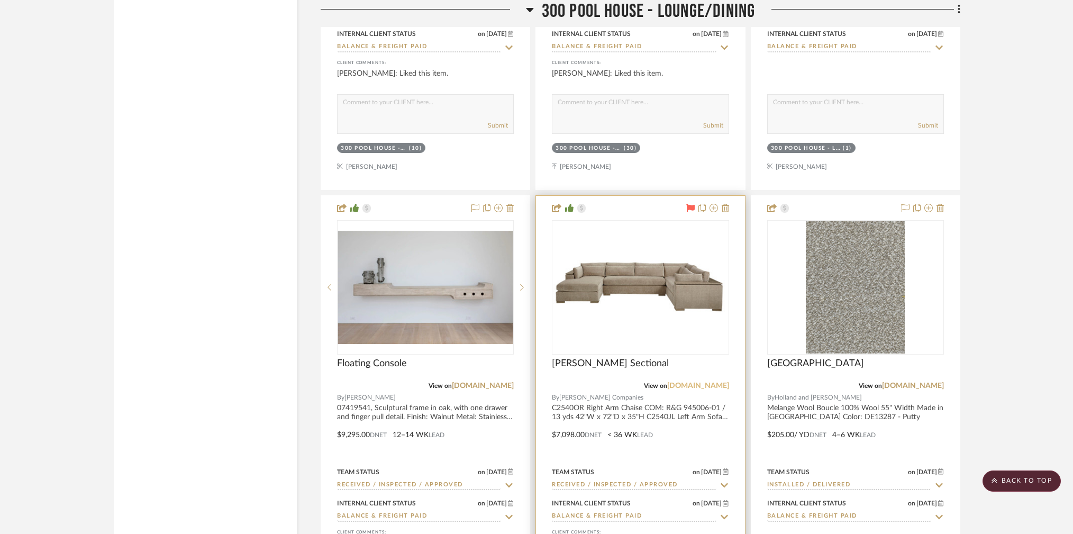
click at [667, 382] on link "catalog.tomlinsoncompanies.com" at bounding box center [698, 385] width 62 height 7
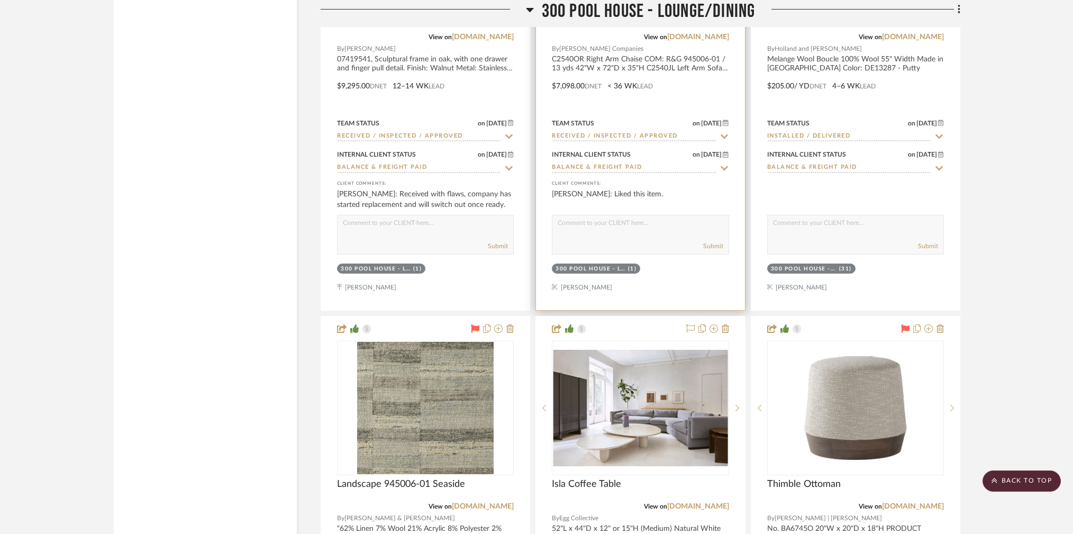
scroll to position [33951, 0]
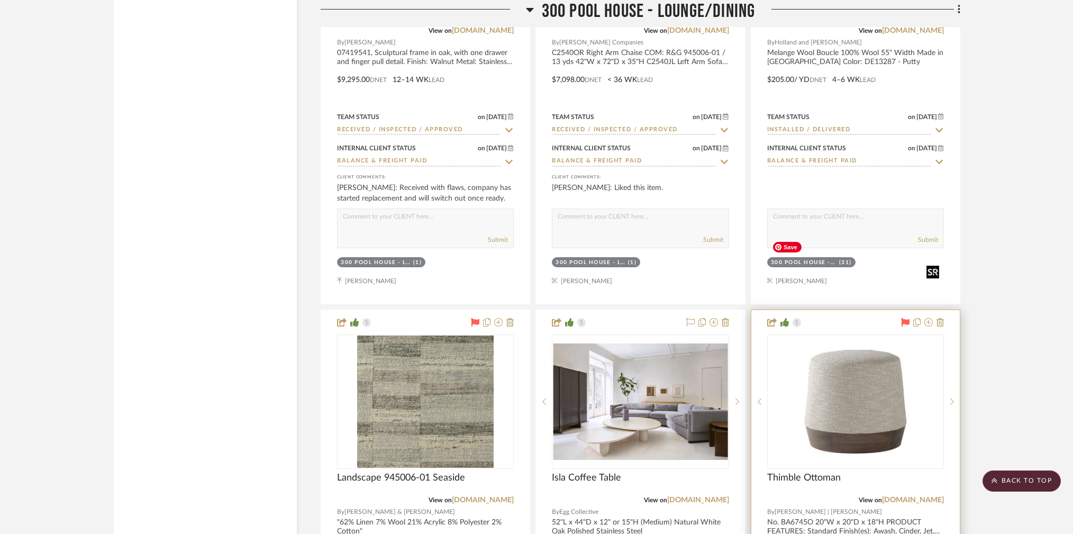
click at [874, 350] on img "0" at bounding box center [855, 402] width 175 height 104
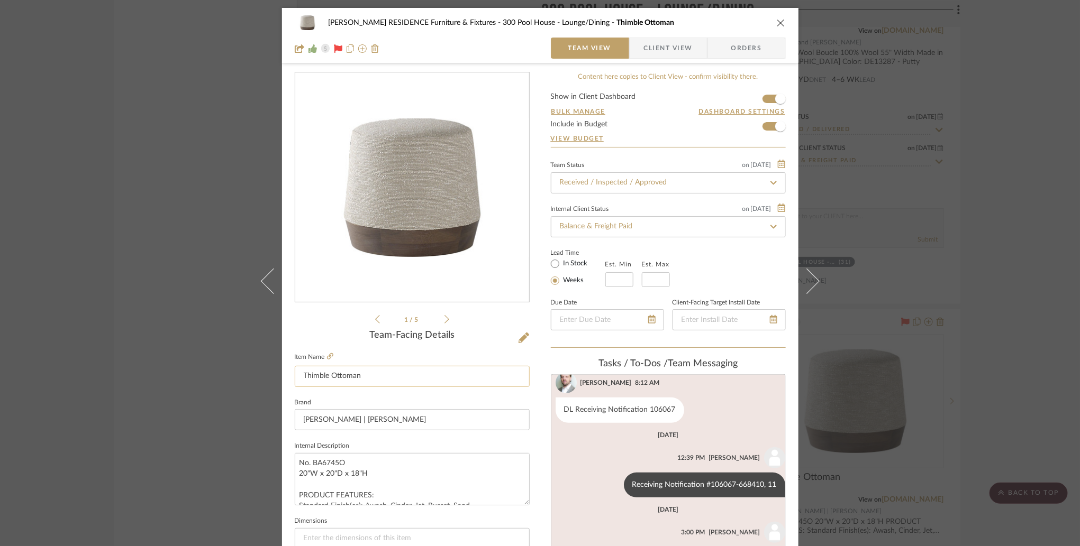
scroll to position [54, 0]
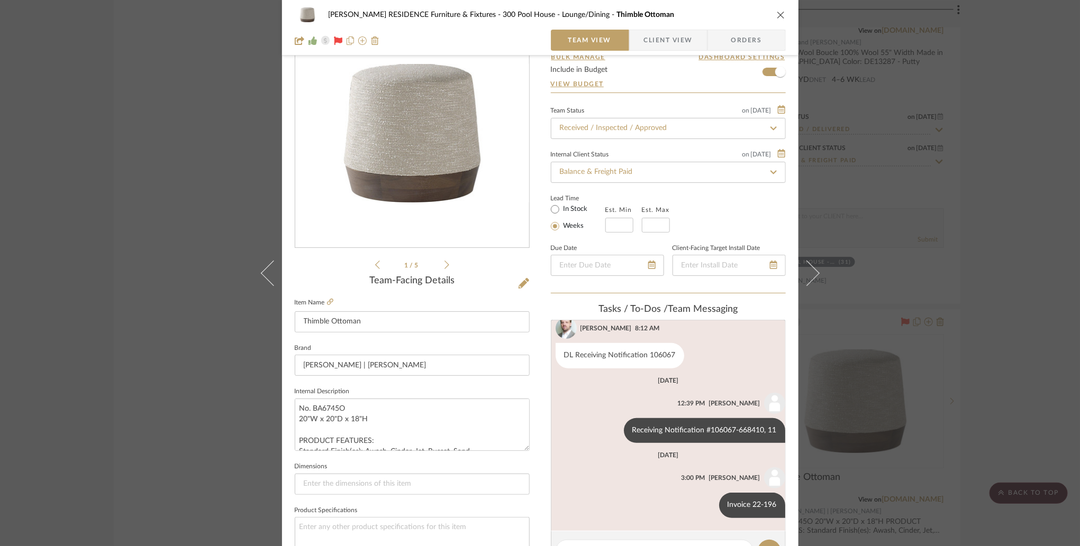
click at [153, 246] on div "COBLE RESIDENCE Furniture & Fixtures 300 Pool House - Lounge/Dining Thimble Ott…" at bounding box center [540, 273] width 1080 height 546
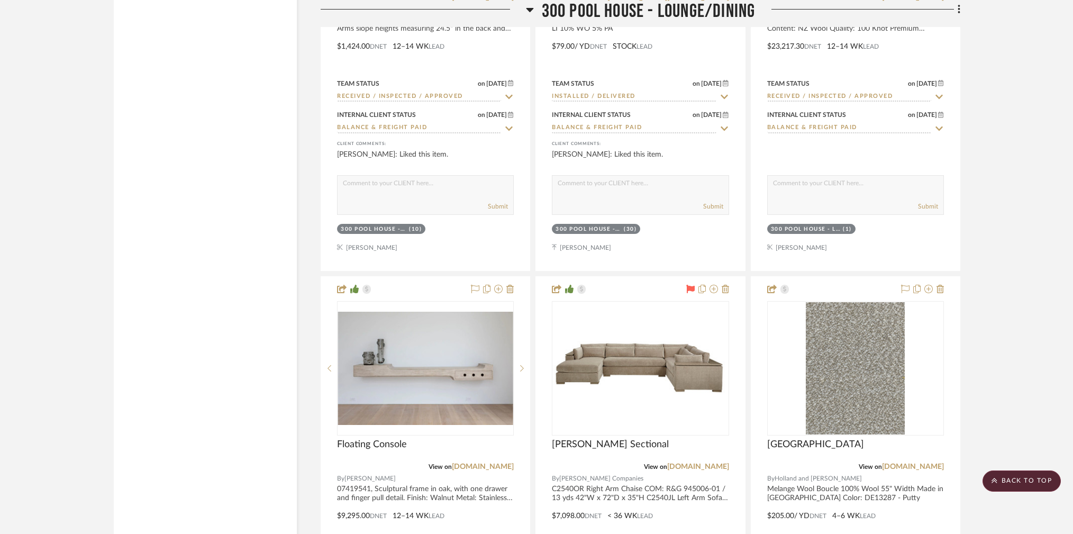
scroll to position [33513, 0]
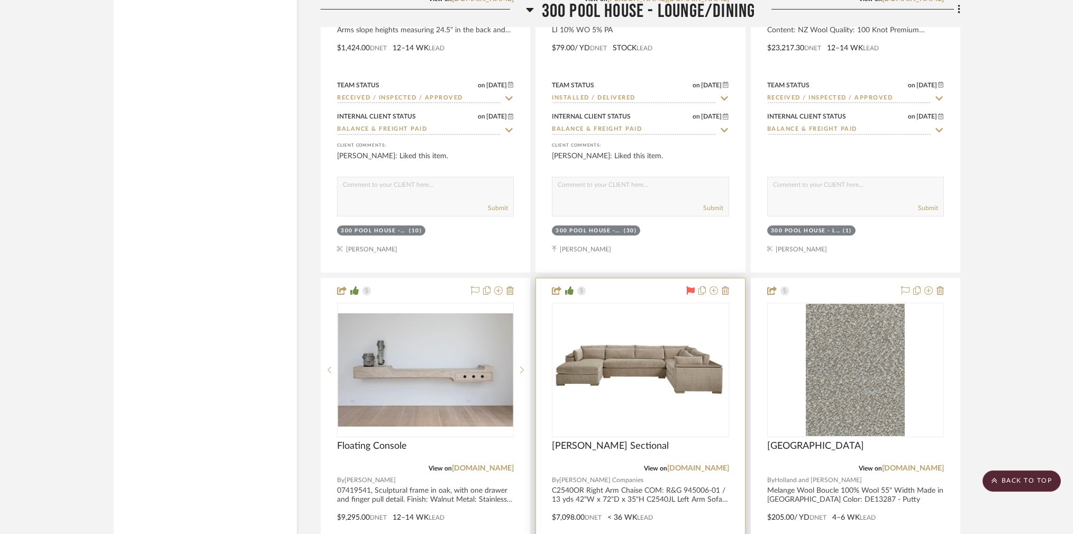
click at [664, 339] on img "0" at bounding box center [640, 370] width 175 height 62
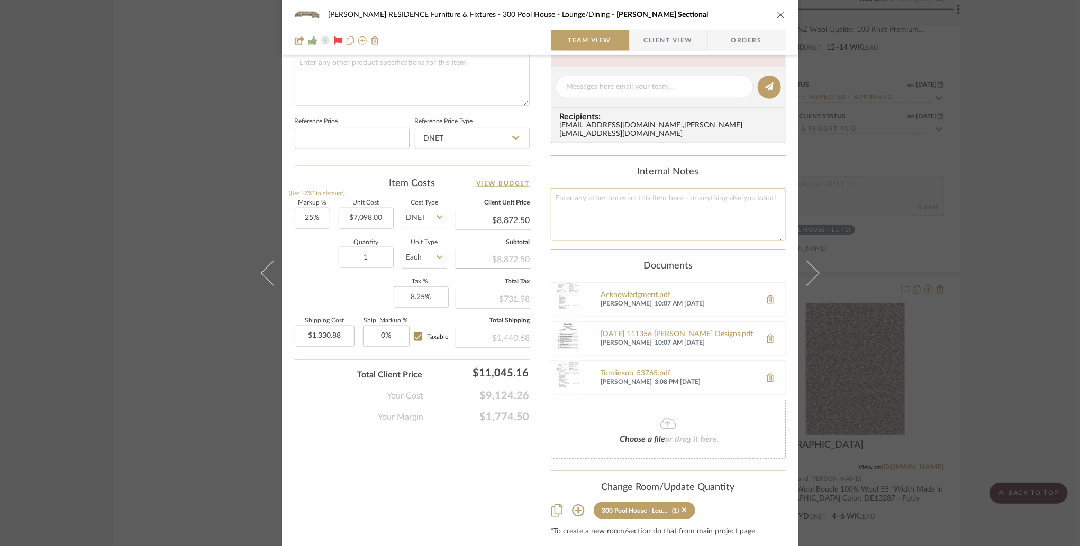
scroll to position [540, 0]
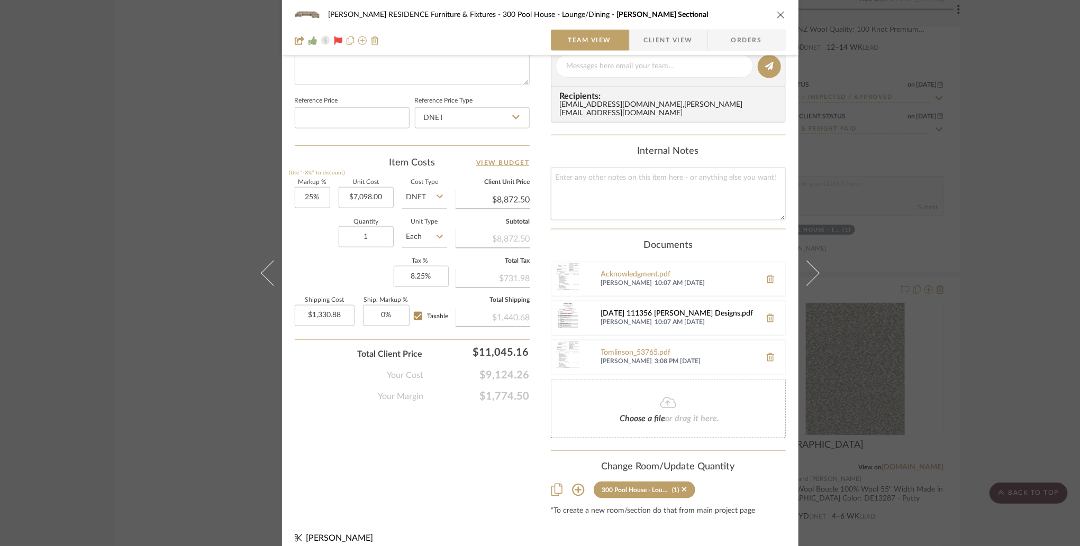
click at [635, 310] on div "2024-01-03 111356 Mauldin Designs.pdf" at bounding box center [678, 314] width 154 height 8
click at [614, 349] on div "Tomlinson_53765.pdf" at bounding box center [678, 353] width 154 height 8
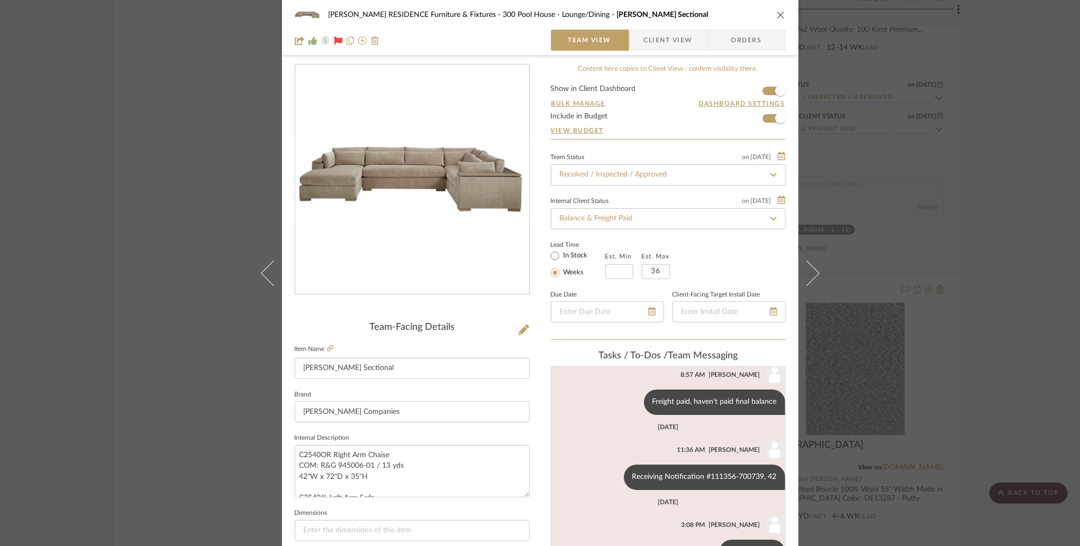
scroll to position [0, 0]
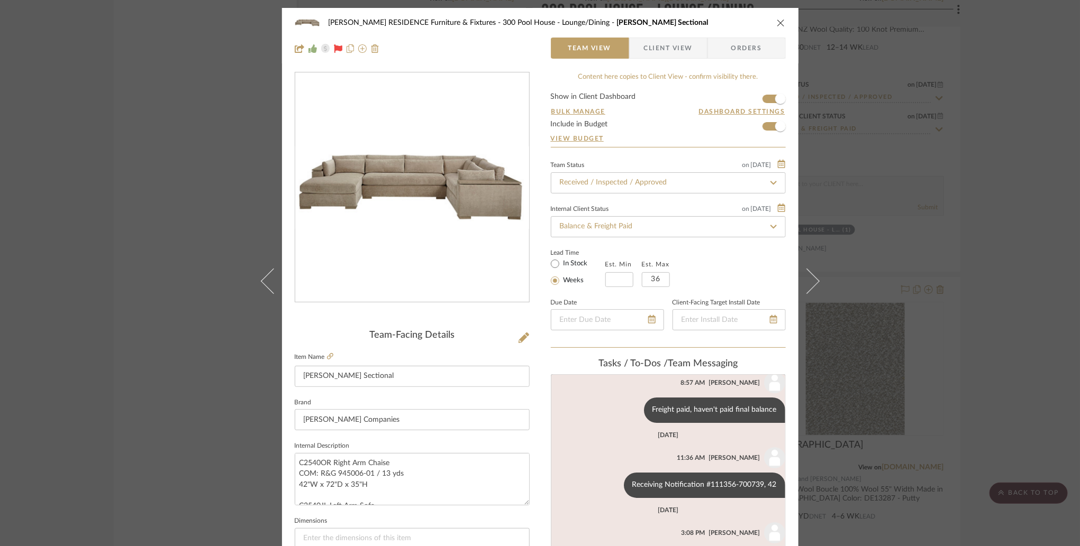
click at [171, 271] on div "COBLE RESIDENCE Furniture & Fixtures 300 Pool House - Lounge/Dining Matheson Se…" at bounding box center [540, 273] width 1080 height 546
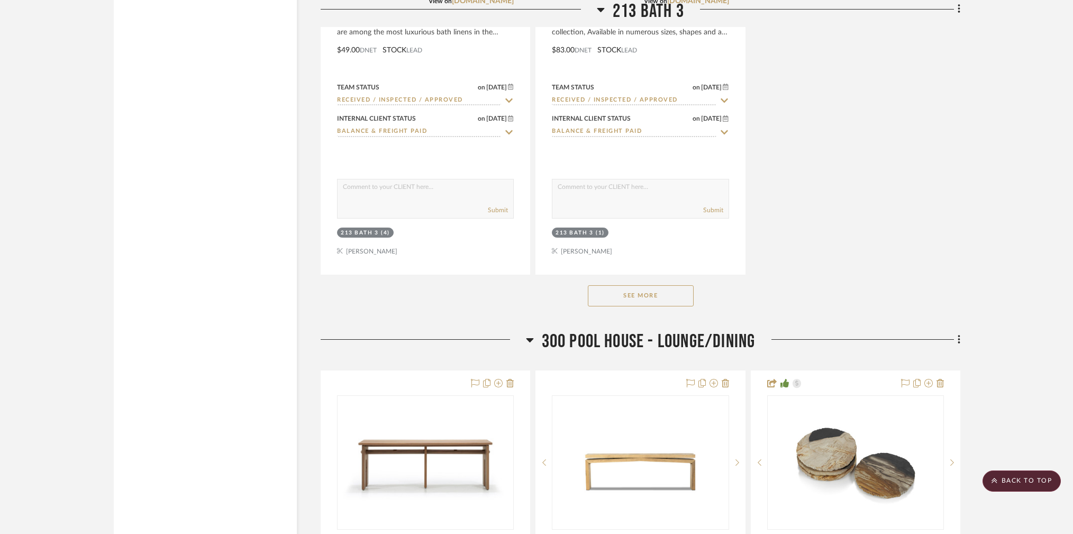
scroll to position [31824, 0]
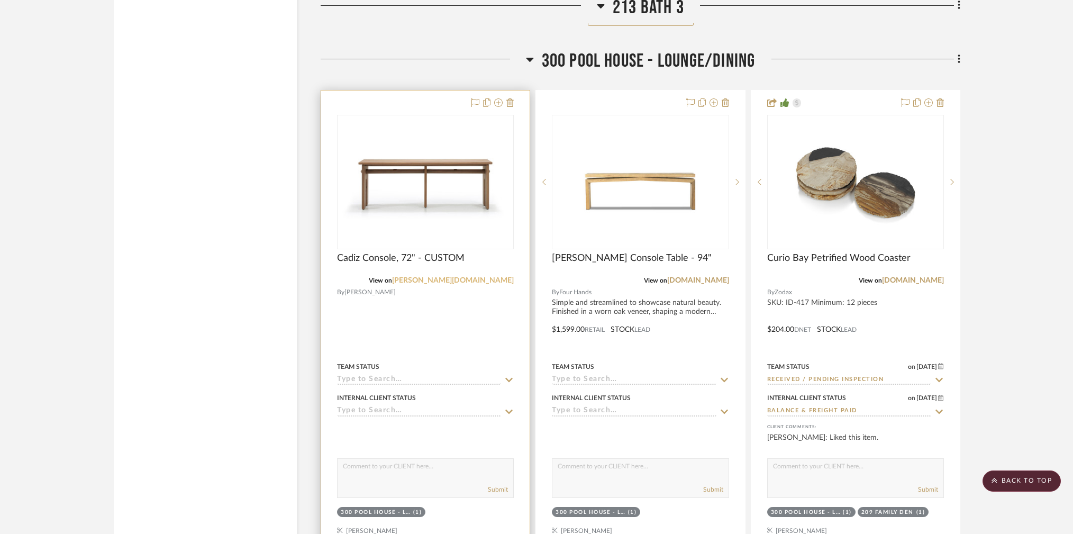
click at [494, 277] on link "[PERSON_NAME][DOMAIN_NAME]" at bounding box center [453, 280] width 122 height 7
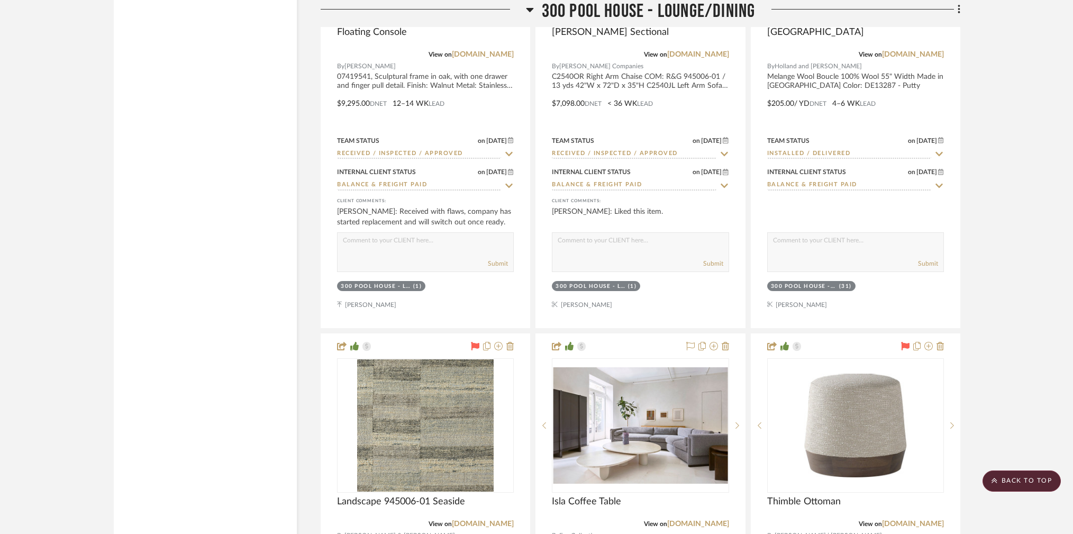
scroll to position [34020, 0]
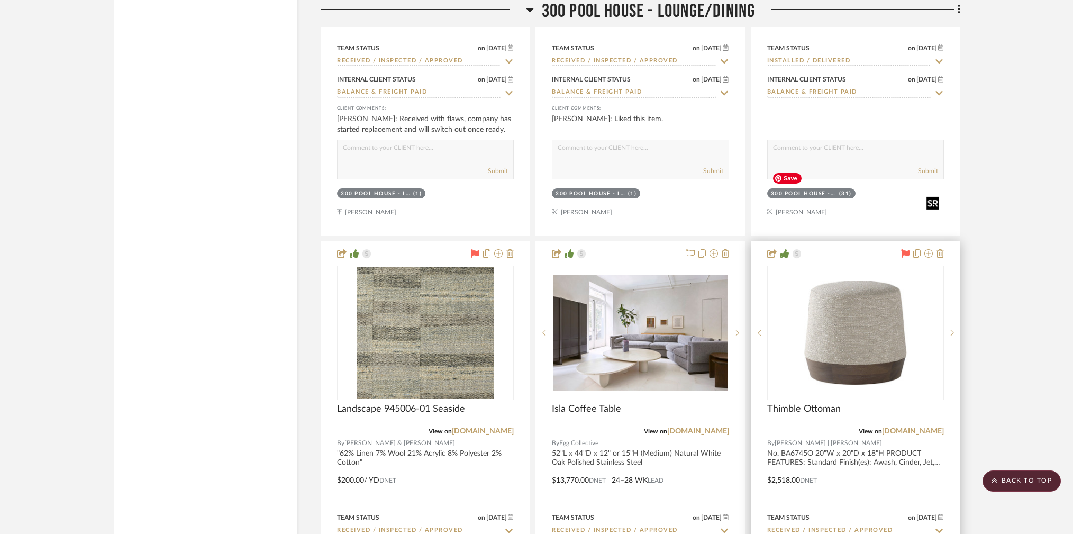
click at [854, 281] on img "0" at bounding box center [855, 333] width 175 height 104
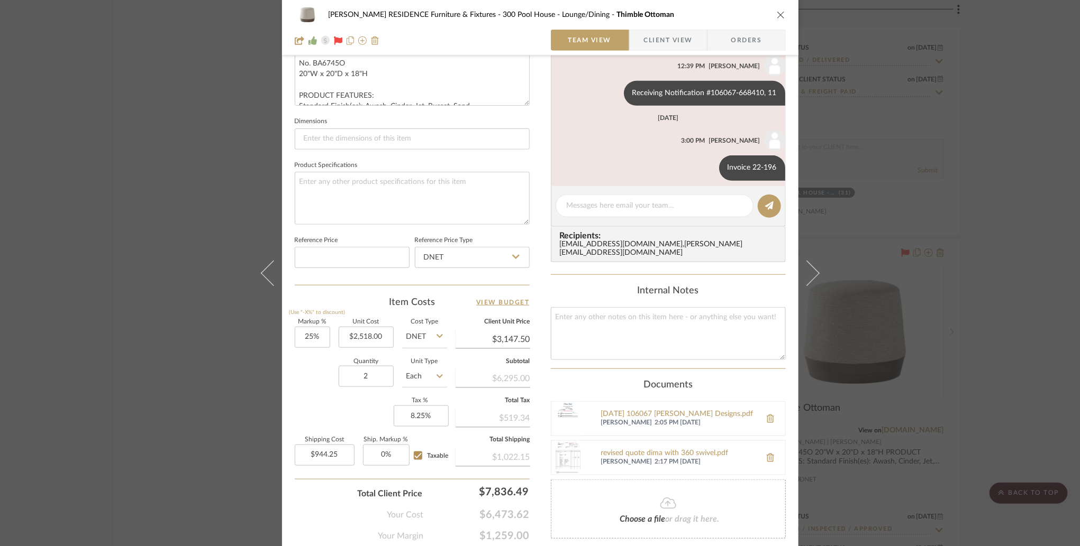
scroll to position [252, 0]
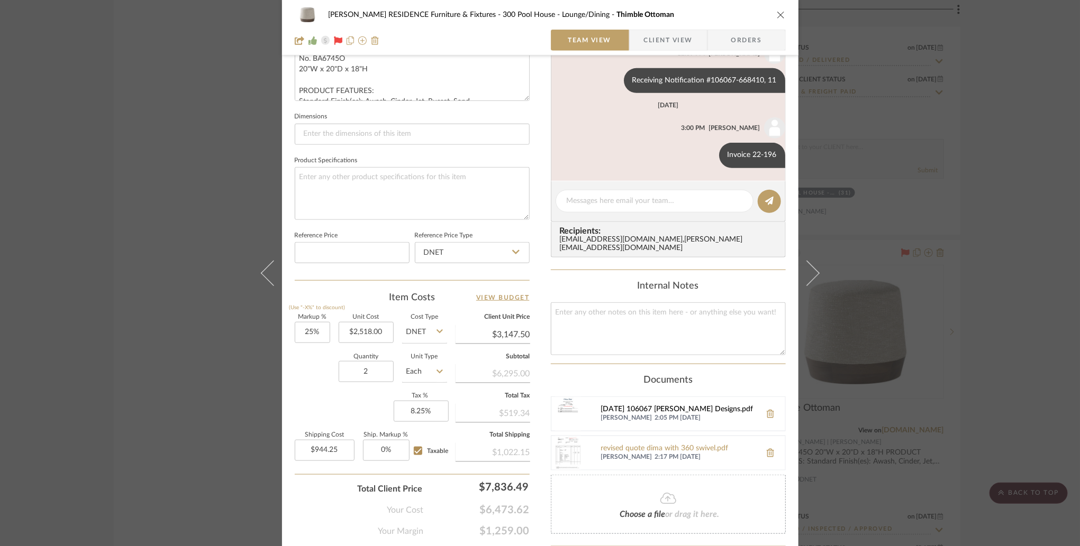
click at [660, 406] on div "2022-10-10 106067 Mauldin Designs.pdf" at bounding box center [678, 410] width 154 height 8
click at [946, 292] on div "COBLE RESIDENCE Furniture & Fixtures 300 Pool House - Lounge/Dining Thimble Ott…" at bounding box center [540, 273] width 1080 height 546
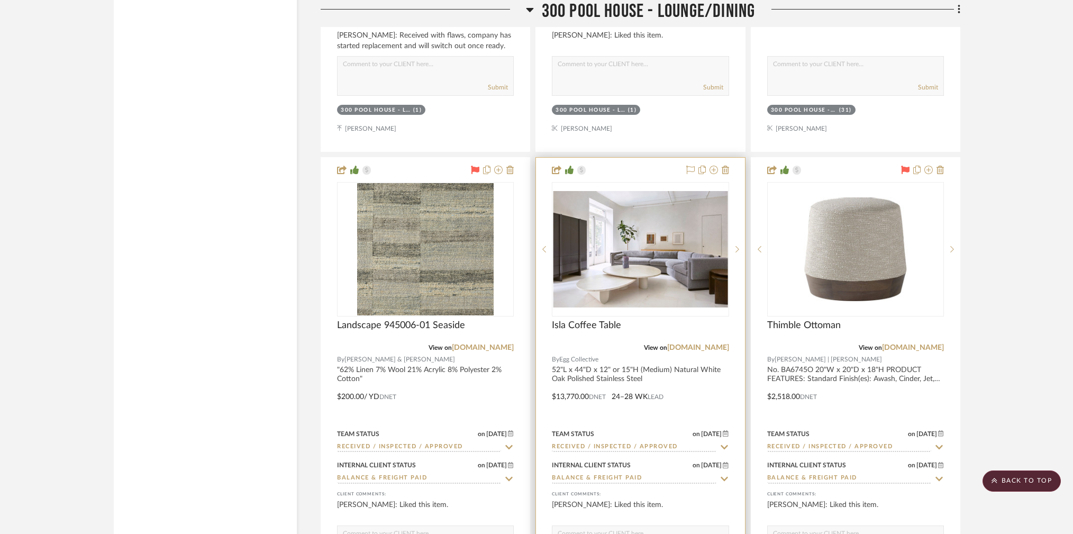
scroll to position [34064, 0]
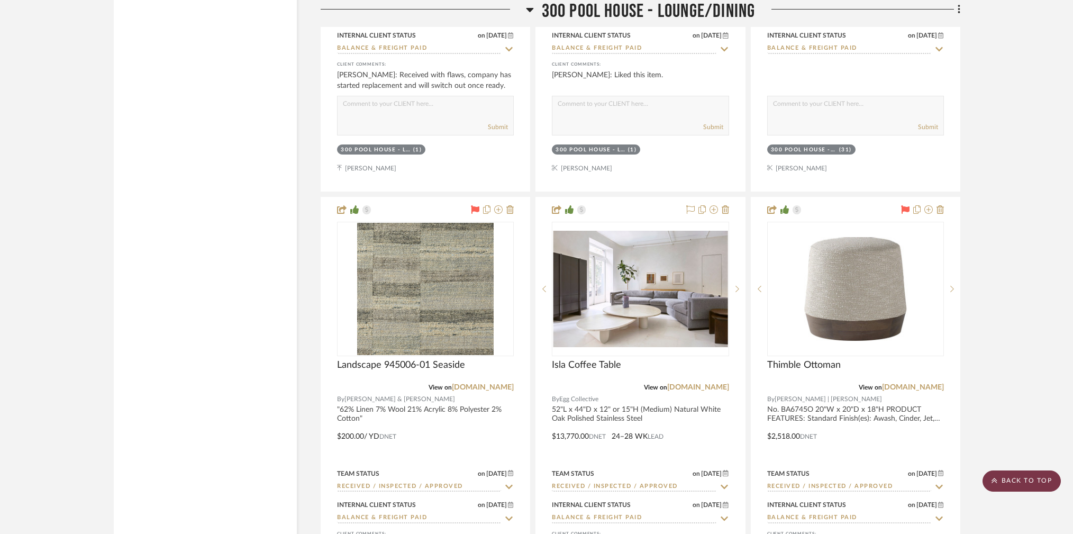
click at [1019, 484] on scroll-to-top-button "BACK TO TOP" at bounding box center [1021, 480] width 78 height 21
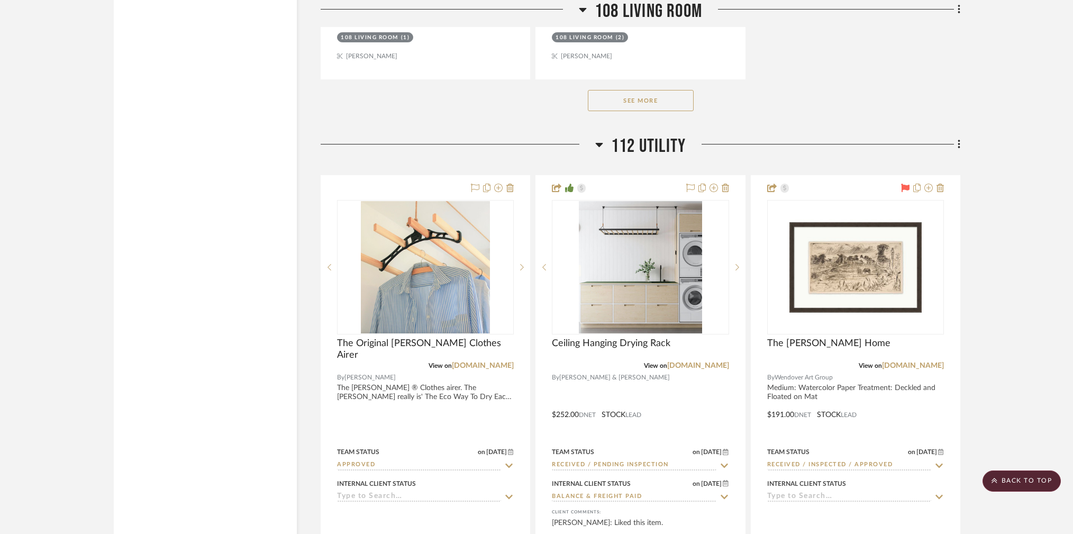
scroll to position [9613, 0]
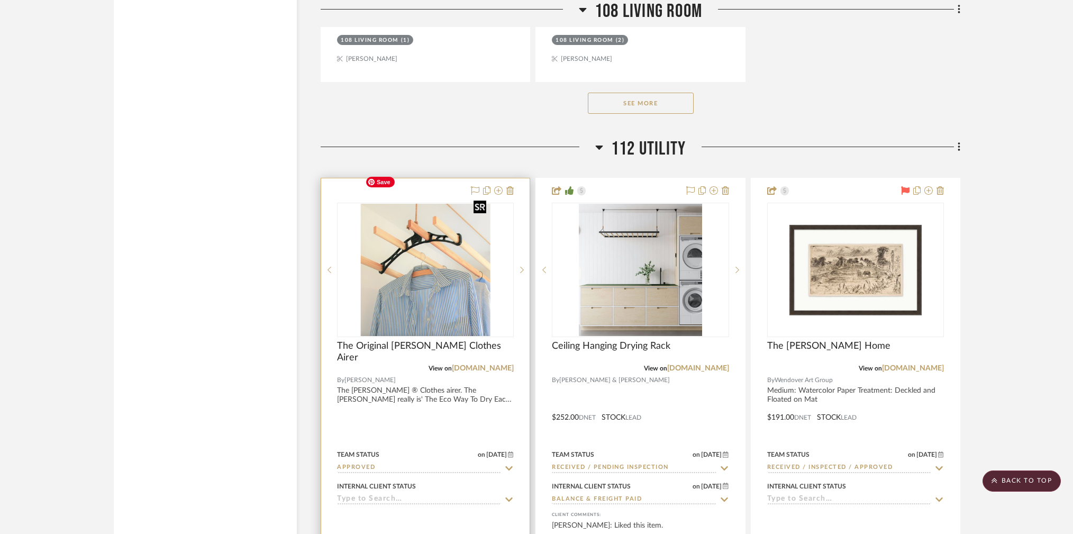
click at [0, 0] on img at bounding box center [0, 0] width 0 height 0
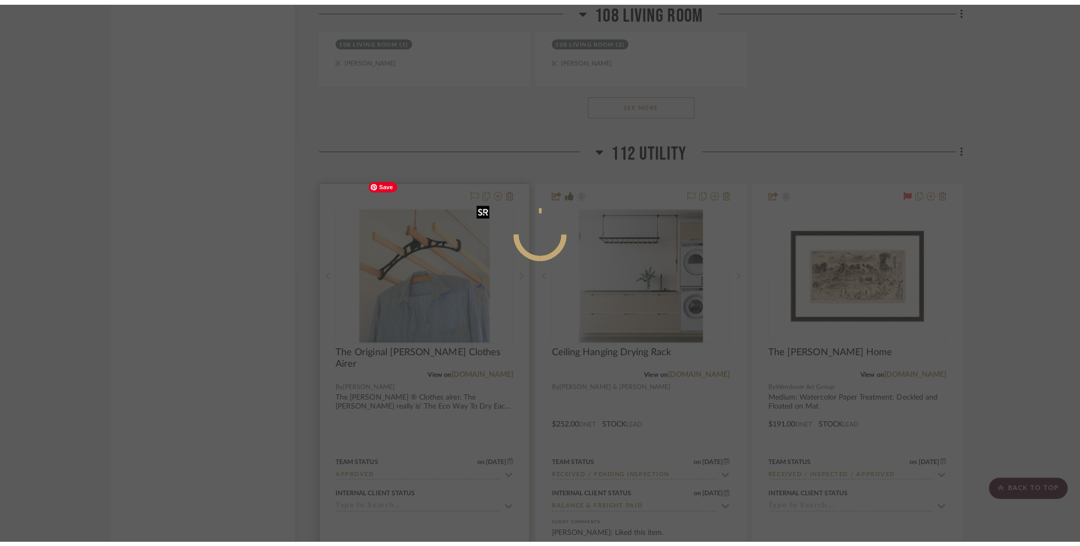
scroll to position [0, 0]
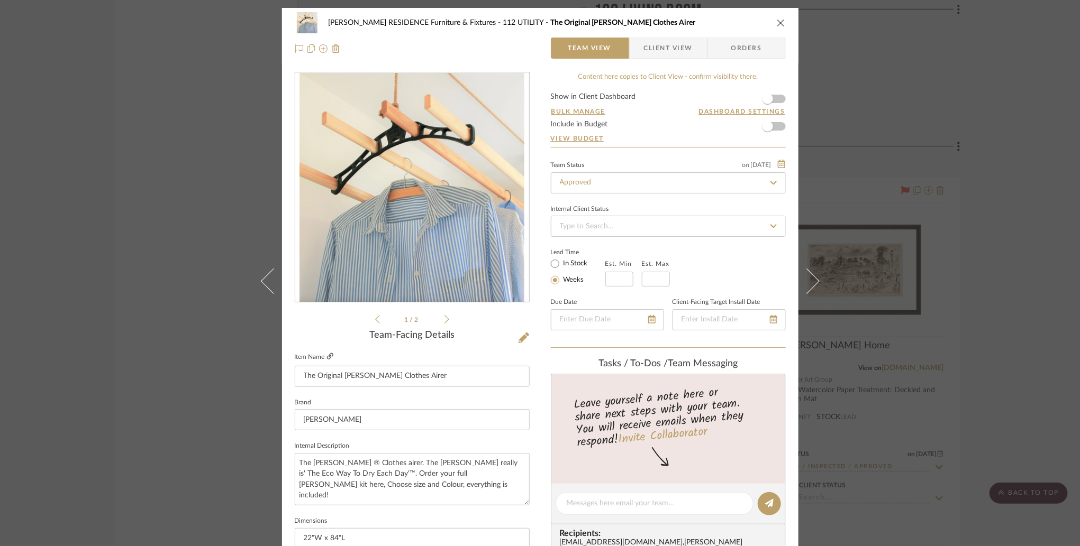
click at [328, 353] on icon at bounding box center [330, 356] width 6 height 6
click at [234, 251] on div "COBLE RESIDENCE Furniture & Fixtures 112 UTILITY The Original Sheila Maid Cloth…" at bounding box center [540, 273] width 1080 height 546
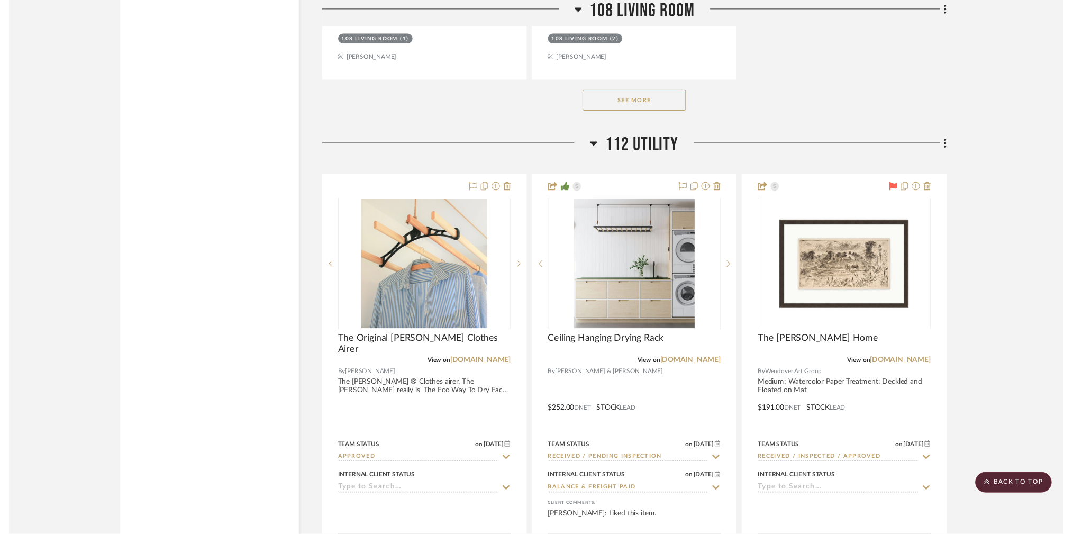
scroll to position [9613, 0]
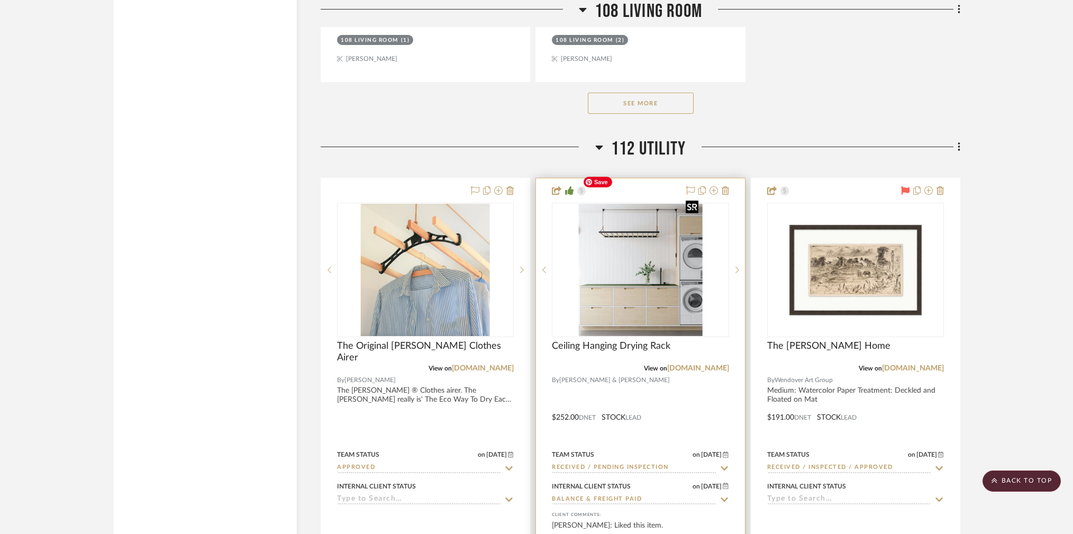
click at [0, 0] on img at bounding box center [0, 0] width 0 height 0
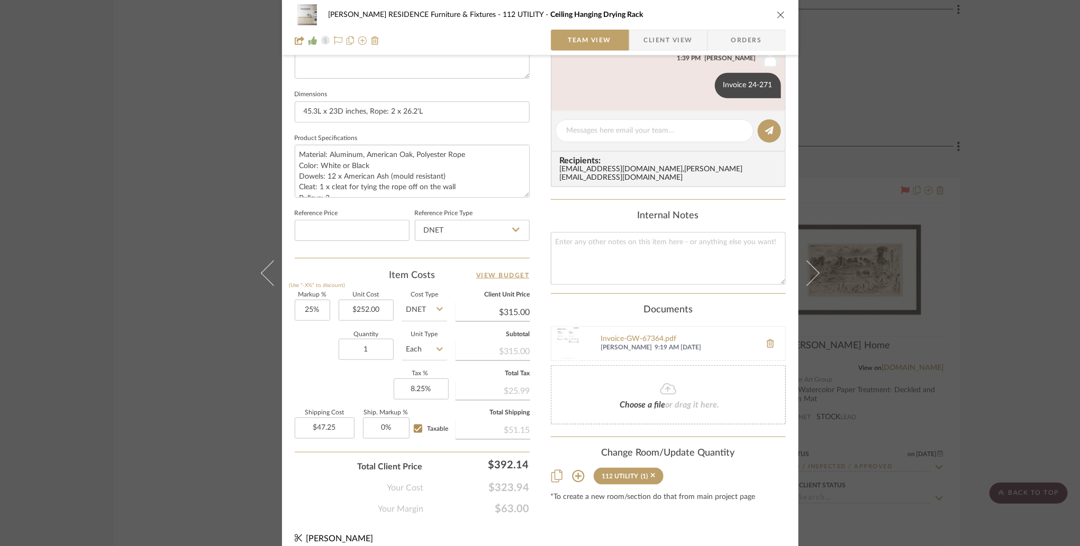
scroll to position [435, 0]
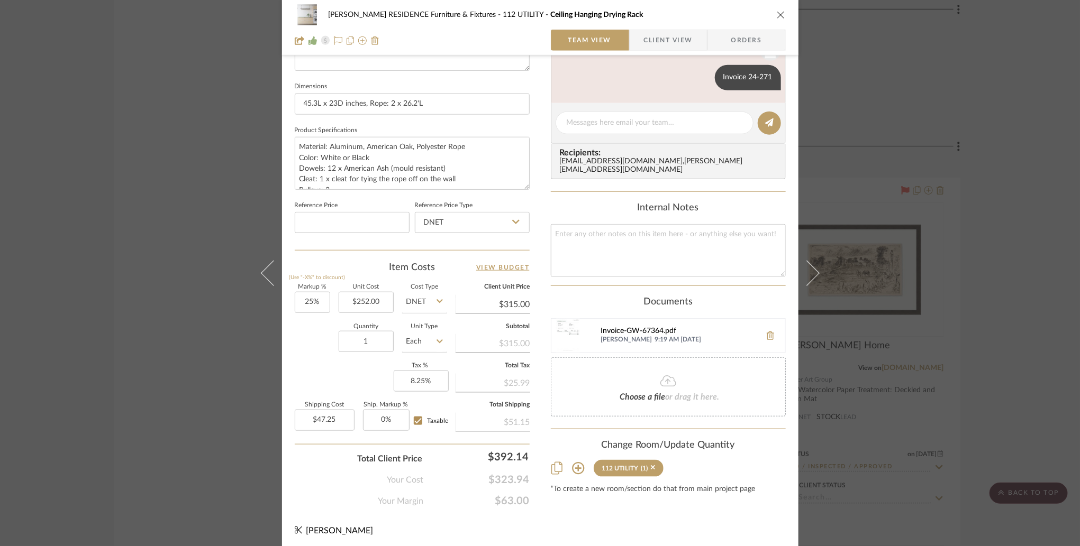
click at [625, 327] on div "Invoice-GW-67364.pdf" at bounding box center [678, 331] width 154 height 8
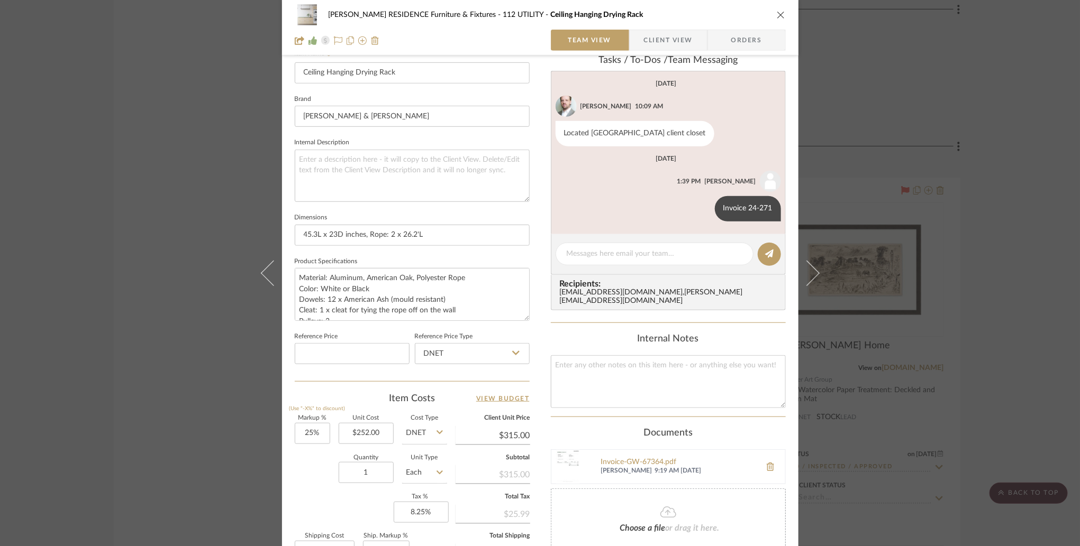
scroll to position [309, 0]
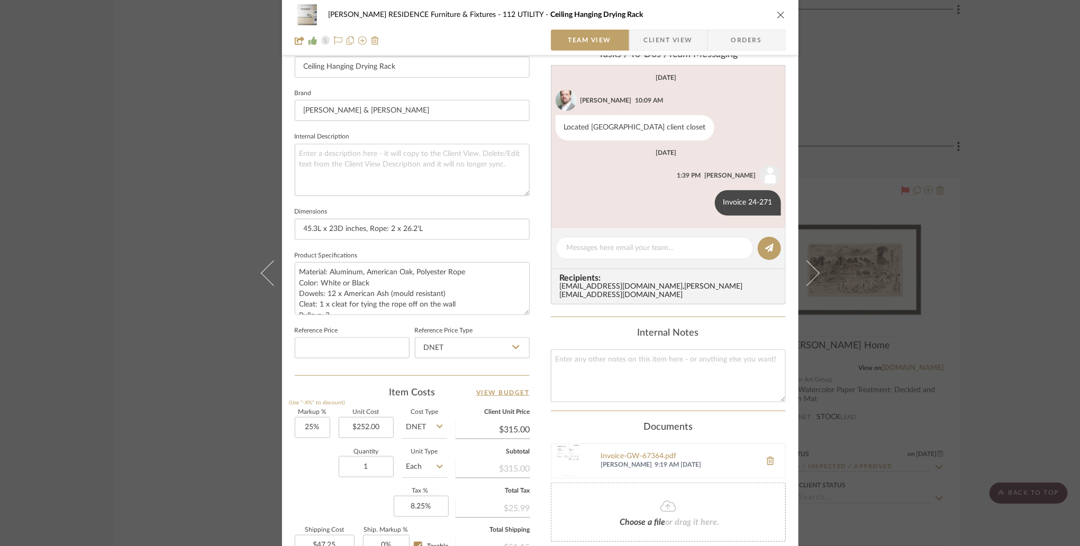
click at [887, 145] on div "COBLE RESIDENCE Furniture & Fixtures 112 UTILITY Ceiling Hanging Drying Rack Te…" at bounding box center [540, 273] width 1080 height 546
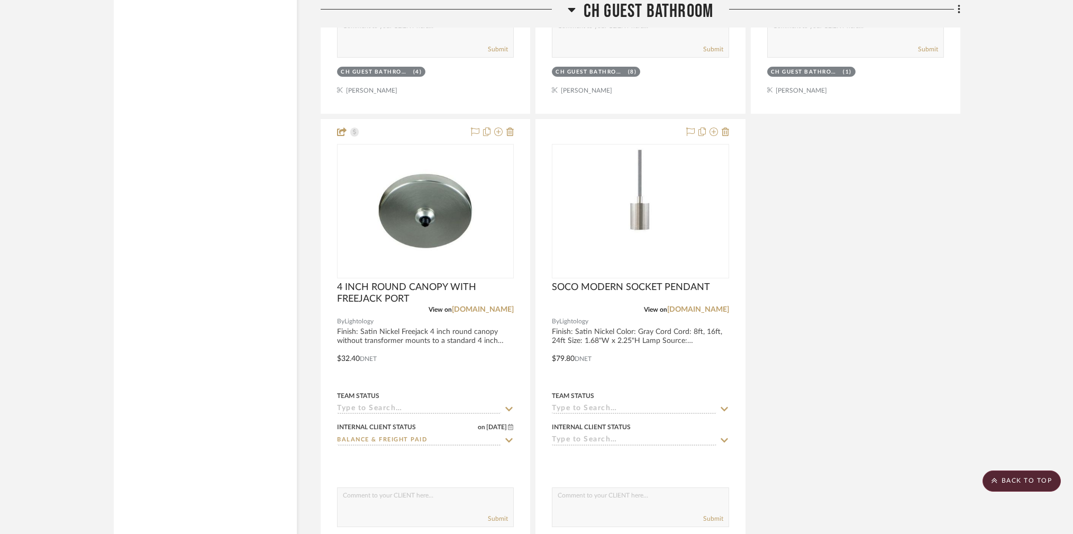
scroll to position [44189, 0]
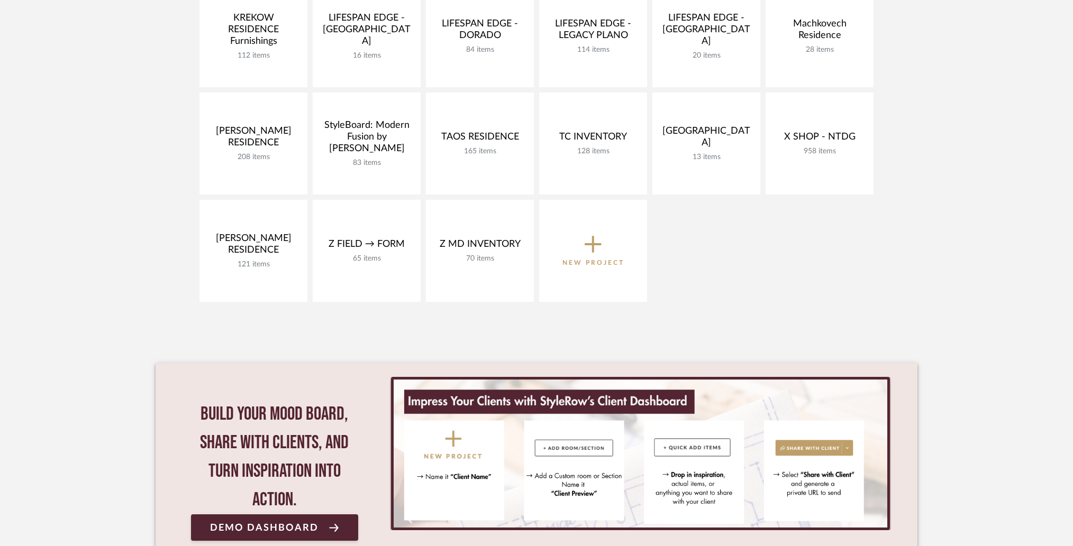
scroll to position [494, 0]
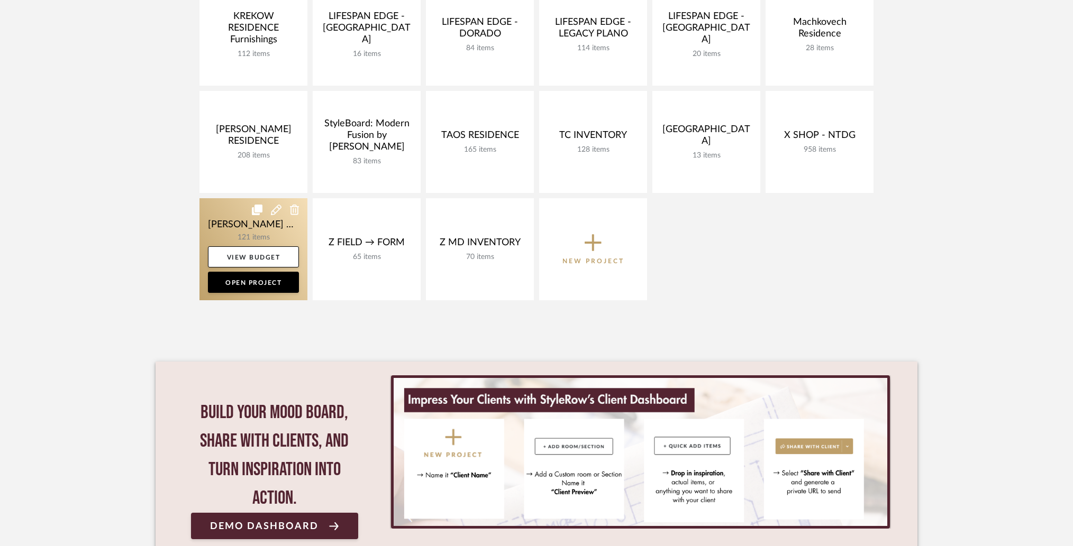
click at [232, 221] on link at bounding box center [253, 249] width 108 height 102
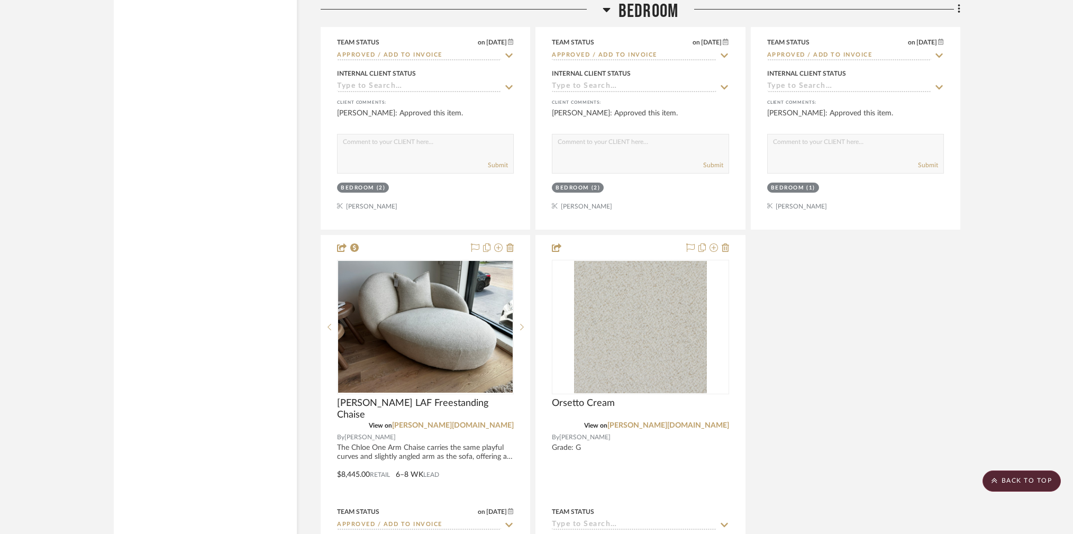
scroll to position [6508, 0]
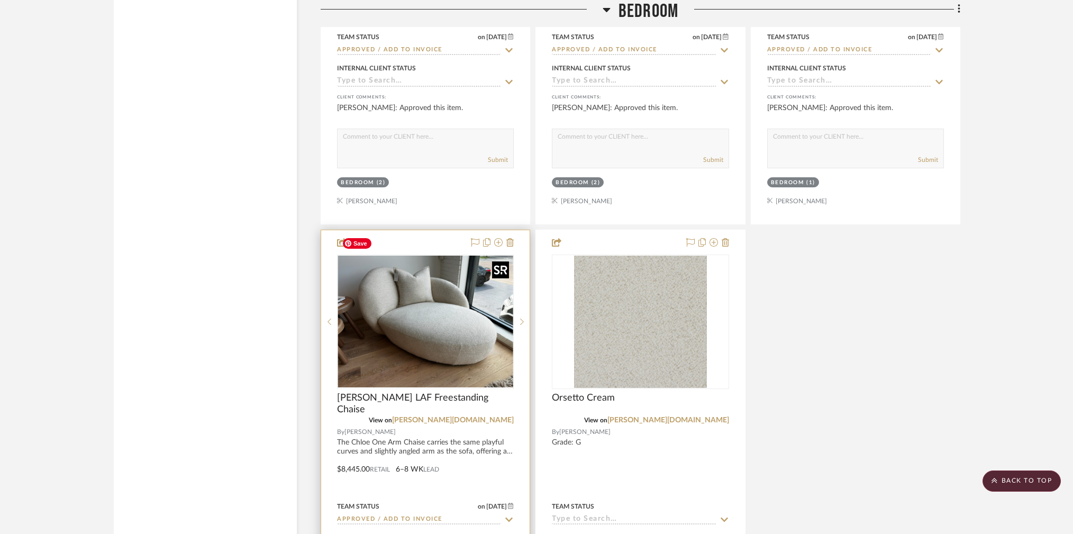
click at [0, 0] on img at bounding box center [0, 0] width 0 height 0
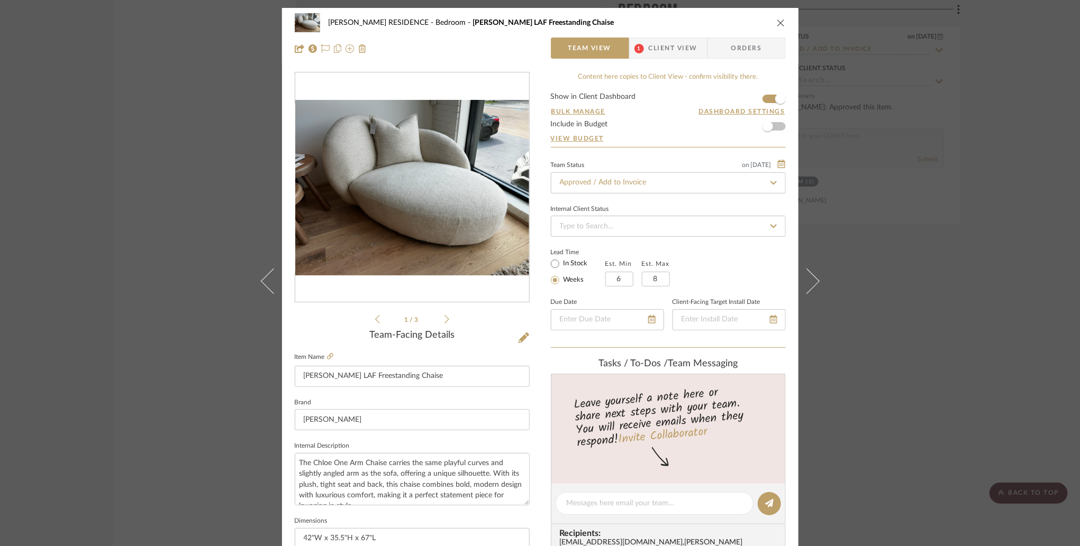
scroll to position [435, 0]
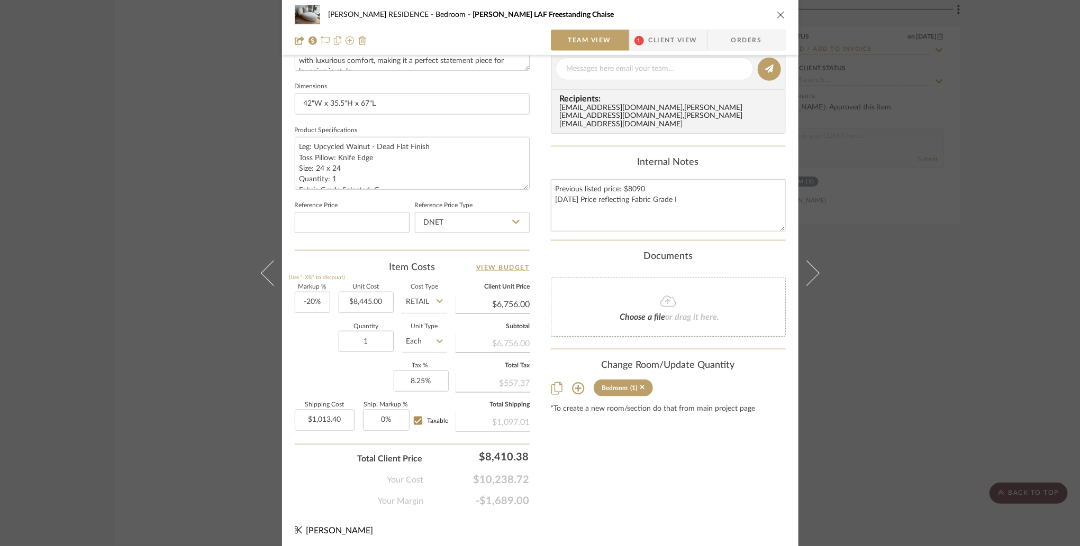
click at [917, 259] on div "YANOFSKY RESIDENCE Bedroom Chloe LAF Freestanding Chaise Team View 1 Client Vie…" at bounding box center [540, 273] width 1080 height 546
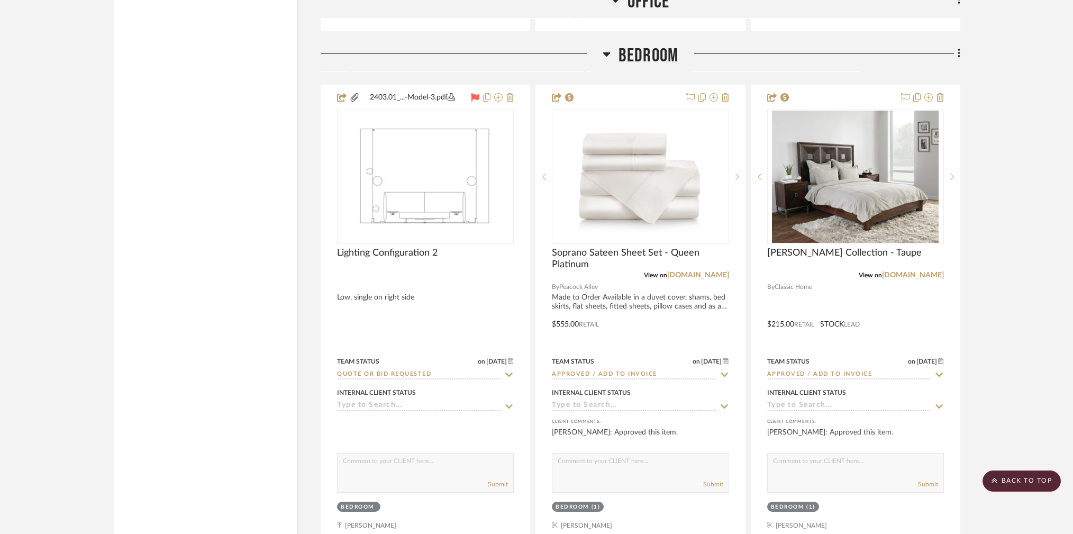
scroll to position [5716, 0]
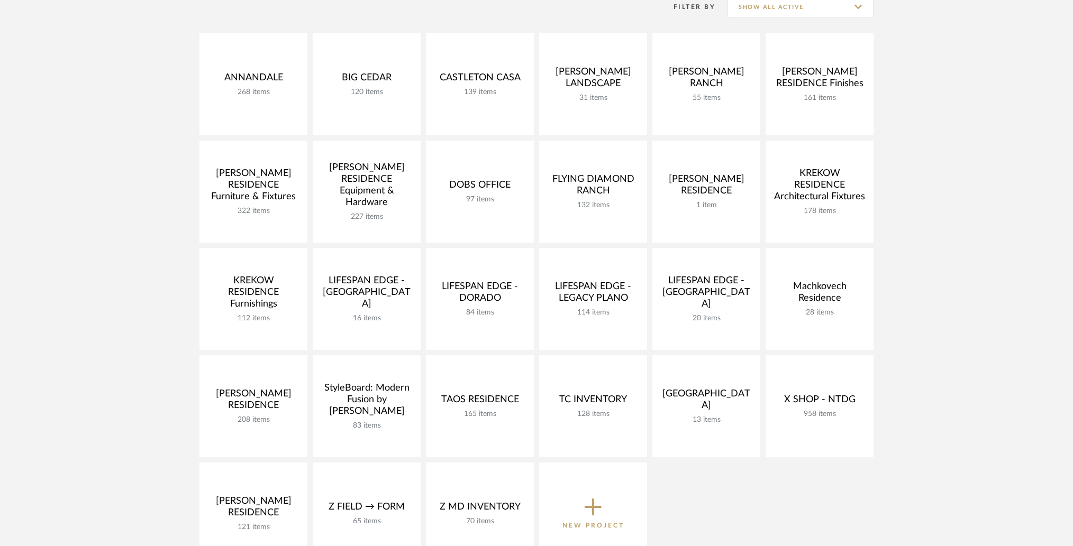
scroll to position [242, 0]
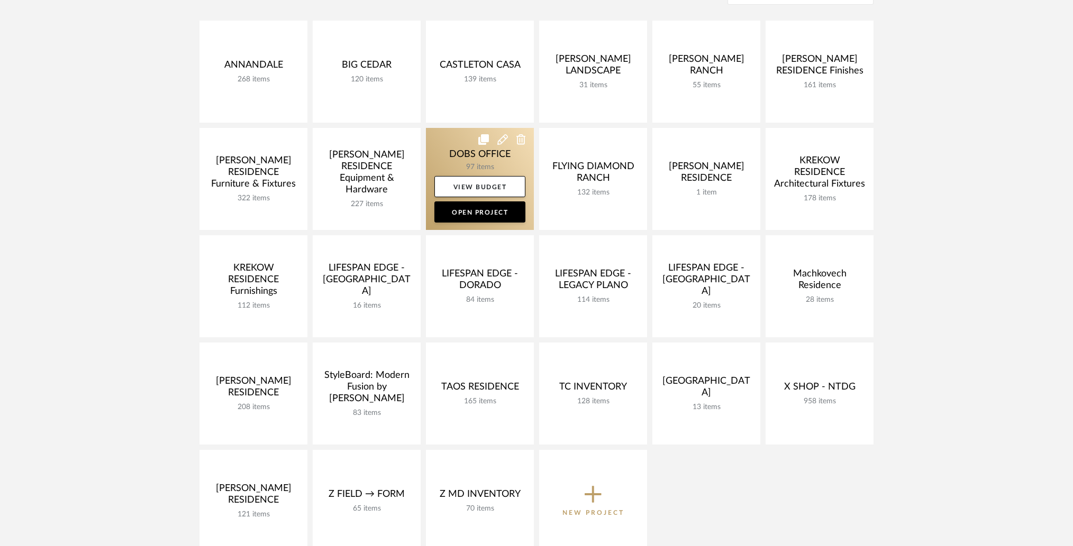
click at [460, 147] on link at bounding box center [480, 179] width 108 height 102
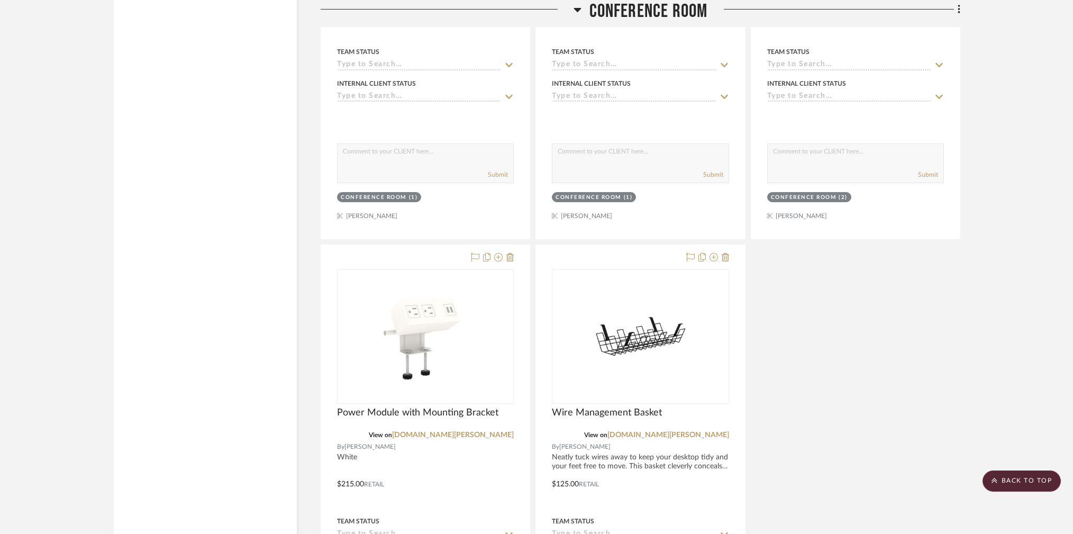
scroll to position [2999, 0]
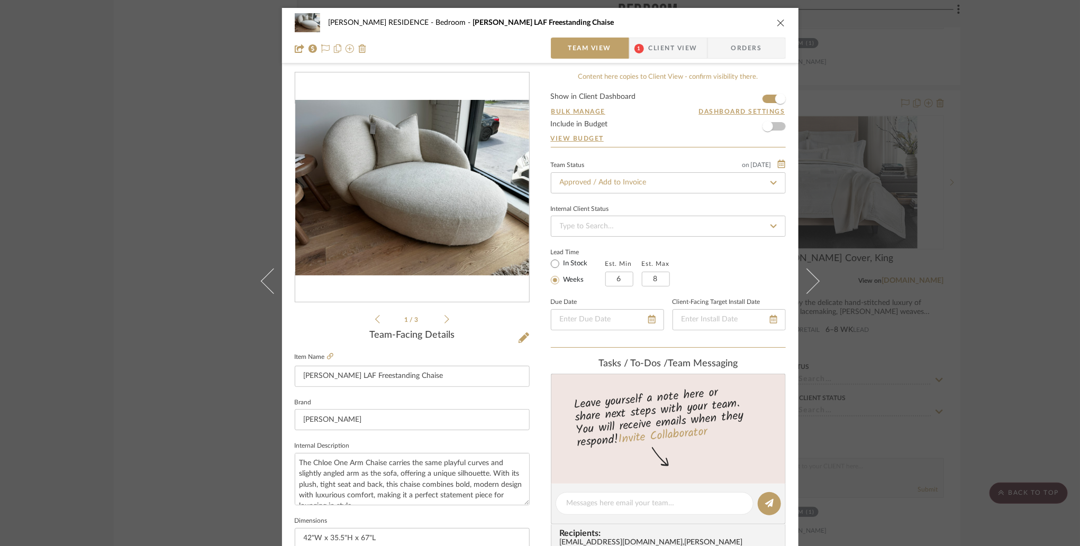
click at [165, 203] on div "YANOFSKY RESIDENCE Bedroom Chloe LAF Freestanding Chaise Team View 1 Client Vie…" at bounding box center [540, 273] width 1080 height 546
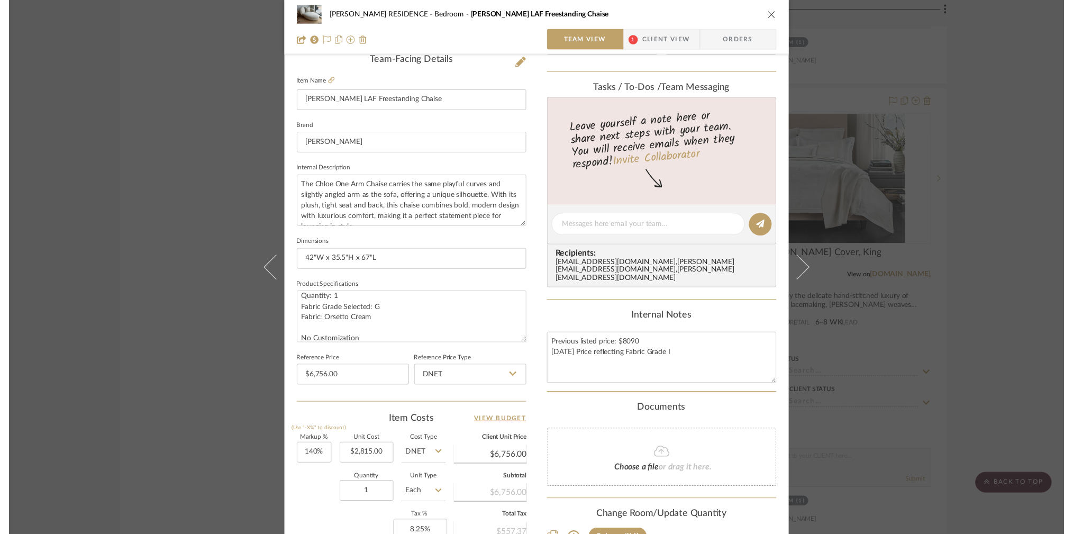
scroll to position [6647, 0]
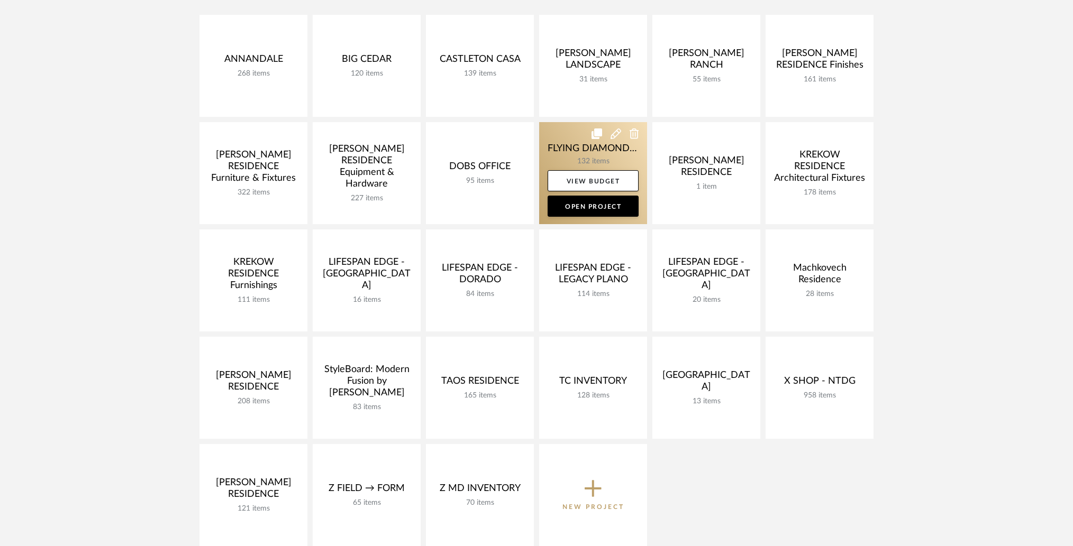
scroll to position [248, 0]
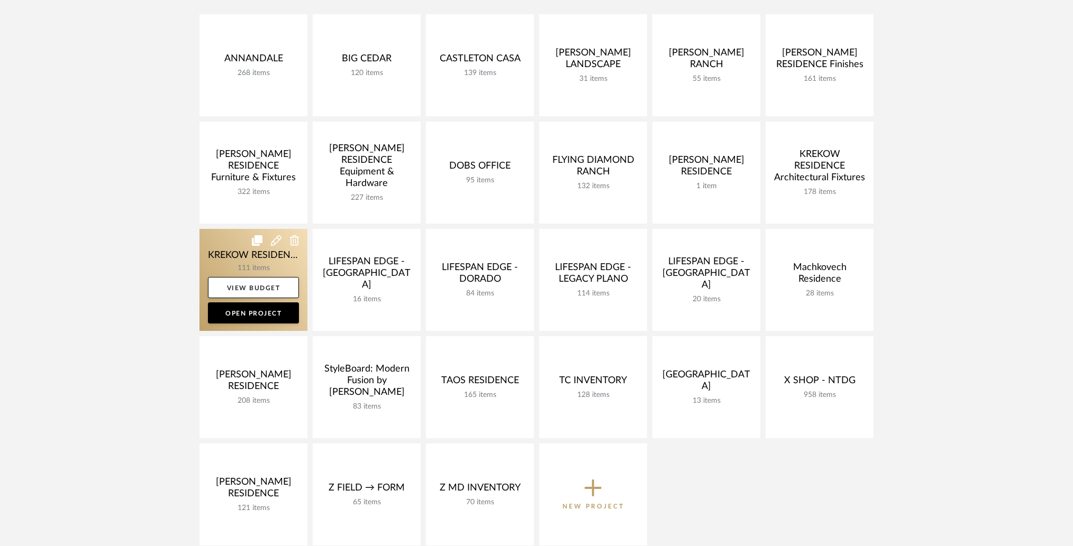
click at [220, 248] on link at bounding box center [253, 280] width 108 height 102
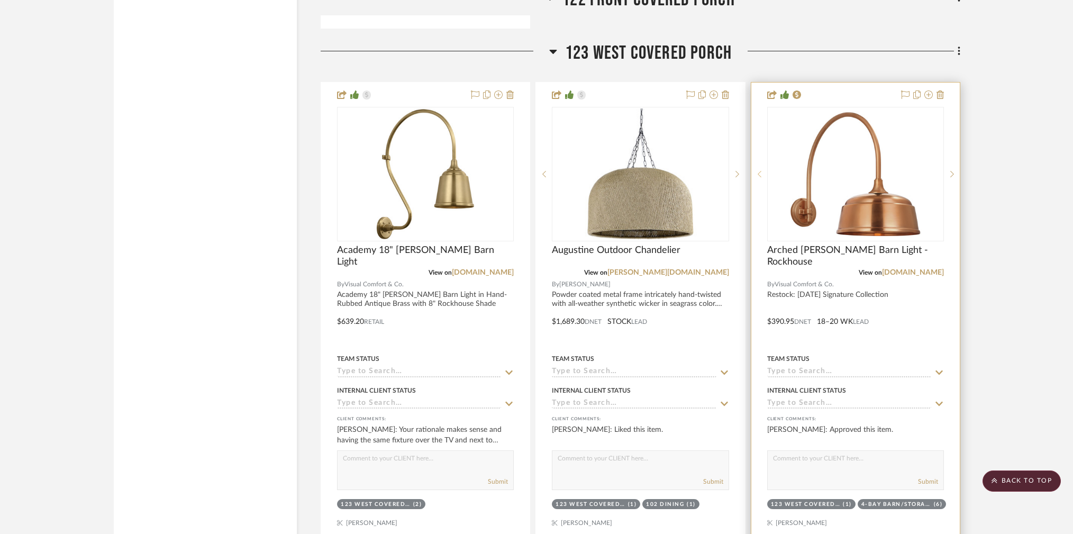
scroll to position [11900, 0]
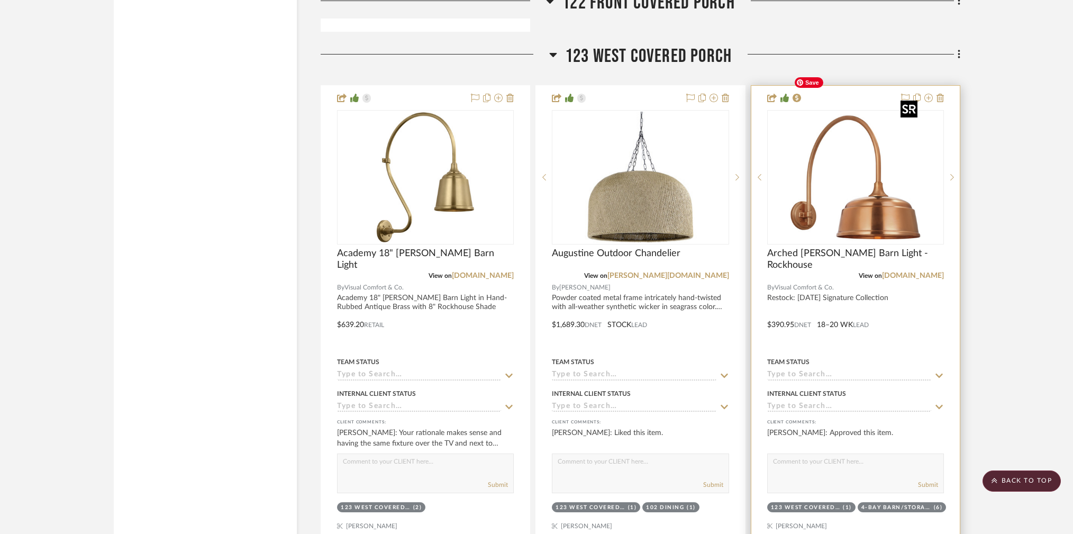
click at [845, 128] on img "0" at bounding box center [855, 177] width 132 height 132
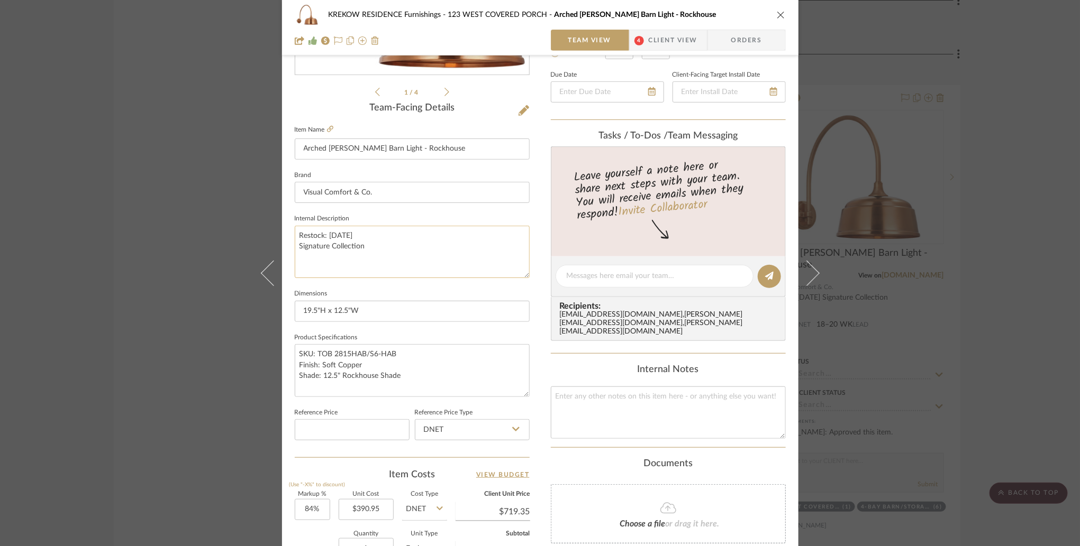
scroll to position [229, 0]
click at [327, 127] on icon at bounding box center [330, 127] width 6 height 6
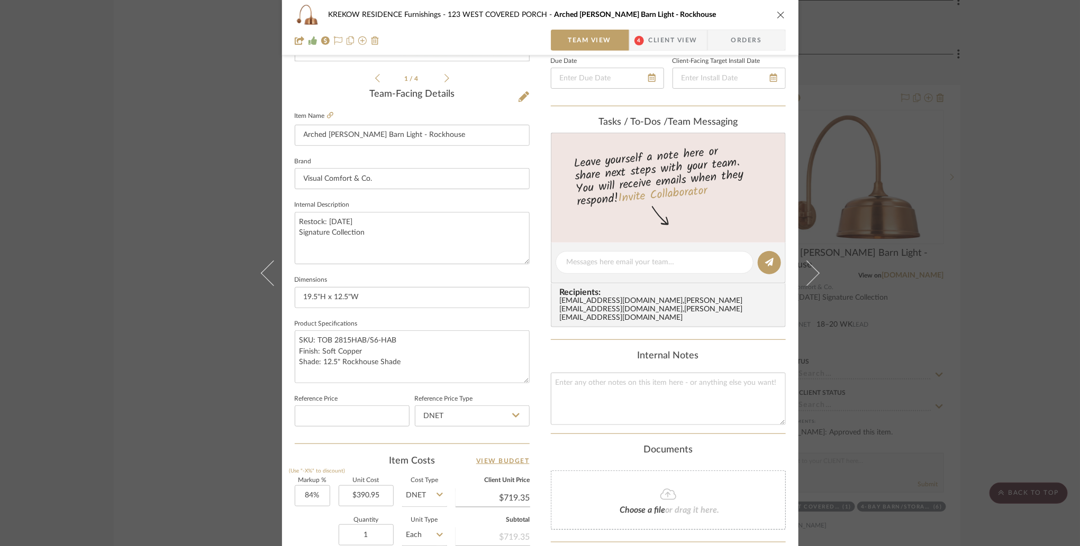
scroll to position [236, 0]
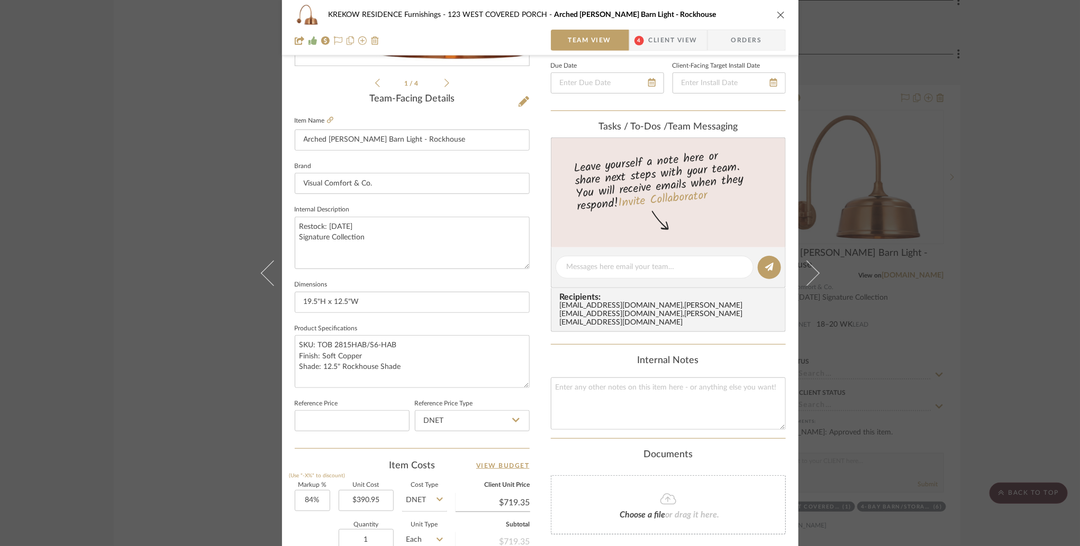
click at [119, 160] on div "KREKOW RESIDENCE Furnishings 123 WEST COVERED PORCH Arched Mack Barn Light - Ro…" at bounding box center [540, 273] width 1080 height 546
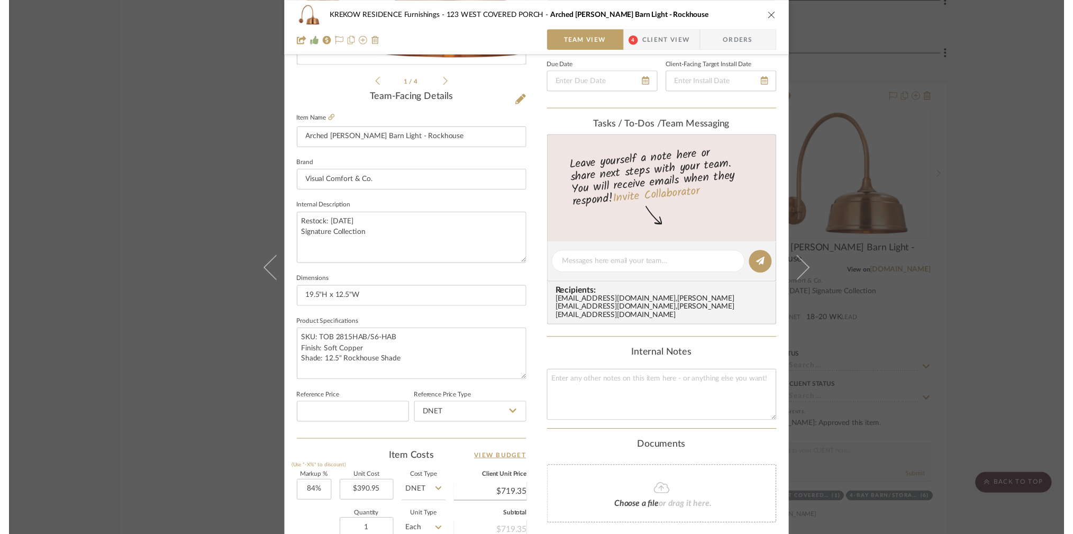
scroll to position [11900, 0]
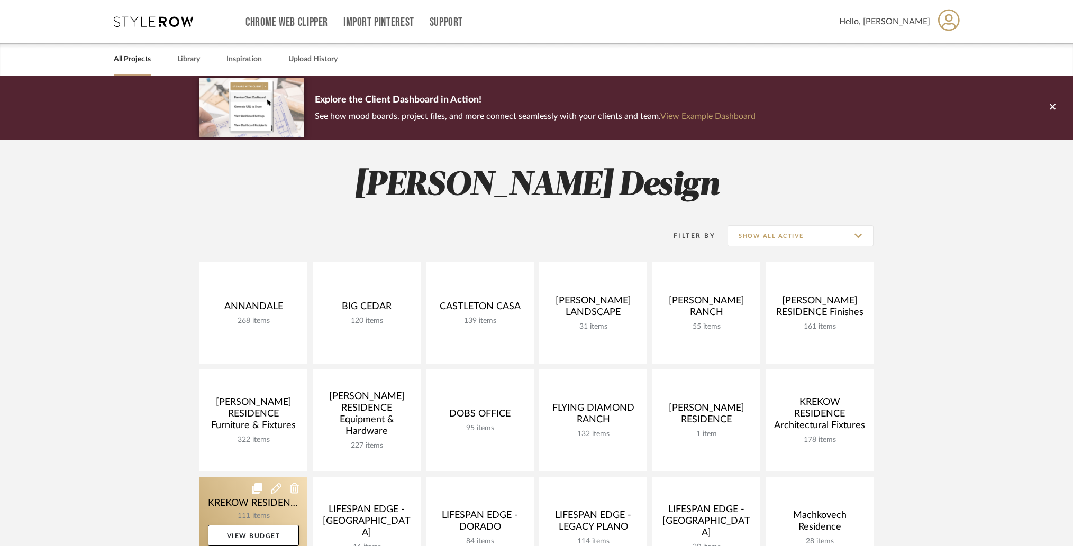
click at [222, 508] on link at bounding box center [253, 528] width 108 height 102
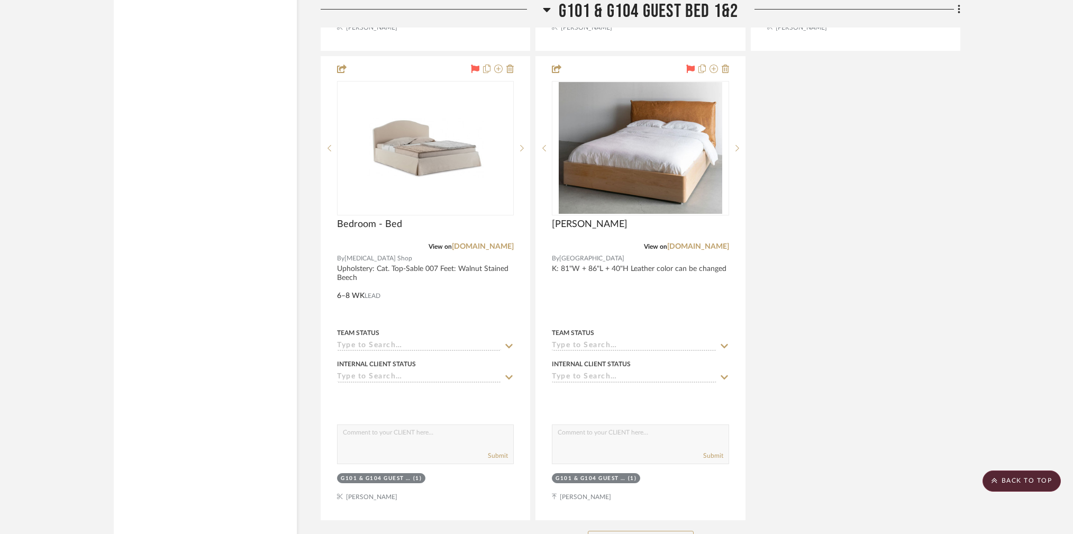
scroll to position [13839, 0]
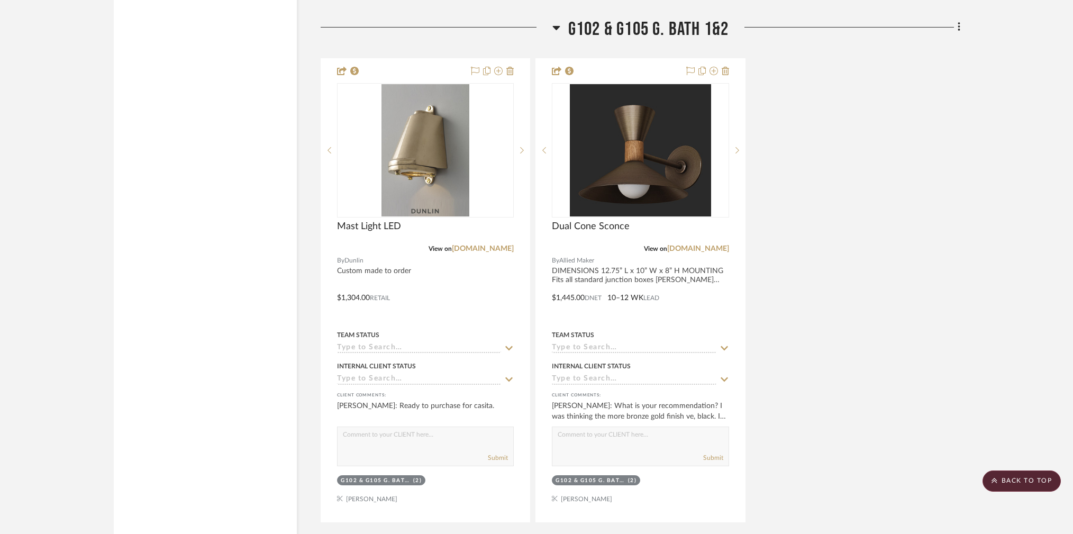
scroll to position [14417, 0]
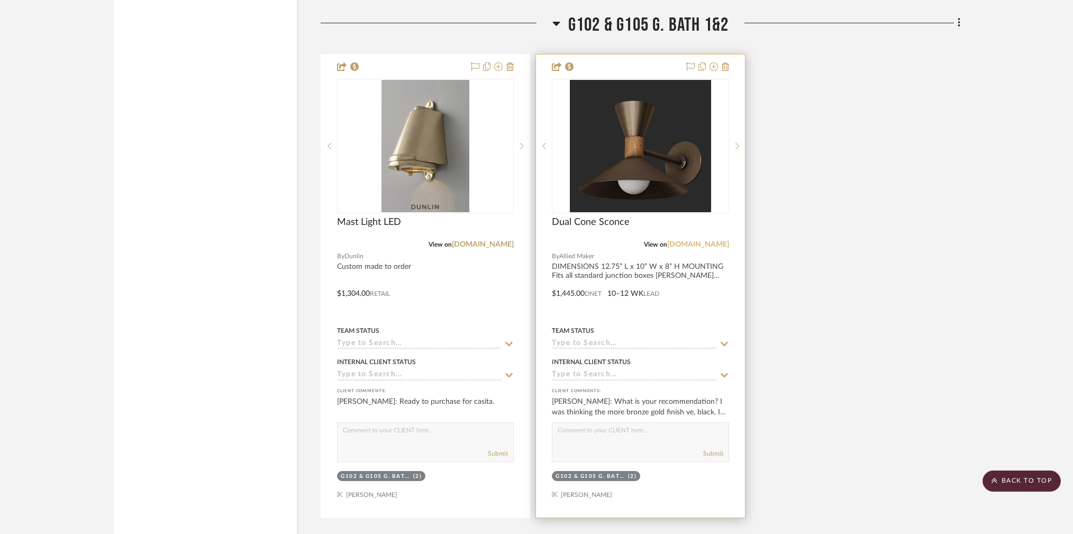
click at [701, 241] on link "[DOMAIN_NAME]" at bounding box center [698, 244] width 62 height 7
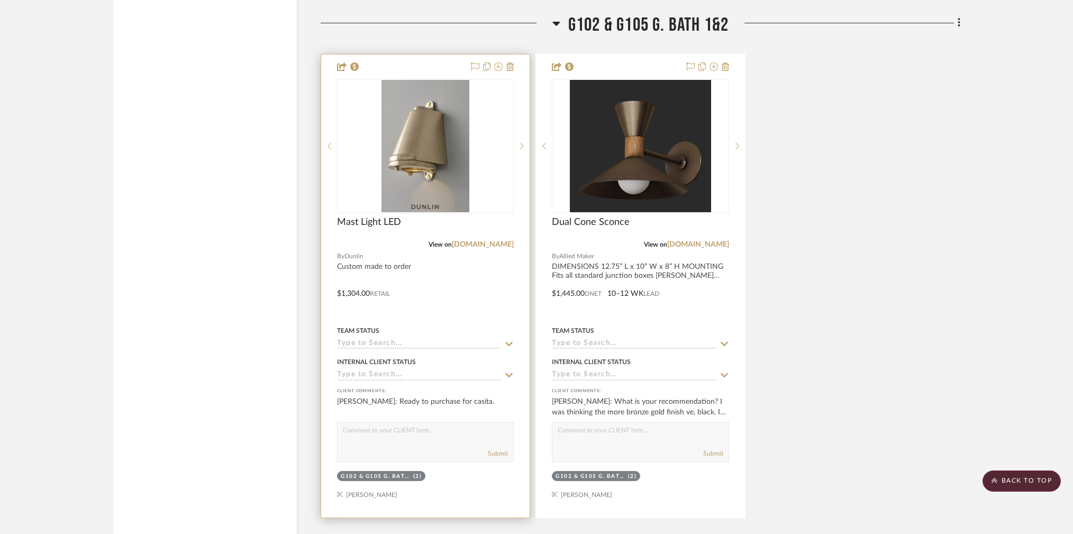
scroll to position [14366, 0]
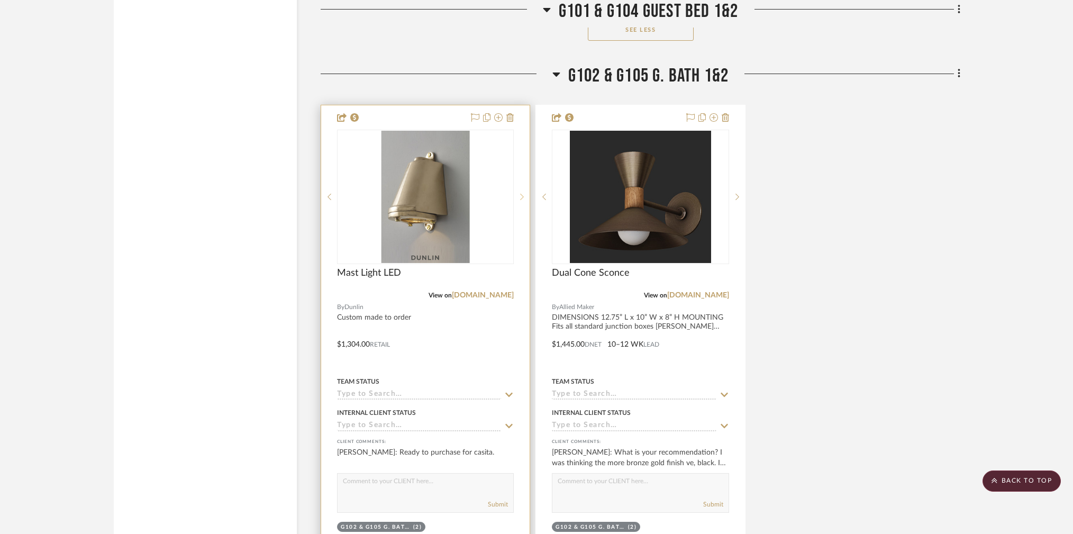
click at [523, 144] on div at bounding box center [522, 197] width 16 height 134
click at [523, 194] on icon at bounding box center [522, 197] width 4 height 6
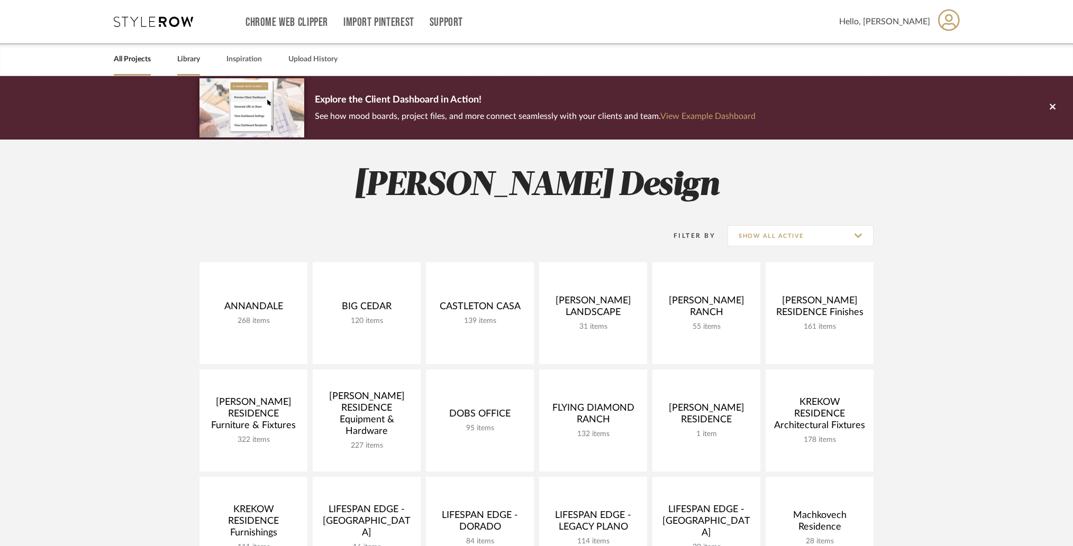
click at [190, 54] on link "Library" at bounding box center [188, 59] width 23 height 14
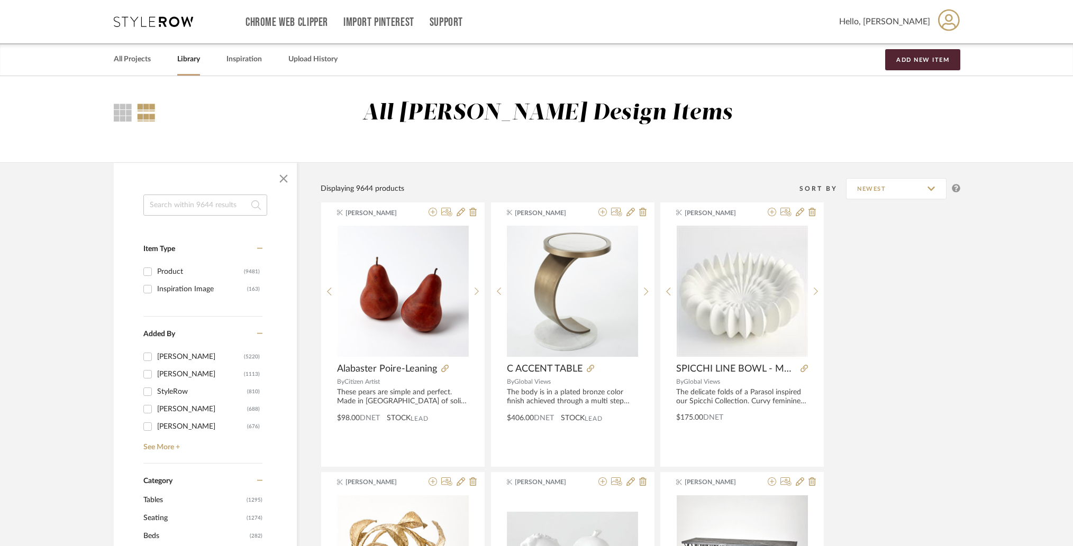
click at [204, 205] on input at bounding box center [205, 205] width 124 height 21
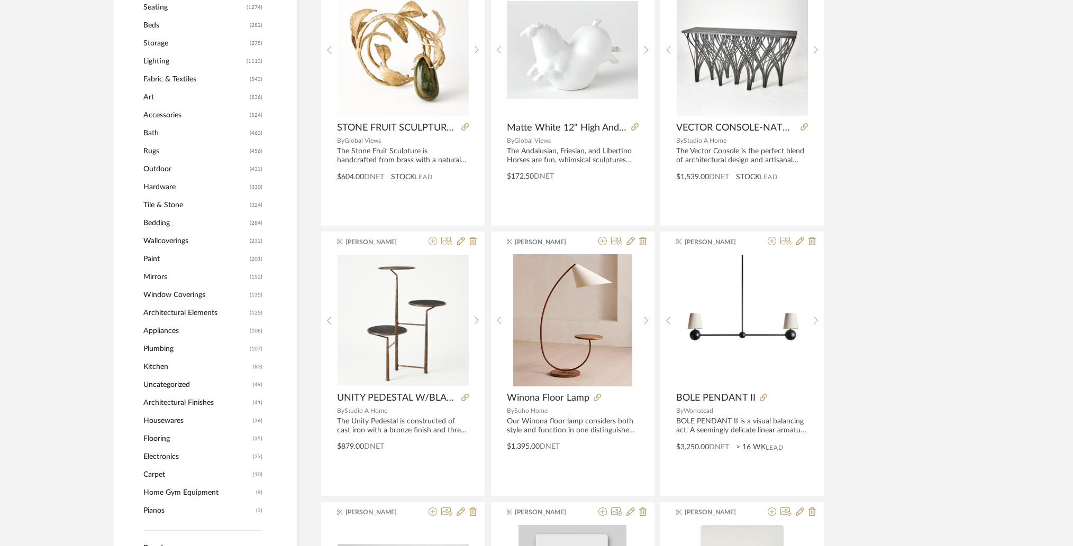
scroll to position [513, 0]
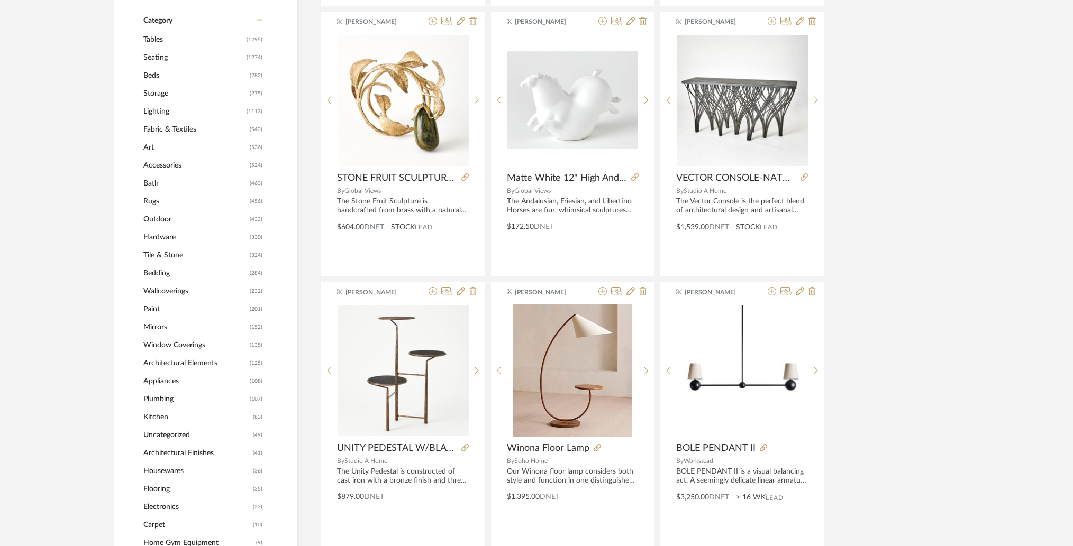
click at [159, 104] on span "Lighting" at bounding box center [193, 112] width 101 height 18
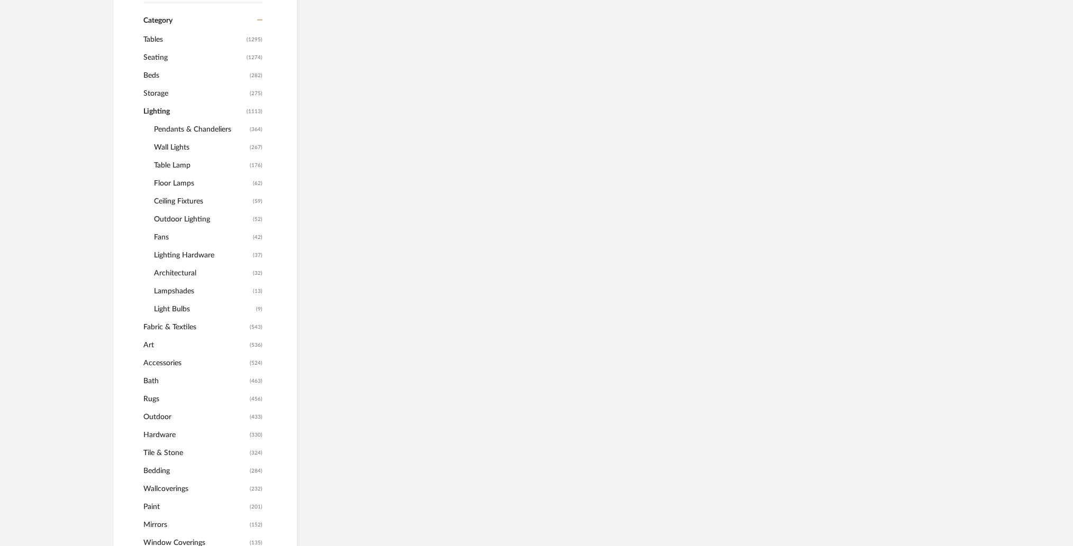
scroll to position [475, 0]
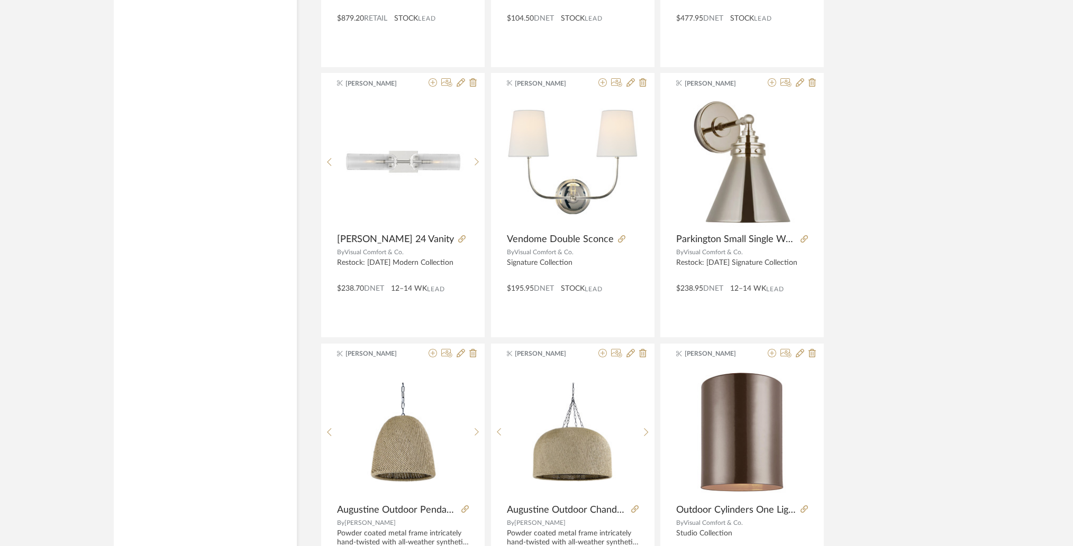
scroll to position [3068, 0]
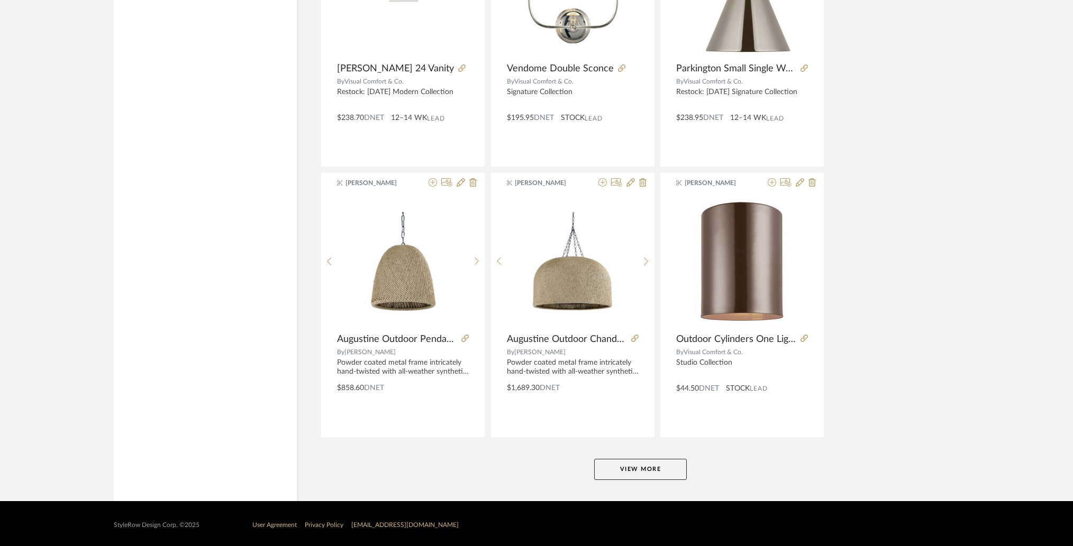
click at [649, 459] on button "View More" at bounding box center [640, 469] width 93 height 21
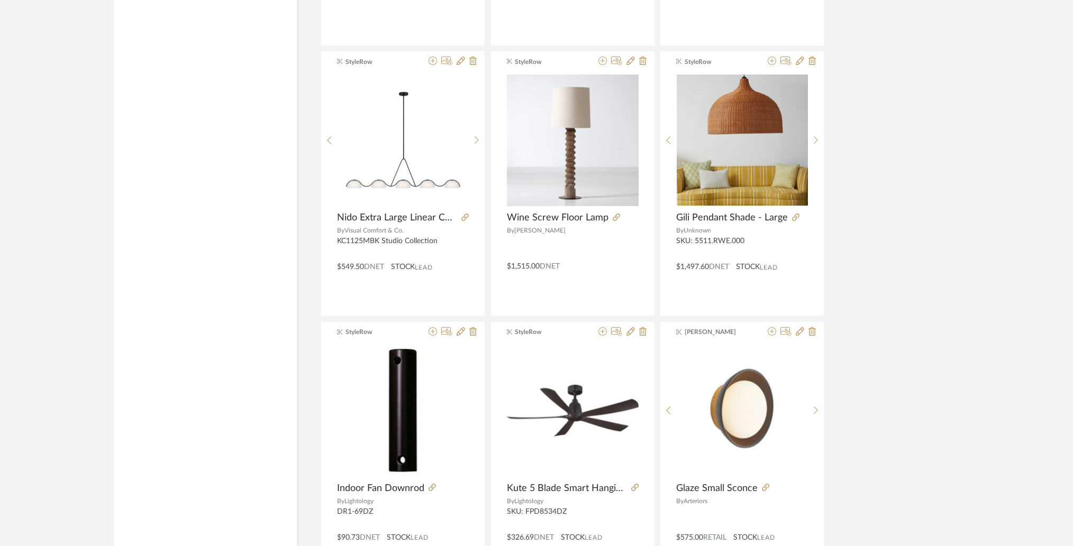
scroll to position [6312, 0]
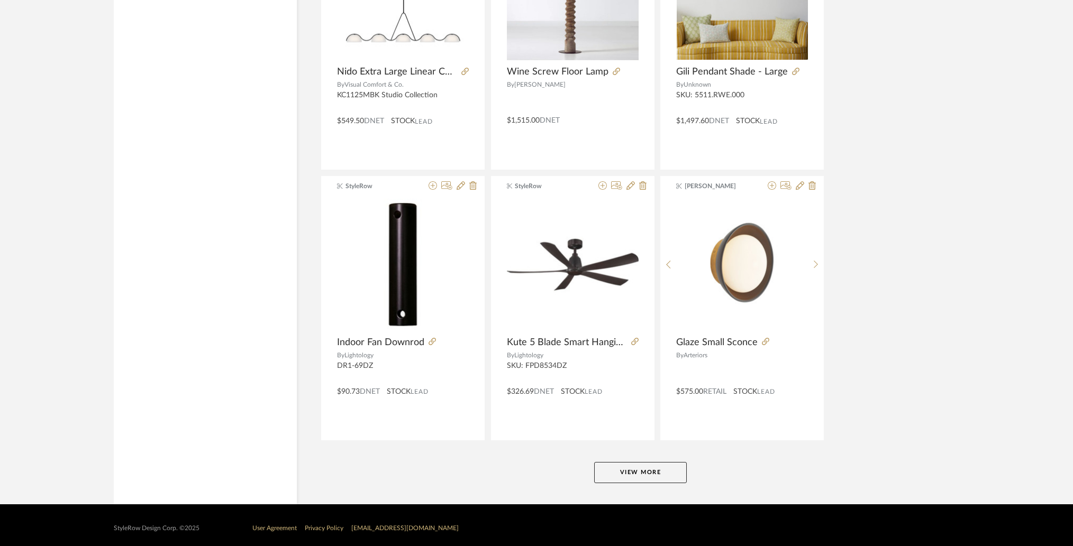
click at [663, 462] on button "View More" at bounding box center [640, 472] width 93 height 21
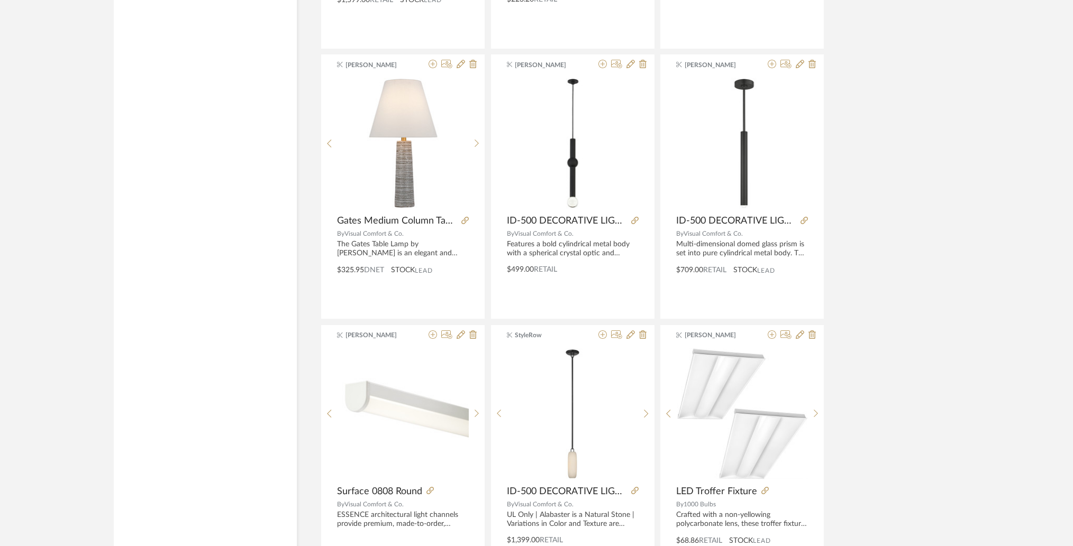
scroll to position [7788, 0]
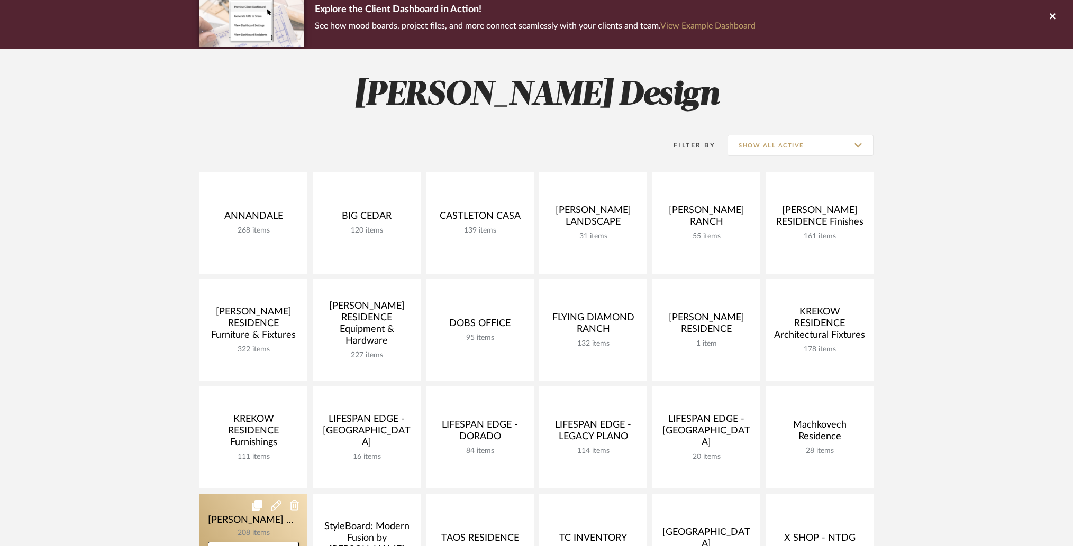
scroll to position [93, 0]
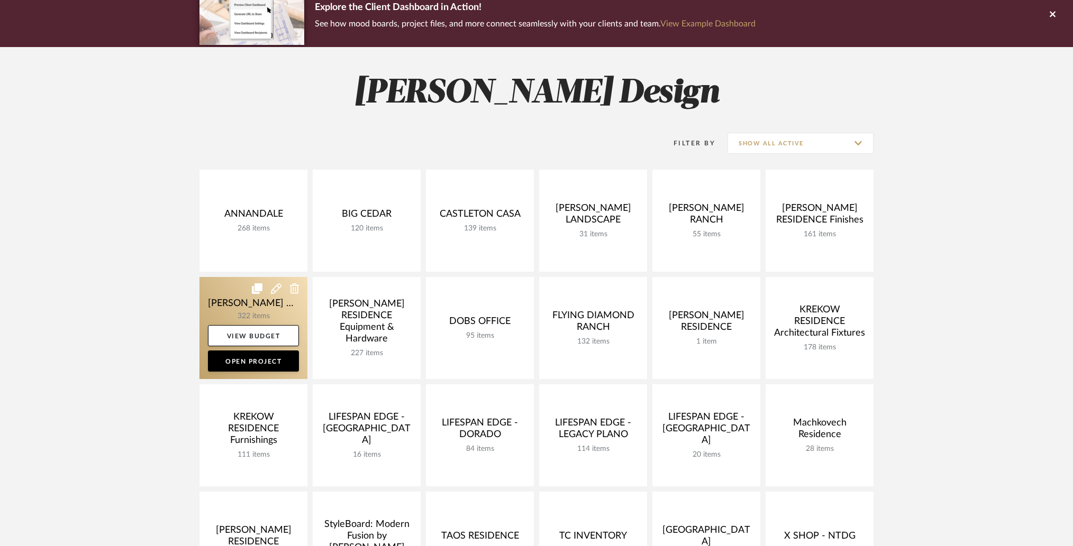
click at [230, 297] on link at bounding box center [253, 328] width 108 height 102
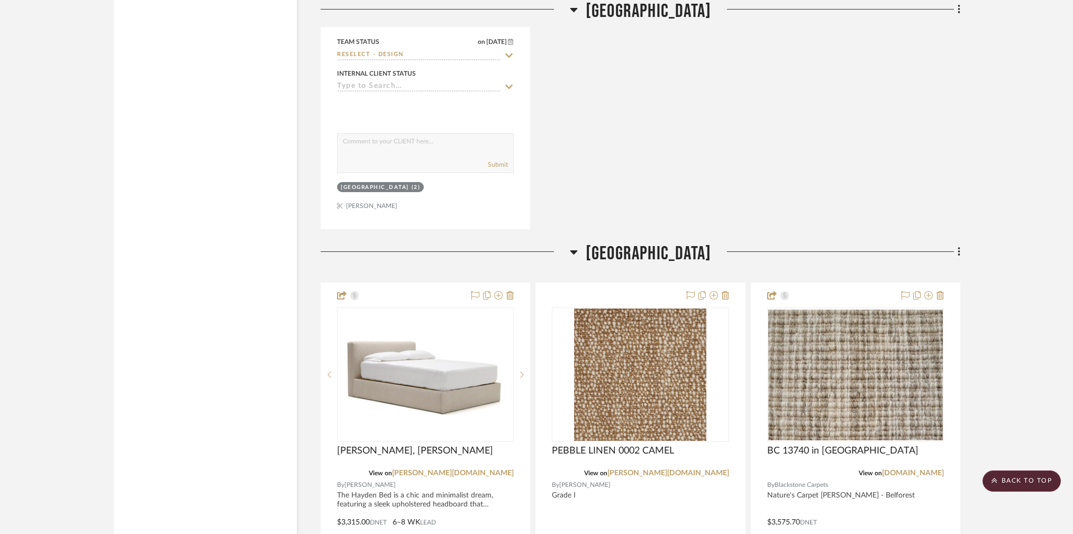
scroll to position [39237, 0]
click at [520, 371] on icon at bounding box center [522, 374] width 4 height 7
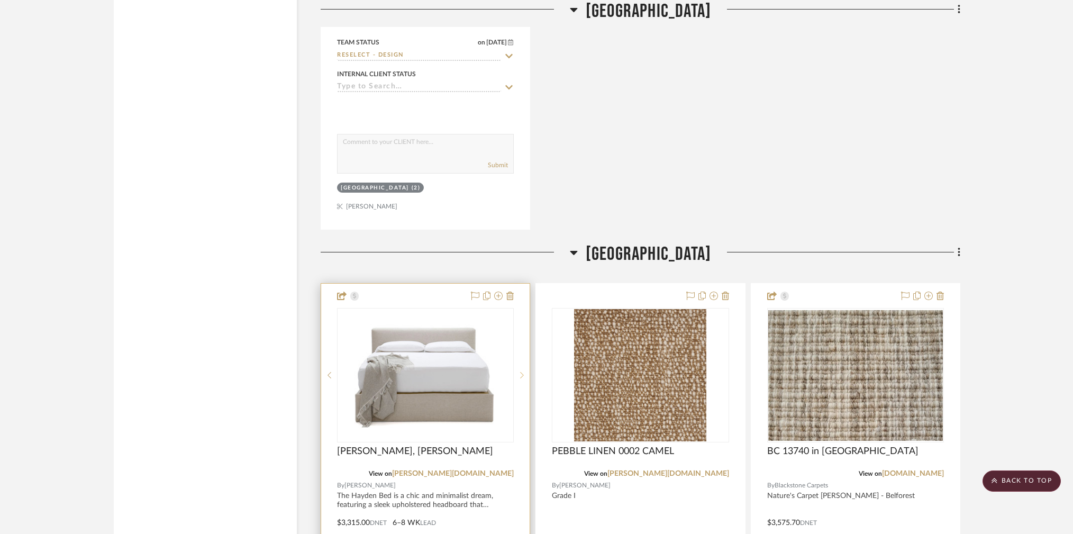
click at [520, 371] on icon at bounding box center [522, 374] width 4 height 7
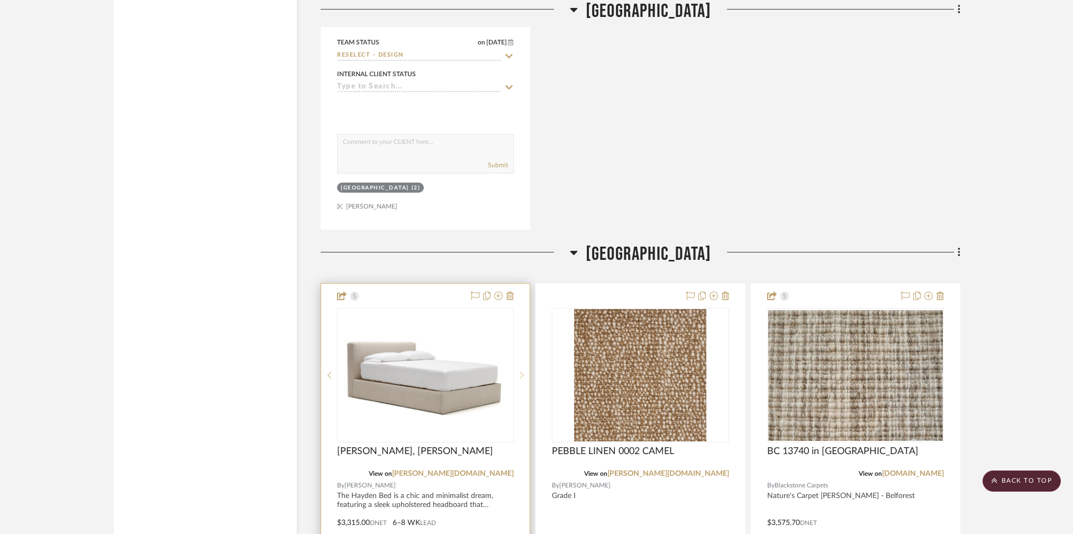
click at [520, 371] on icon at bounding box center [522, 374] width 4 height 7
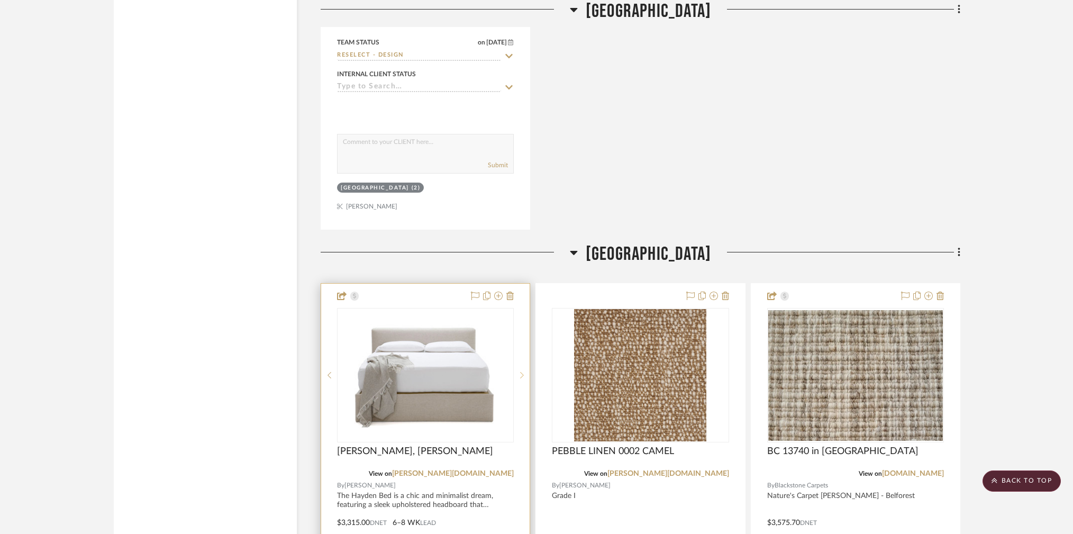
click at [520, 371] on icon at bounding box center [522, 374] width 4 height 7
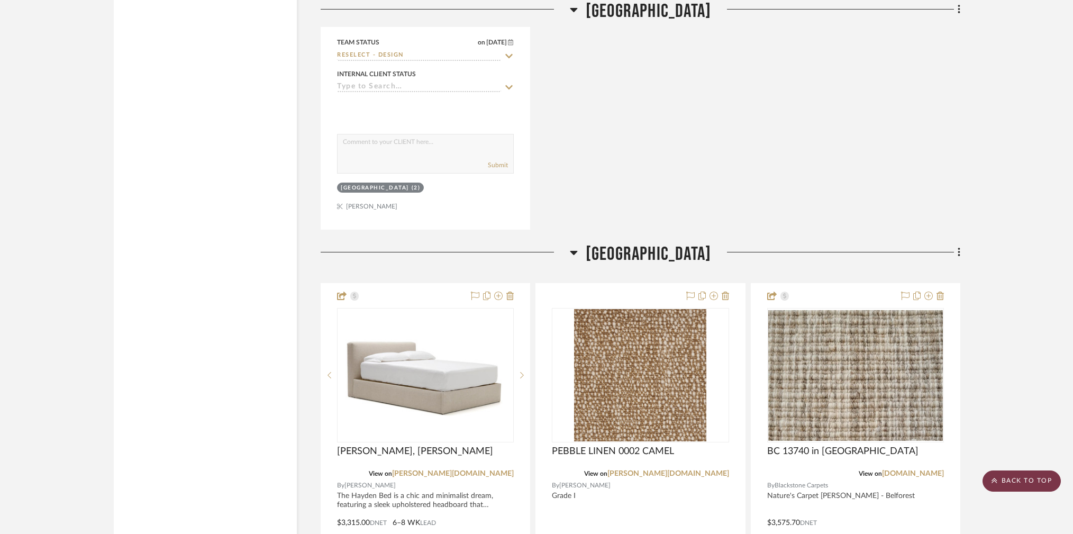
click at [1019, 478] on scroll-to-top-button "BACK TO TOP" at bounding box center [1021, 480] width 78 height 21
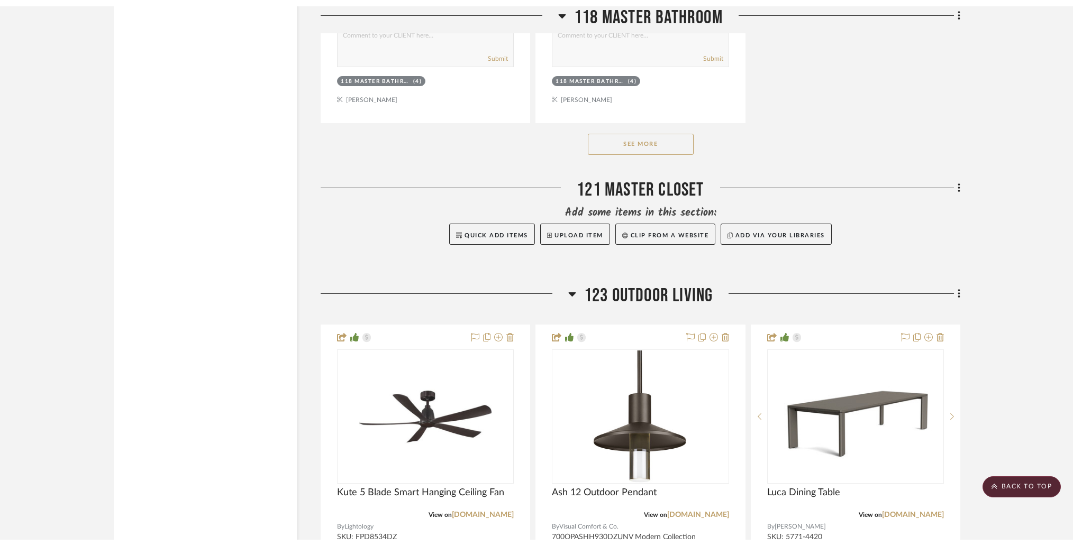
scroll to position [0, 0]
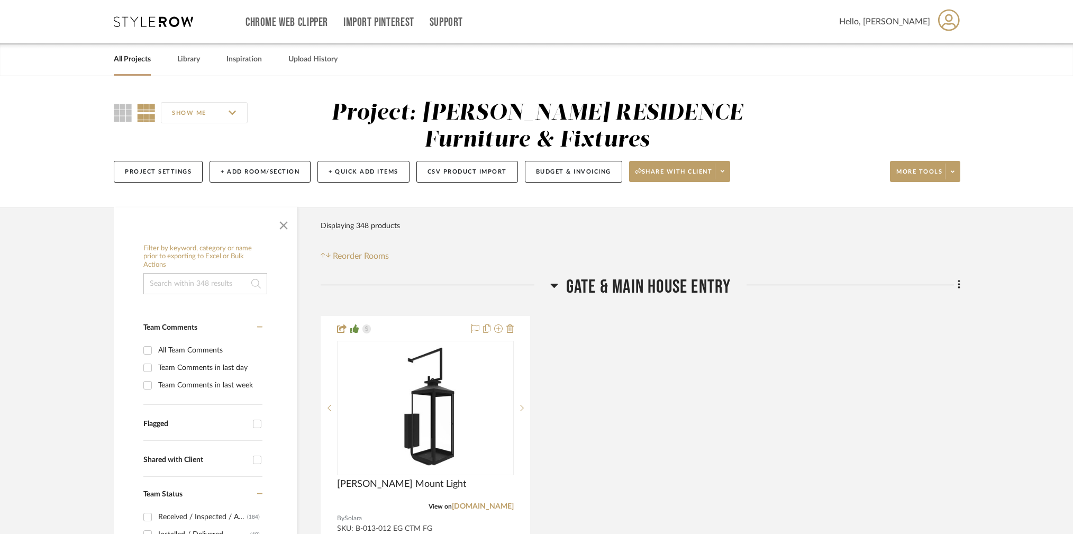
click at [124, 64] on link "All Projects" at bounding box center [132, 59] width 37 height 14
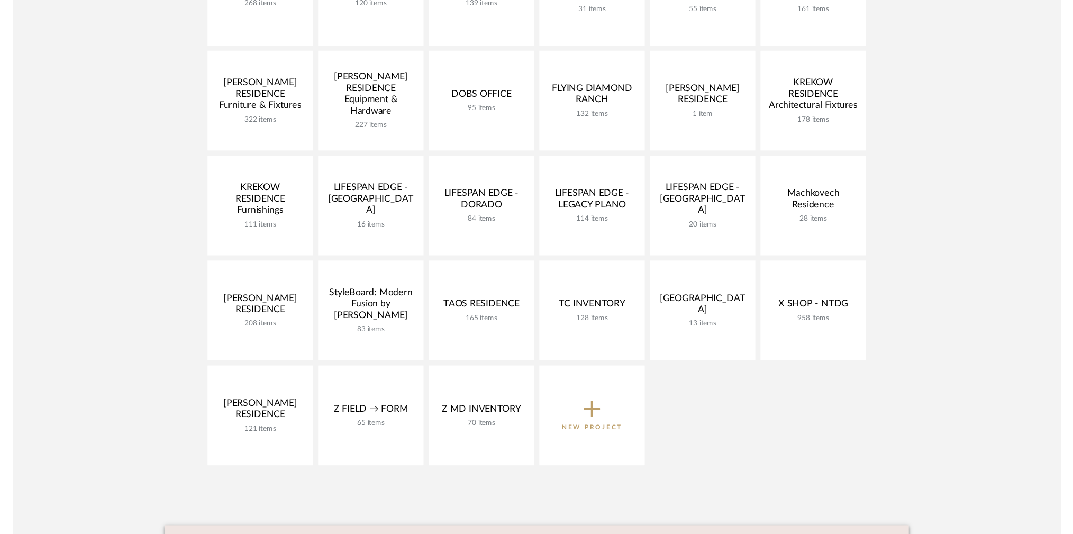
scroll to position [329, 0]
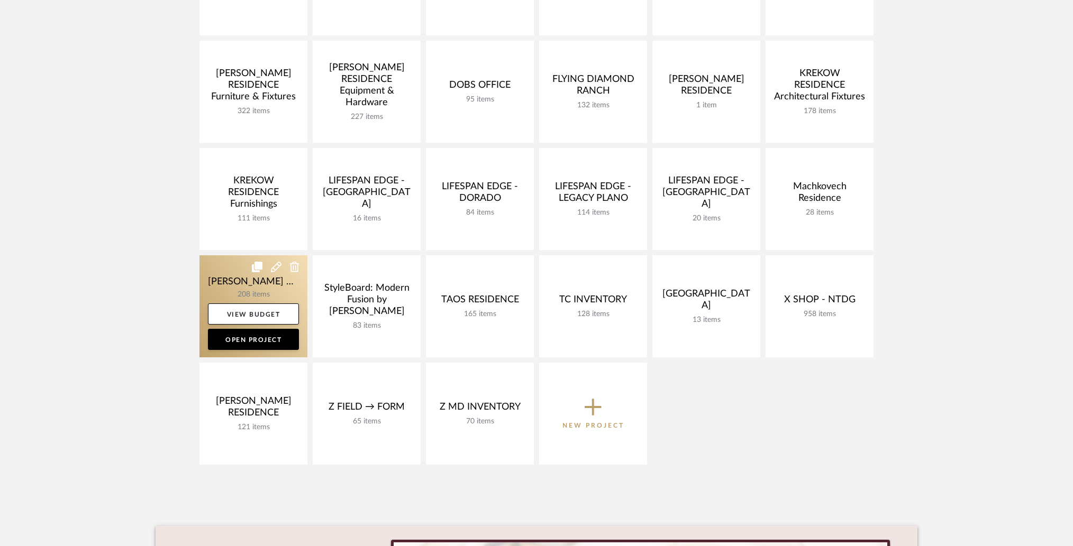
click at [217, 279] on link at bounding box center [253, 306] width 108 height 102
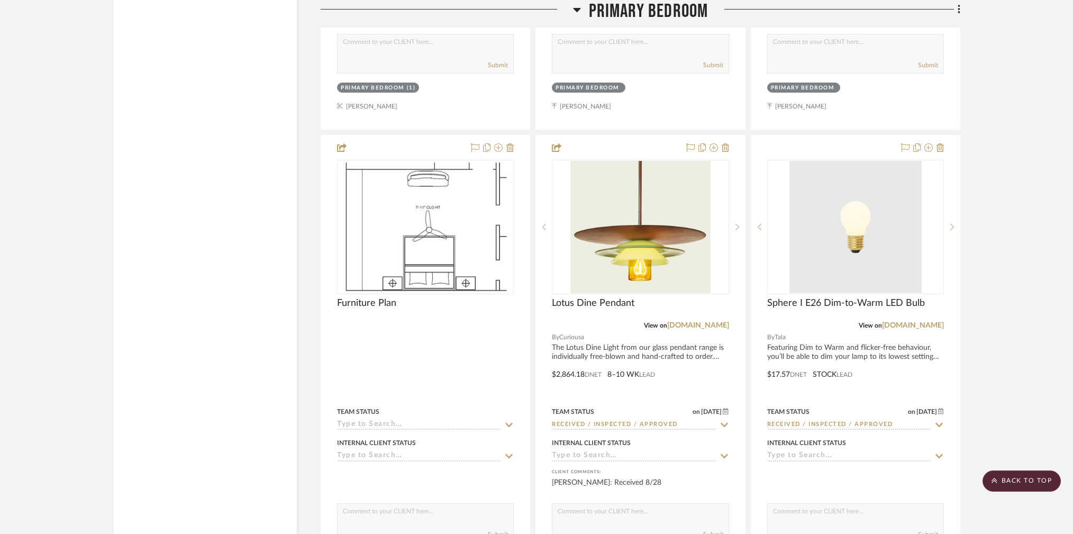
scroll to position [13155, 0]
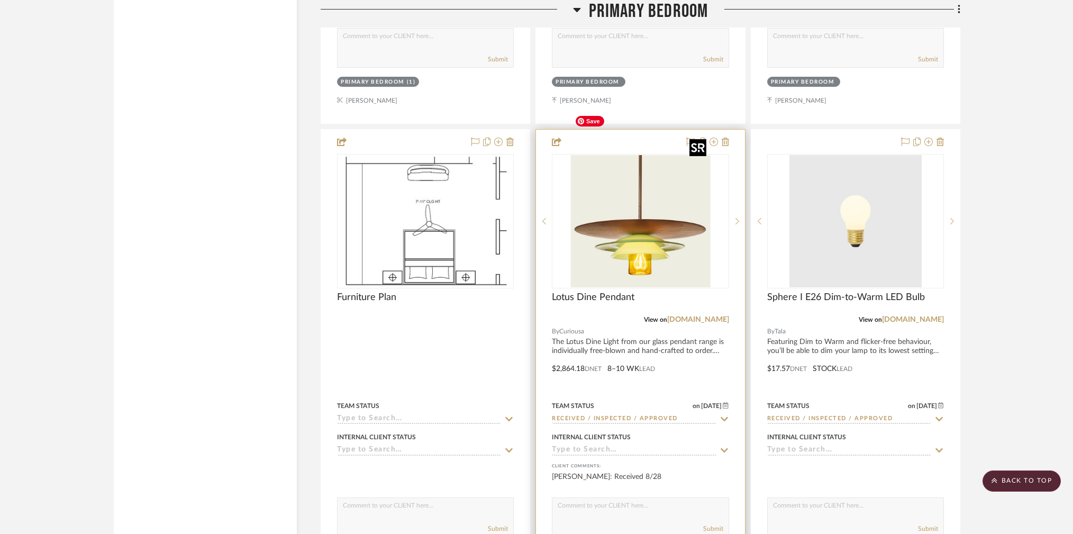
click at [0, 0] on img at bounding box center [0, 0] width 0 height 0
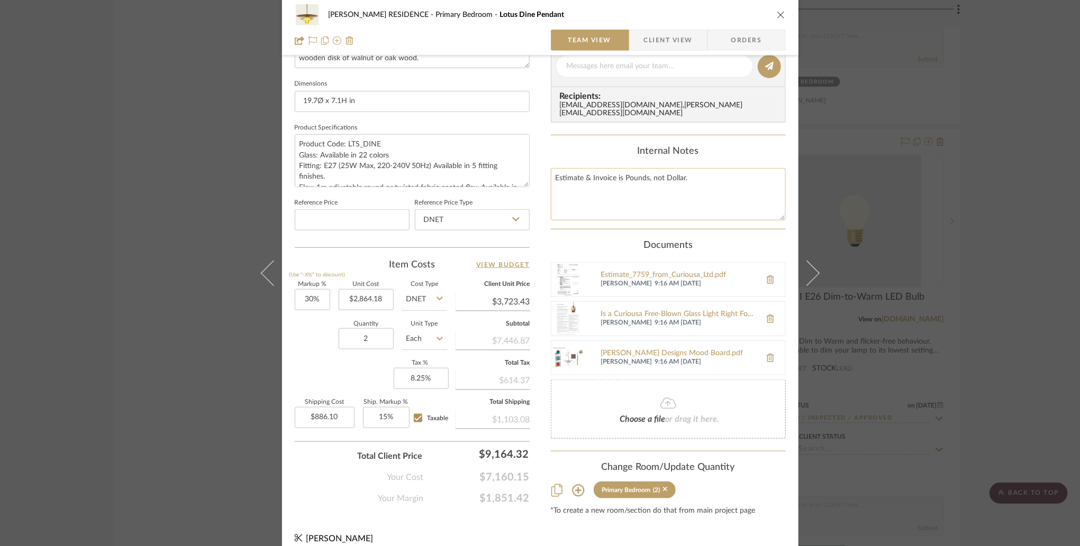
scroll to position [0, 0]
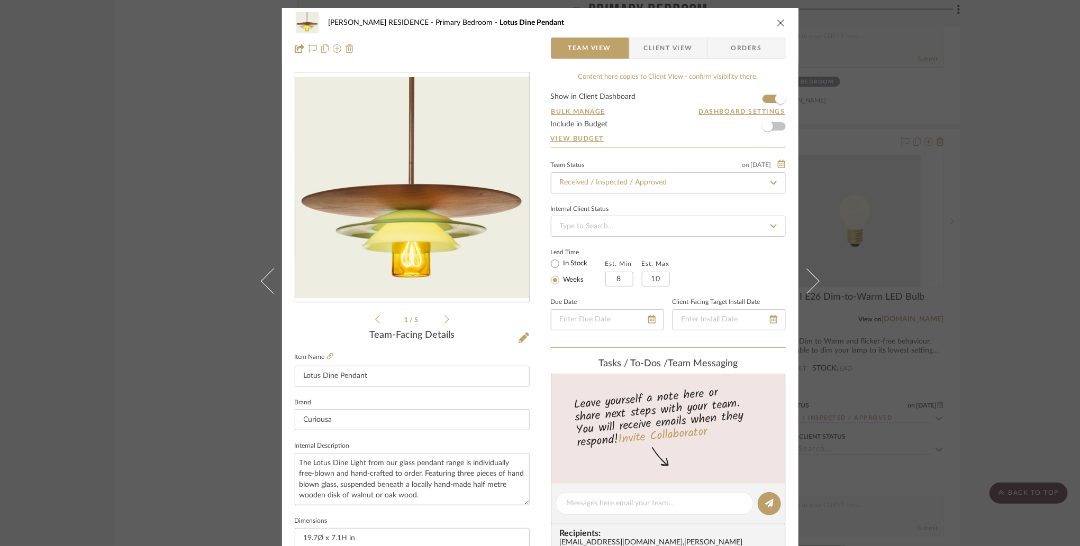
click at [883, 230] on div "SHIRLEY RESIDENCE Primary Bedroom Lotus Dine Pendant Team View Client View Orde…" at bounding box center [540, 273] width 1080 height 546
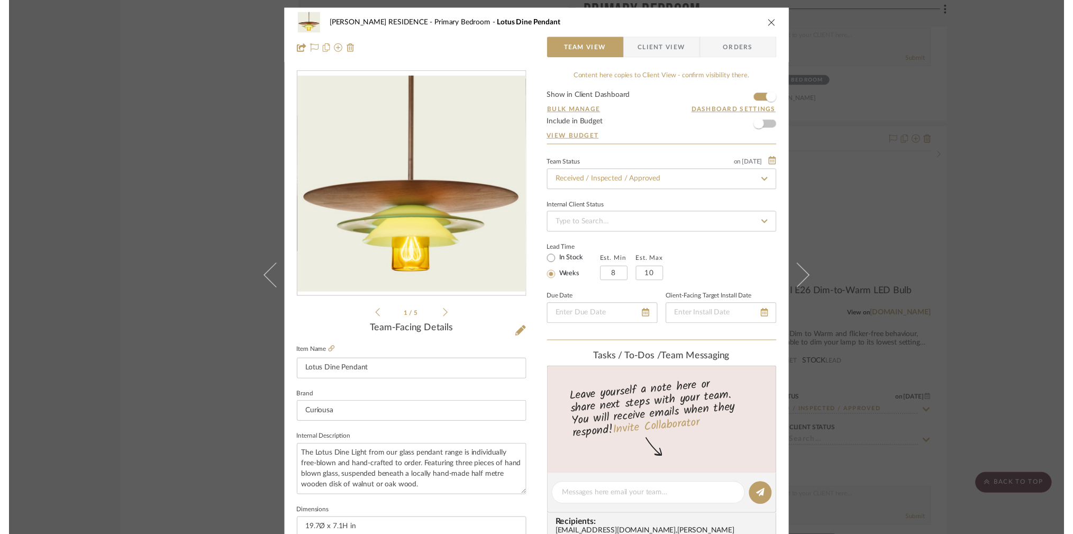
scroll to position [13155, 0]
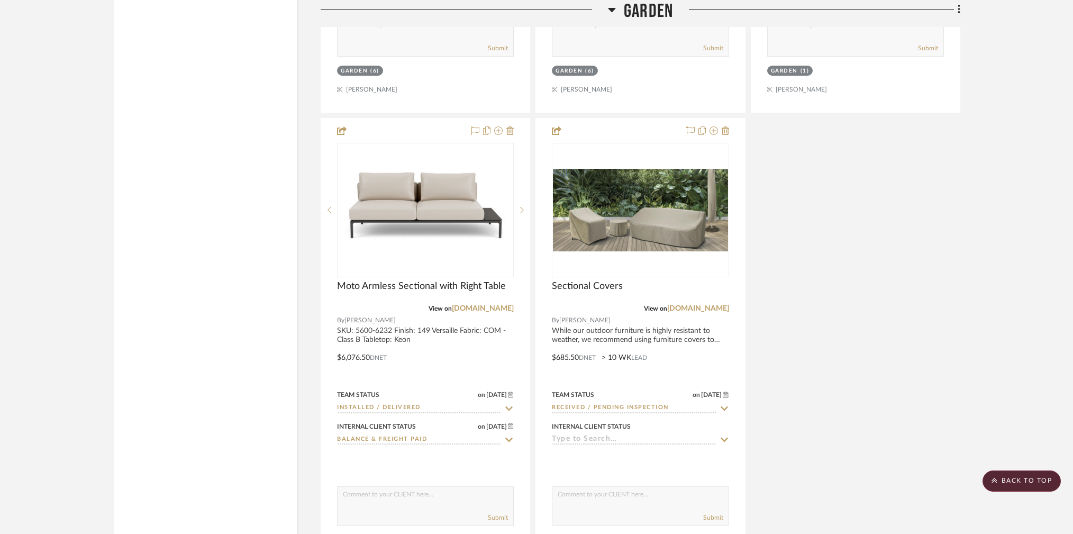
scroll to position [18611, 0]
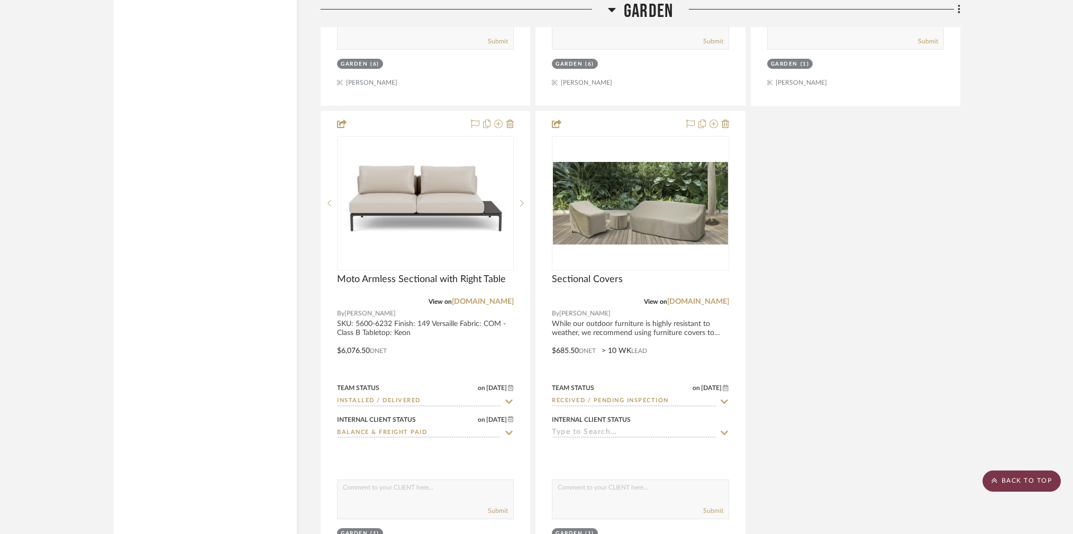
click at [1026, 486] on scroll-to-top-button "BACK TO TOP" at bounding box center [1021, 480] width 78 height 21
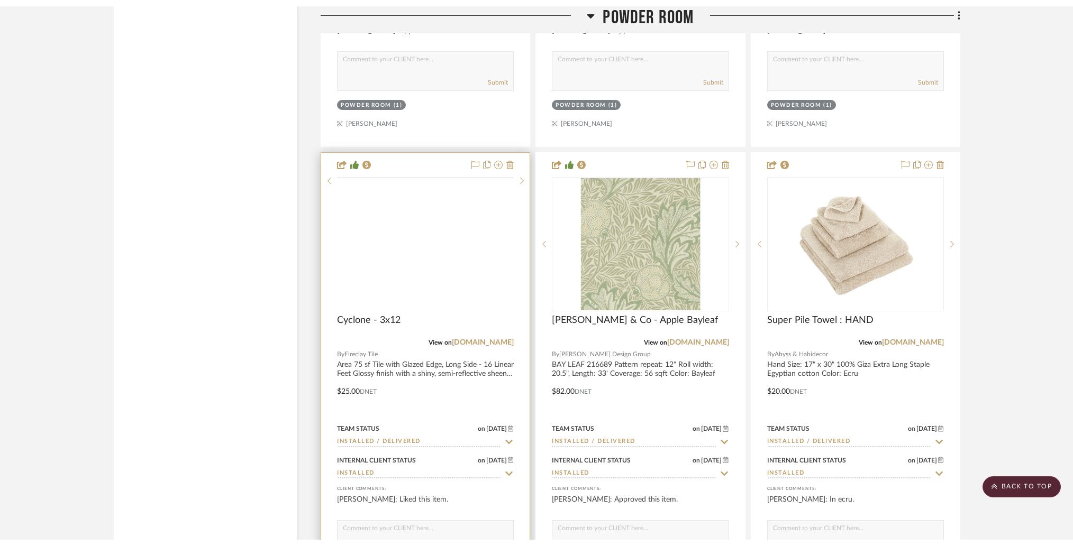
scroll to position [0, 0]
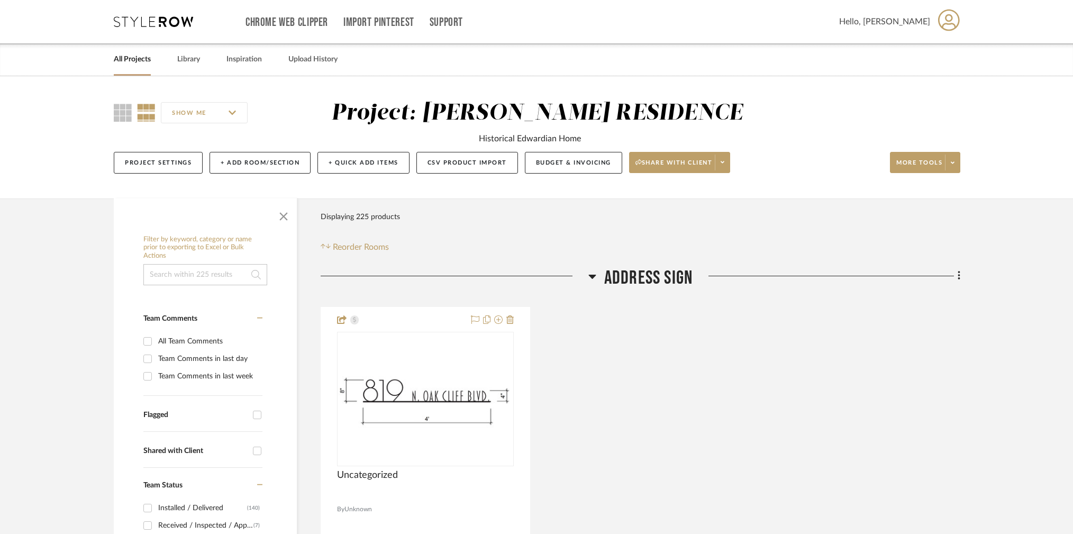
click at [124, 66] on link "All Projects" at bounding box center [132, 59] width 37 height 14
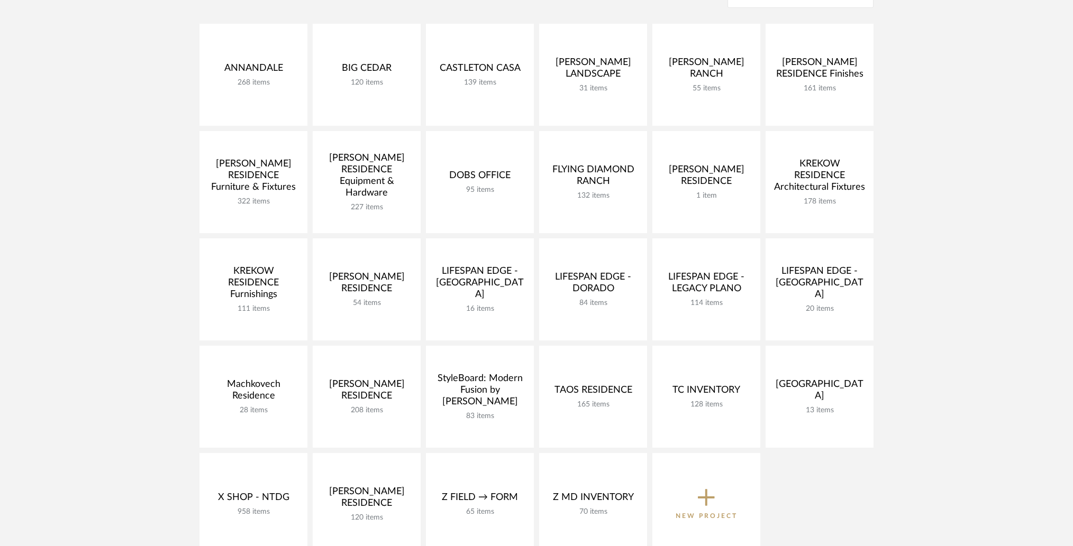
scroll to position [250, 0]
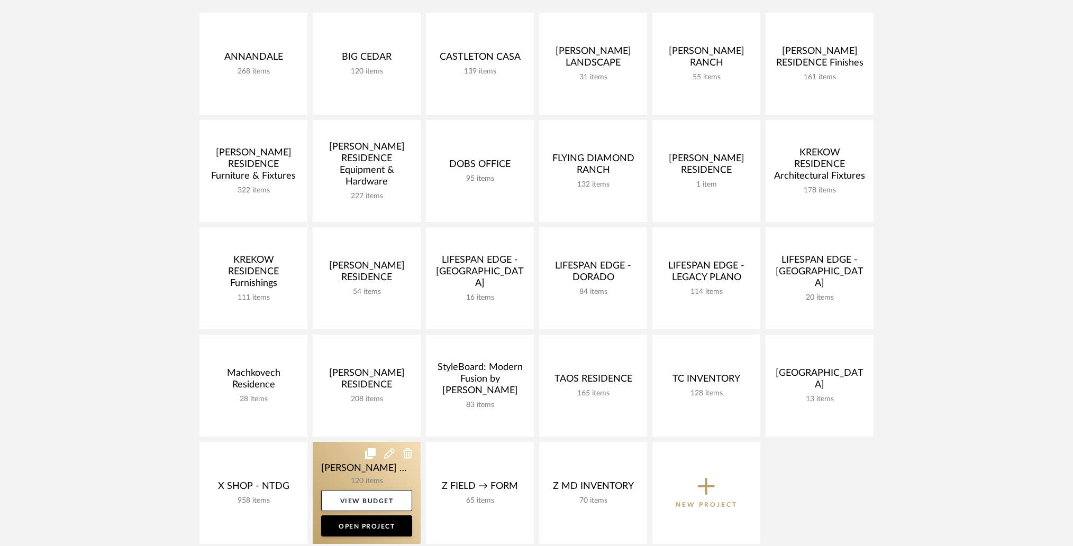
click at [332, 463] on link at bounding box center [367, 493] width 108 height 102
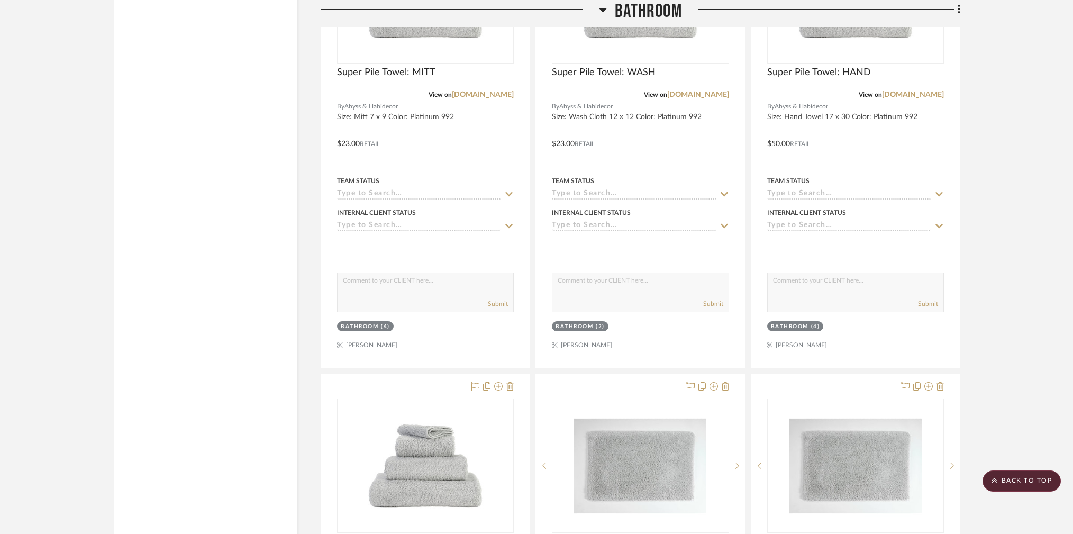
scroll to position [7269, 0]
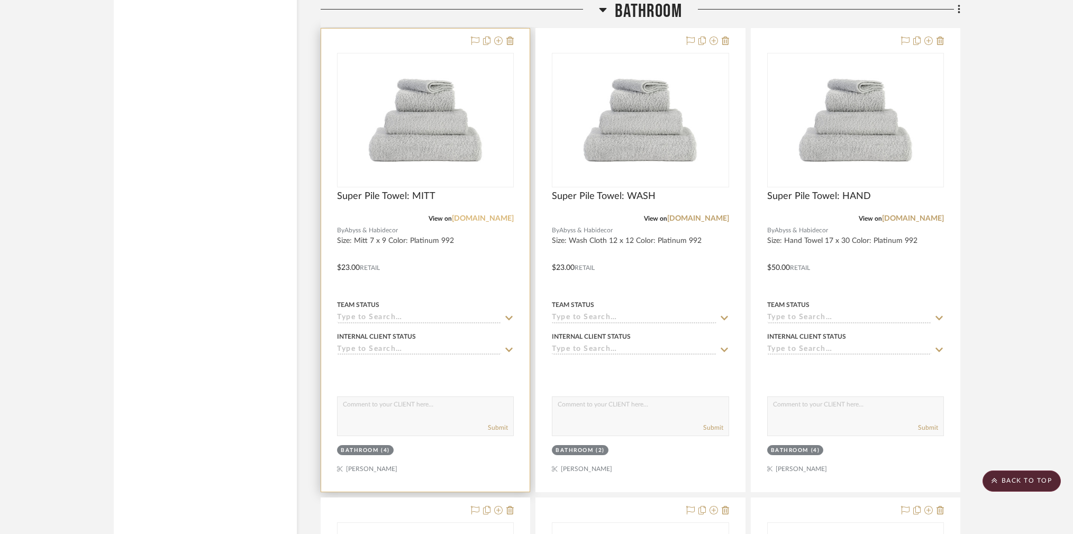
click at [490, 215] on link "finelinens.com" at bounding box center [483, 218] width 62 height 7
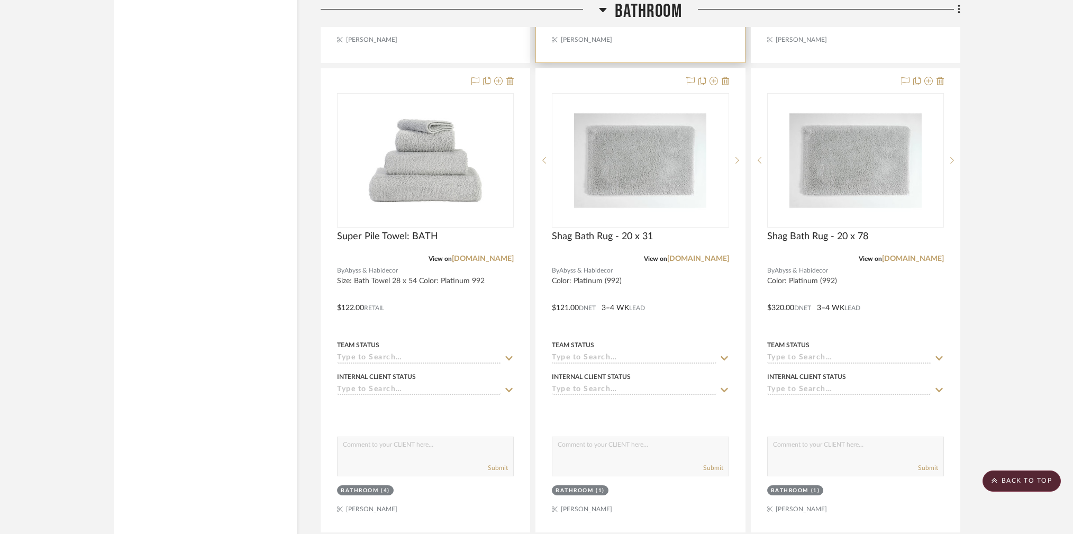
scroll to position [7706, 0]
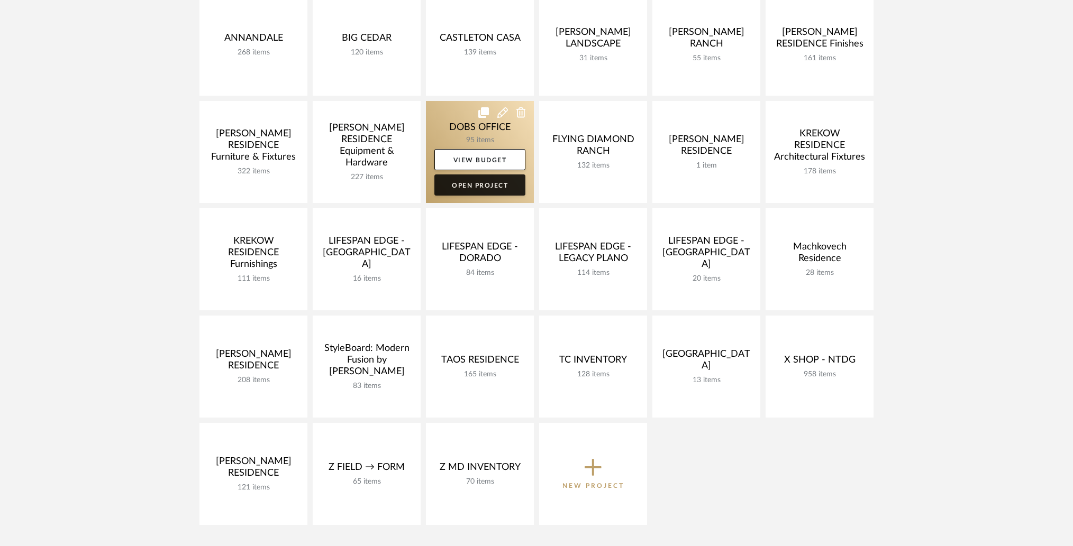
scroll to position [214, 0]
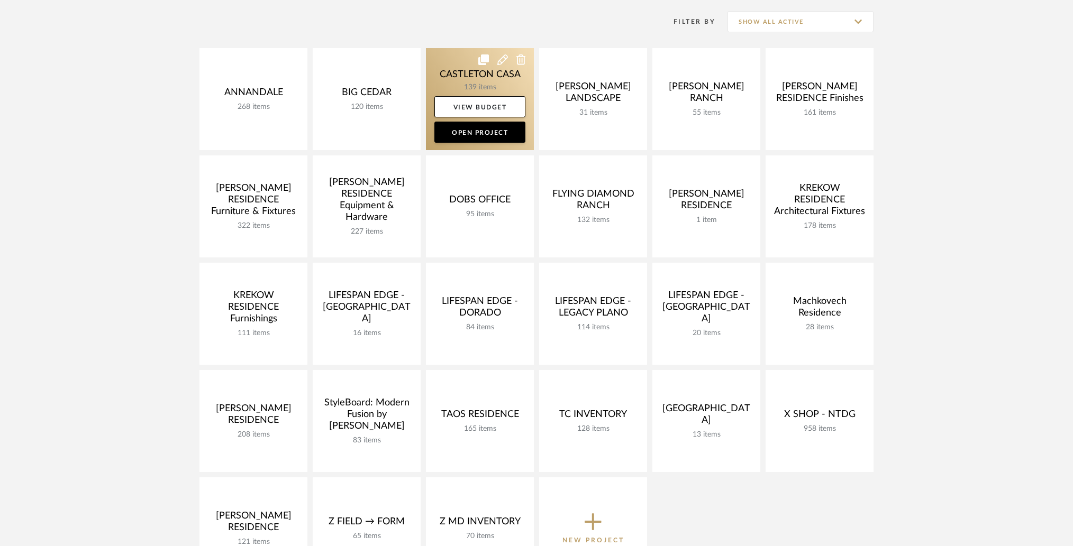
click at [442, 61] on link at bounding box center [480, 99] width 108 height 102
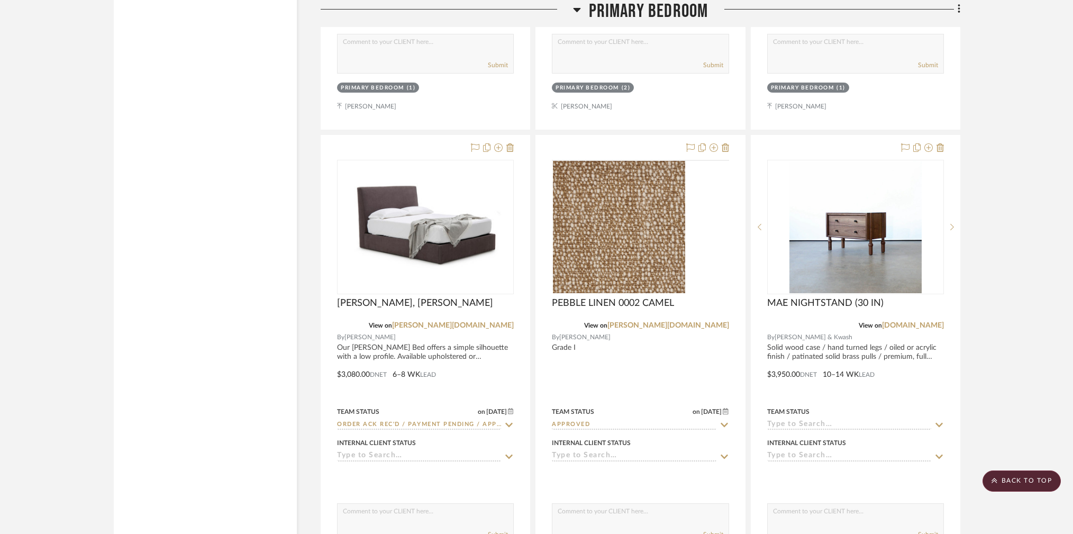
scroll to position [9986, 0]
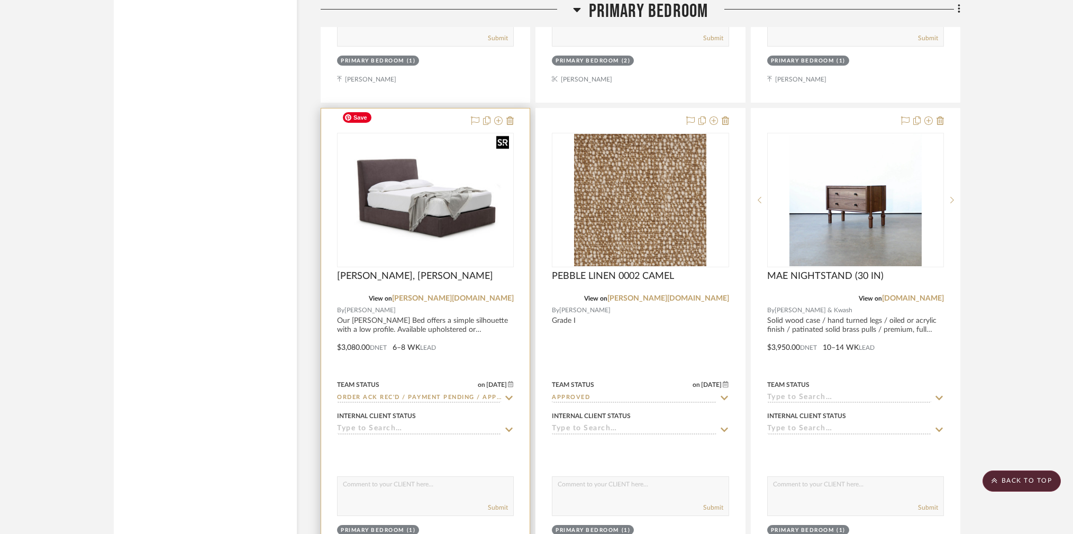
click at [453, 177] on img "0" at bounding box center [425, 200] width 175 height 120
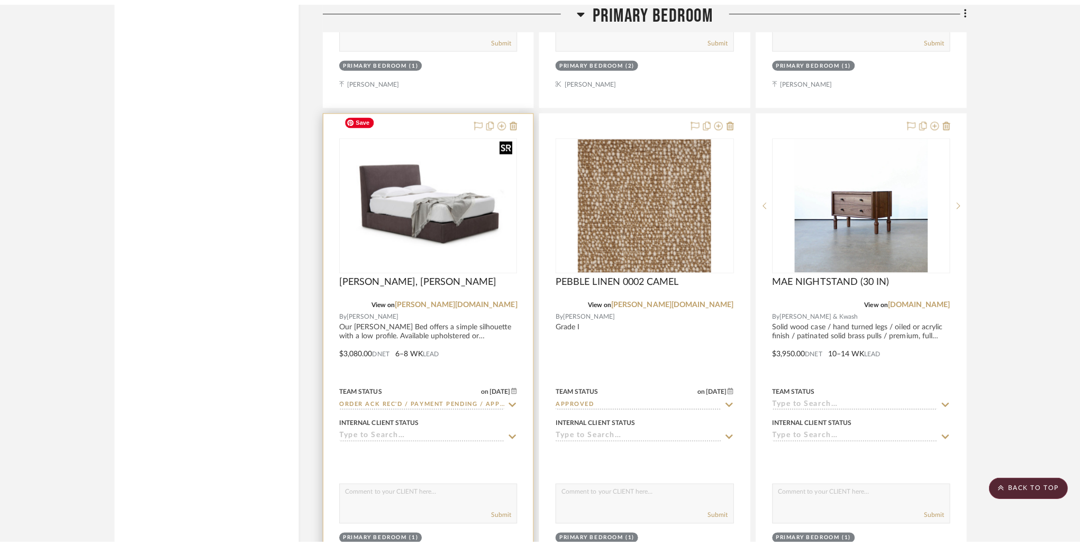
scroll to position [0, 0]
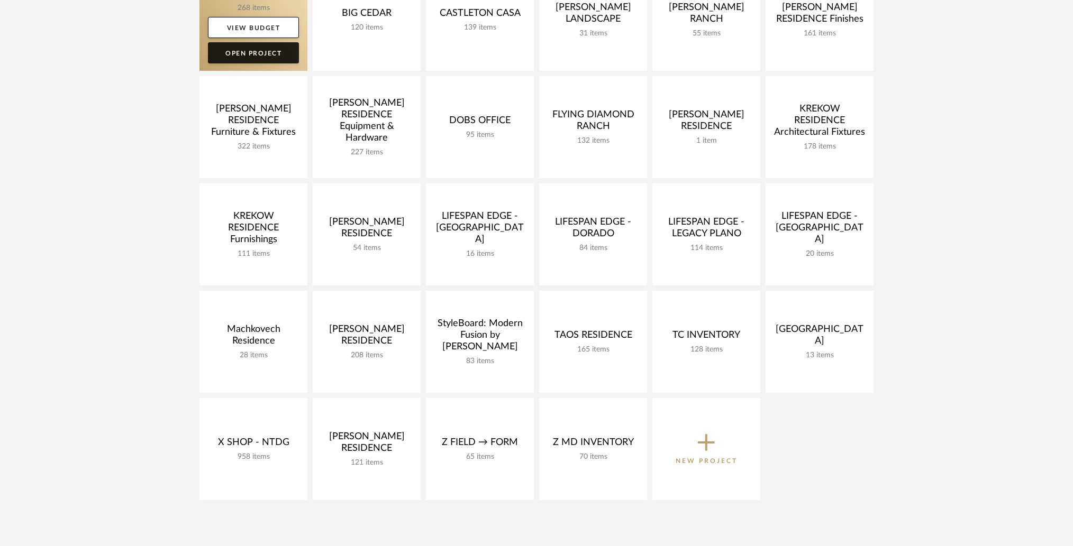
scroll to position [307, 0]
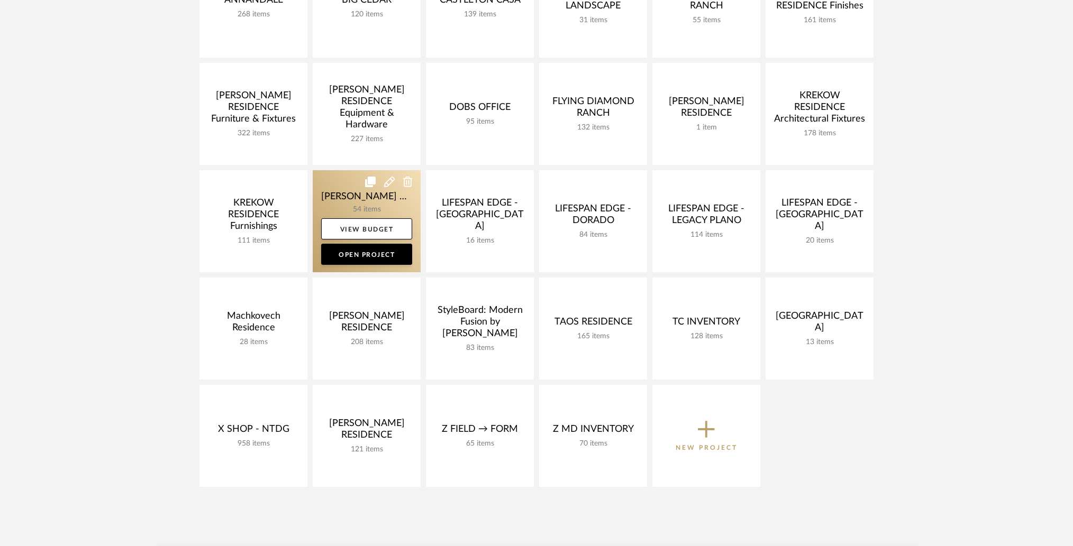
click at [341, 188] on link at bounding box center [367, 221] width 108 height 102
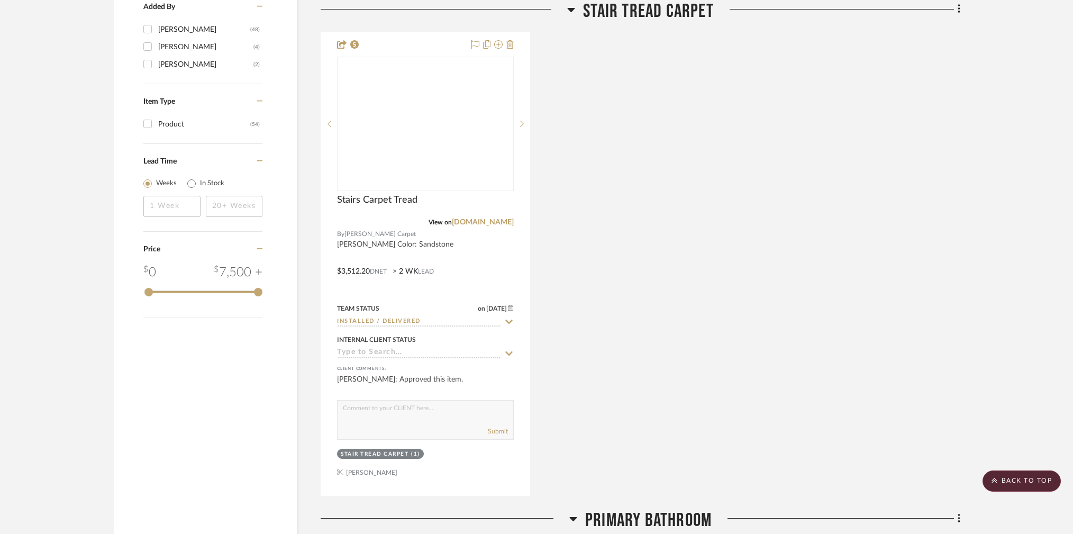
scroll to position [2309, 0]
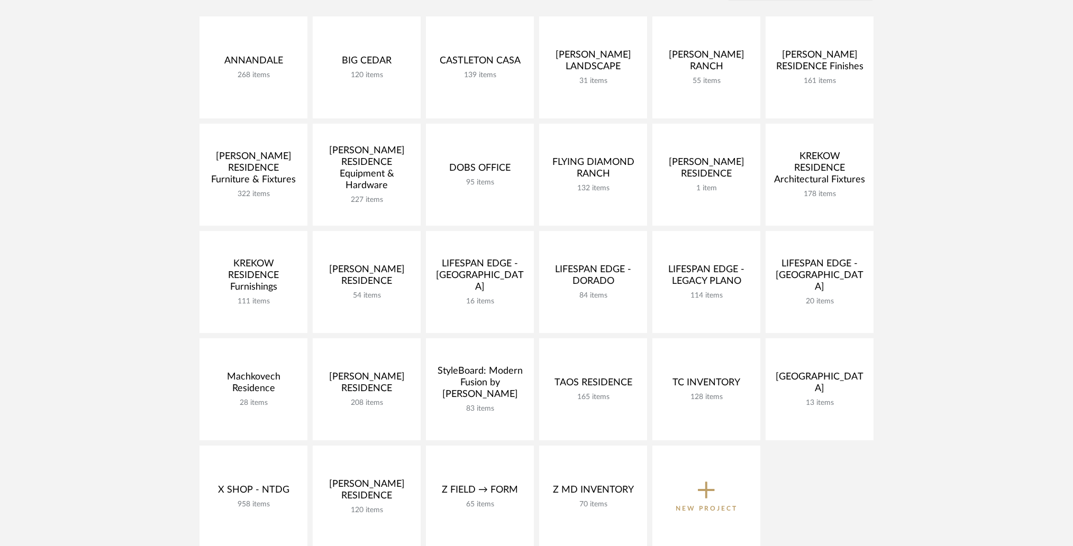
scroll to position [248, 0]
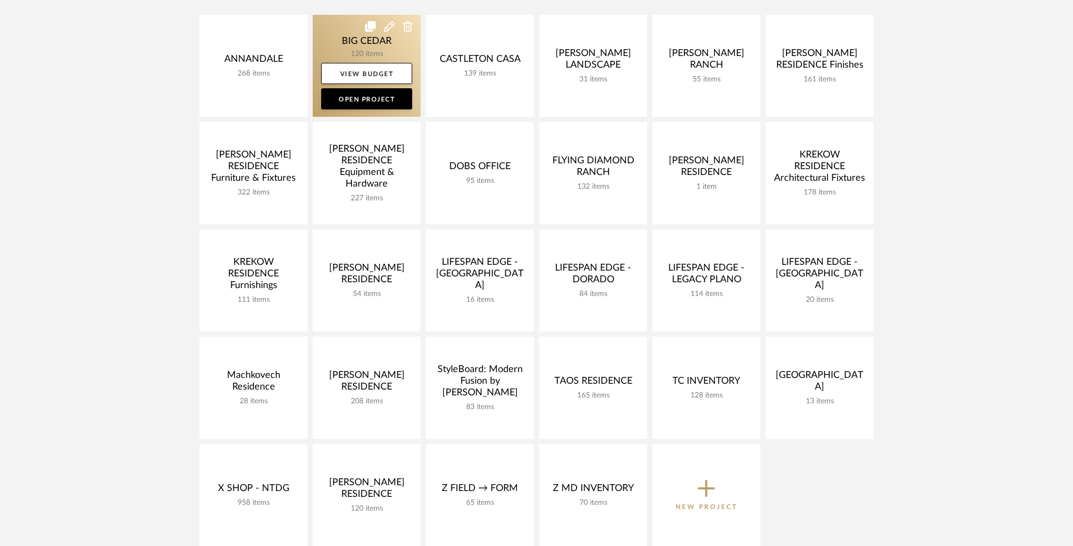
click at [335, 35] on link at bounding box center [367, 66] width 108 height 102
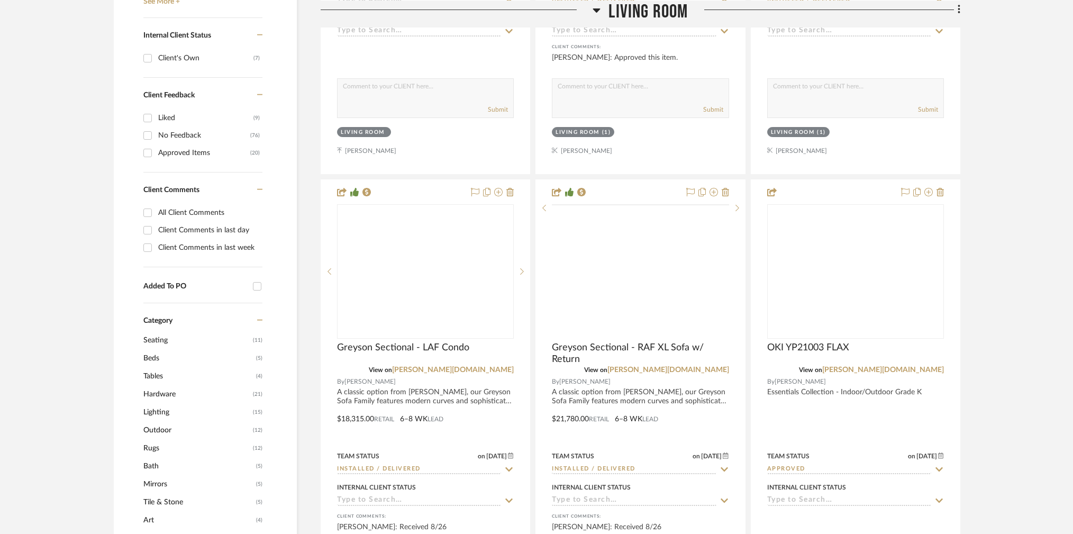
scroll to position [601, 0]
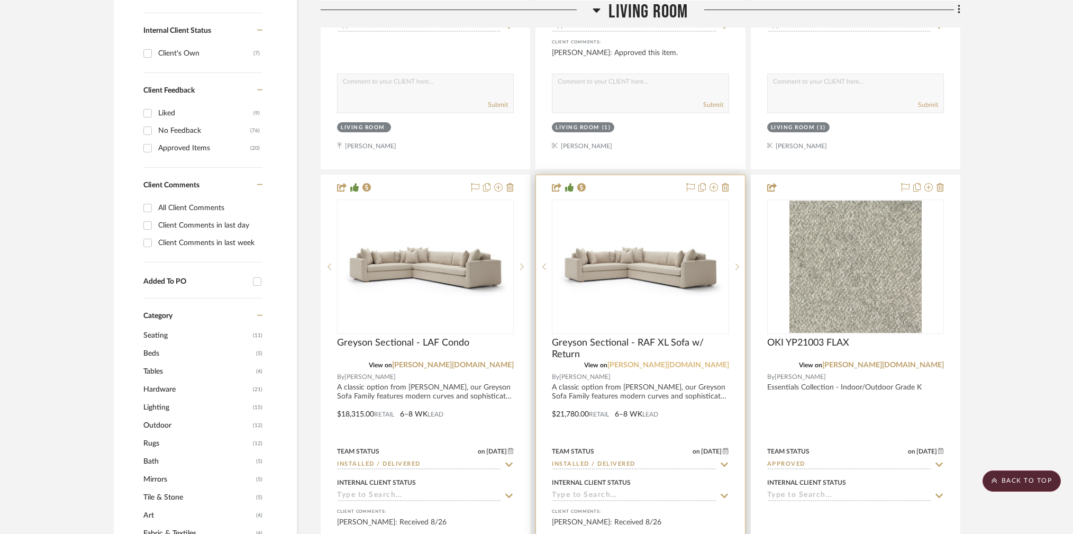
click at [715, 362] on link "[PERSON_NAME][DOMAIN_NAME]" at bounding box center [668, 364] width 122 height 7
